Goal: Use online tool/utility: Utilize a website feature to perform a specific function

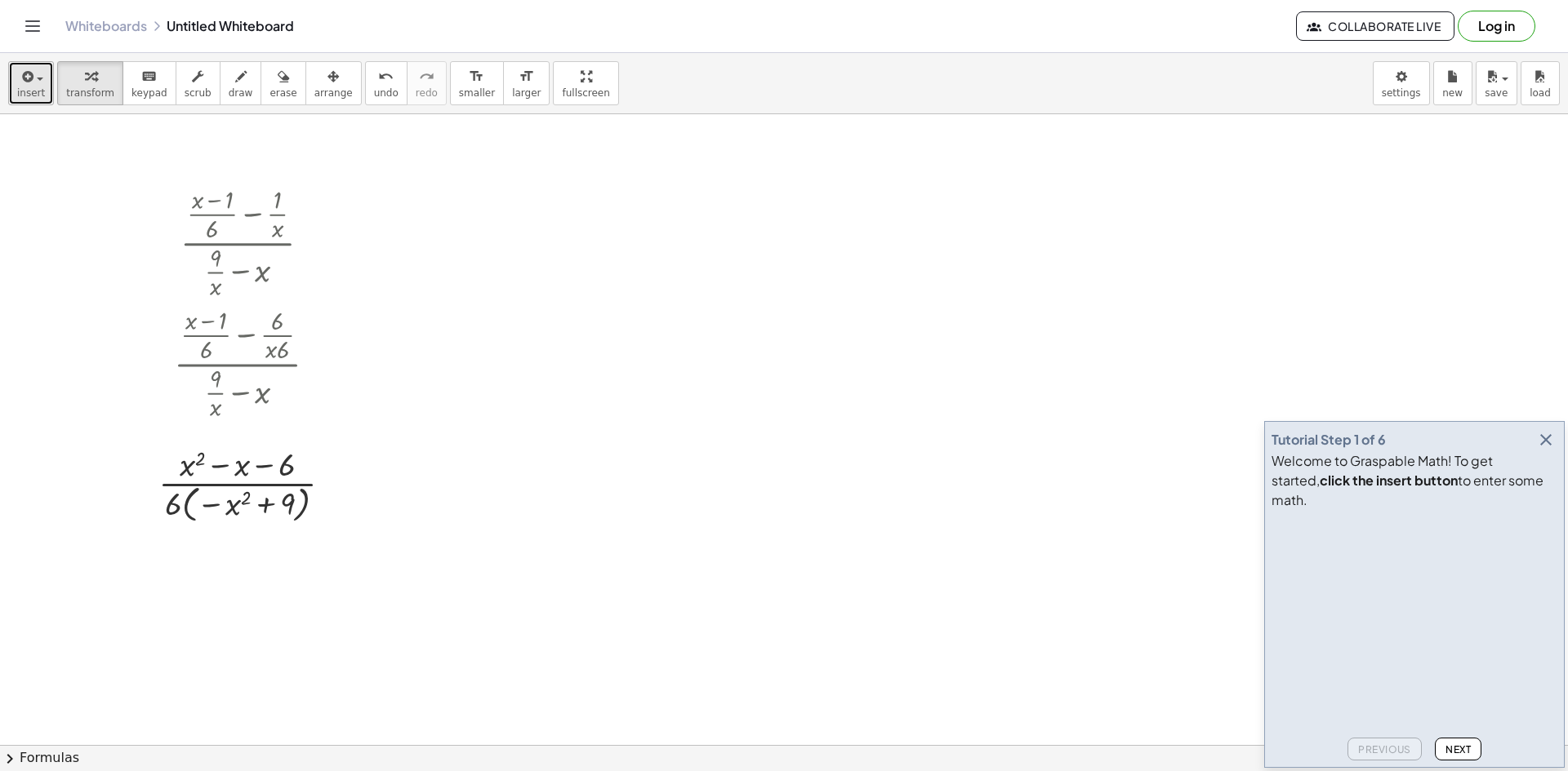
click at [20, 85] on icon "button" at bounding box center [26, 77] width 14 height 20
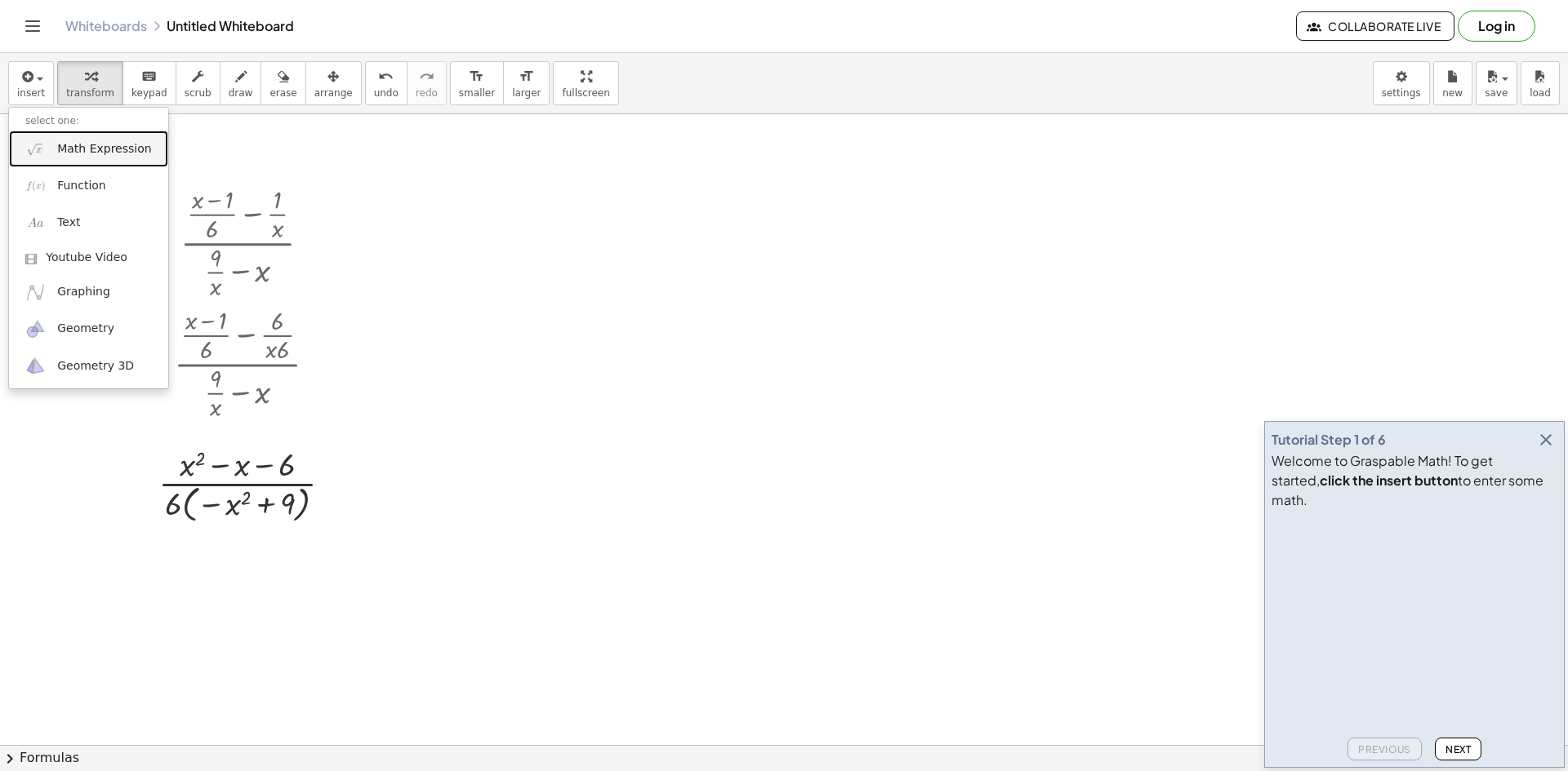
click at [105, 157] on span "Math Expression" at bounding box center [104, 149] width 94 height 16
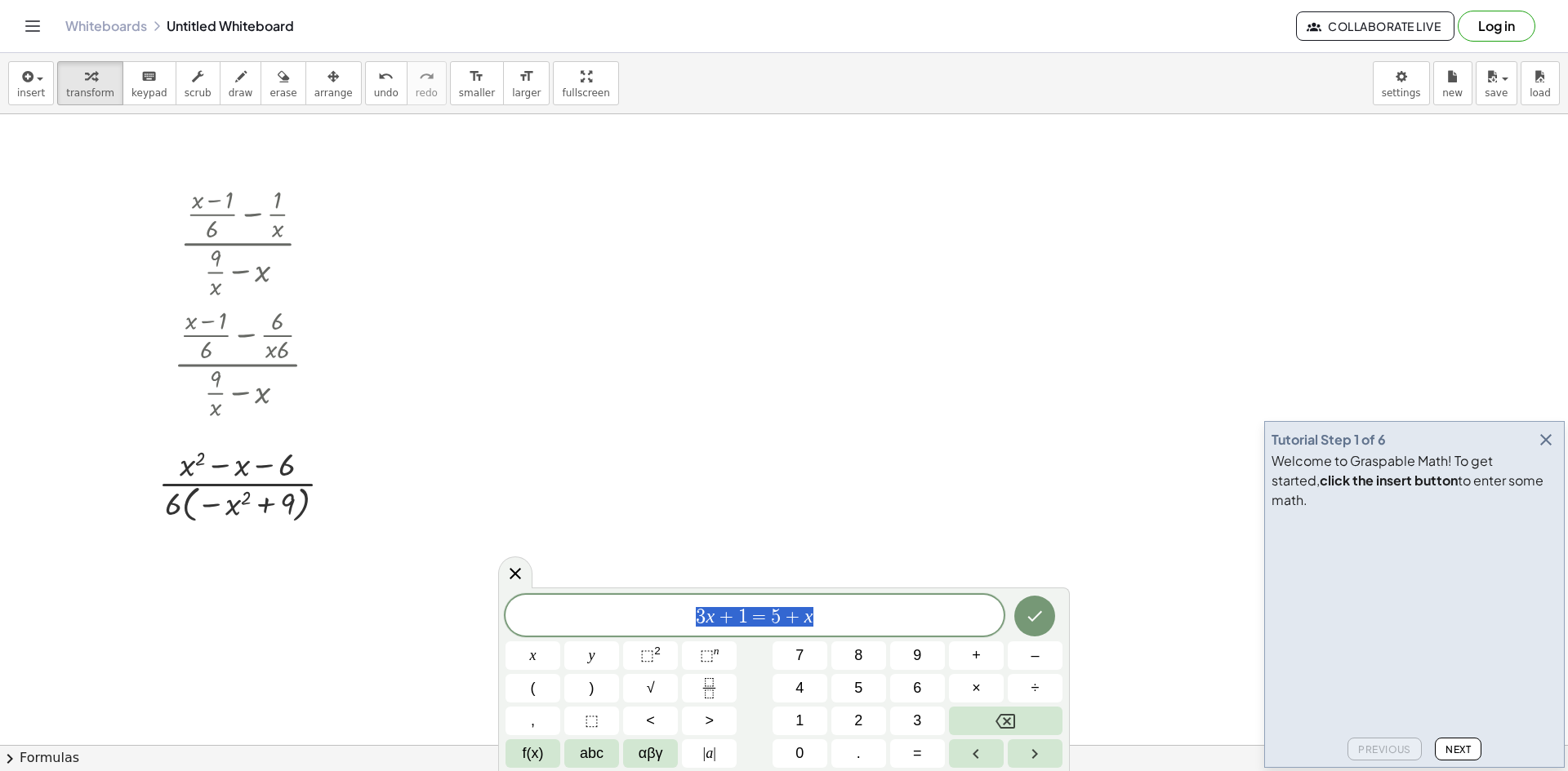
drag, startPoint x: 845, startPoint y: 616, endPoint x: 665, endPoint y: 613, distance: 180.0
click at [666, 613] on span "3 x + 1 = 5 + x" at bounding box center [754, 617] width 498 height 22
click at [717, 611] on span "−" at bounding box center [719, 617] width 15 height 20
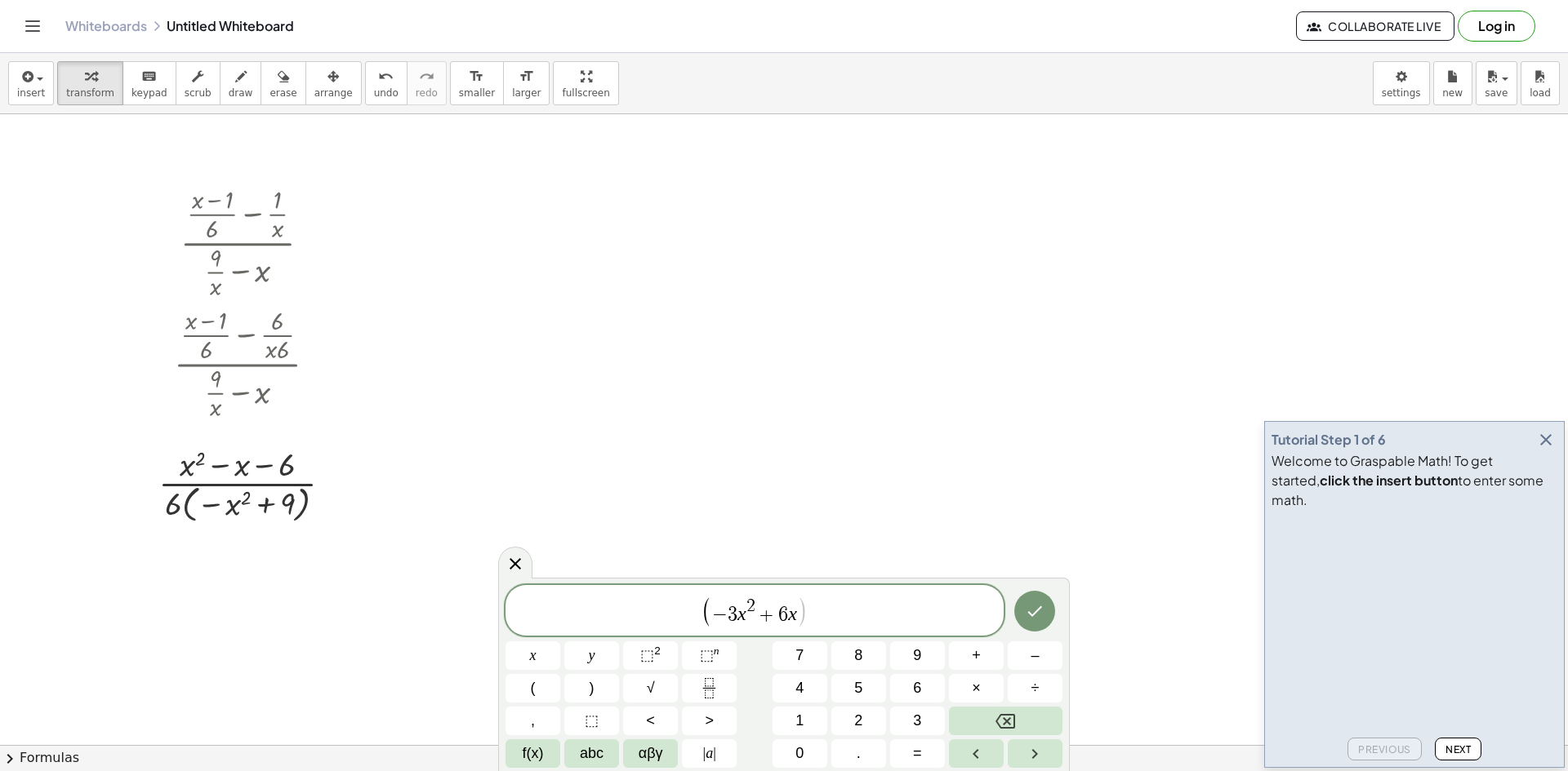
click at [883, 627] on span "( ​ − 3 x 2 + 6 x )" at bounding box center [754, 611] width 498 height 33
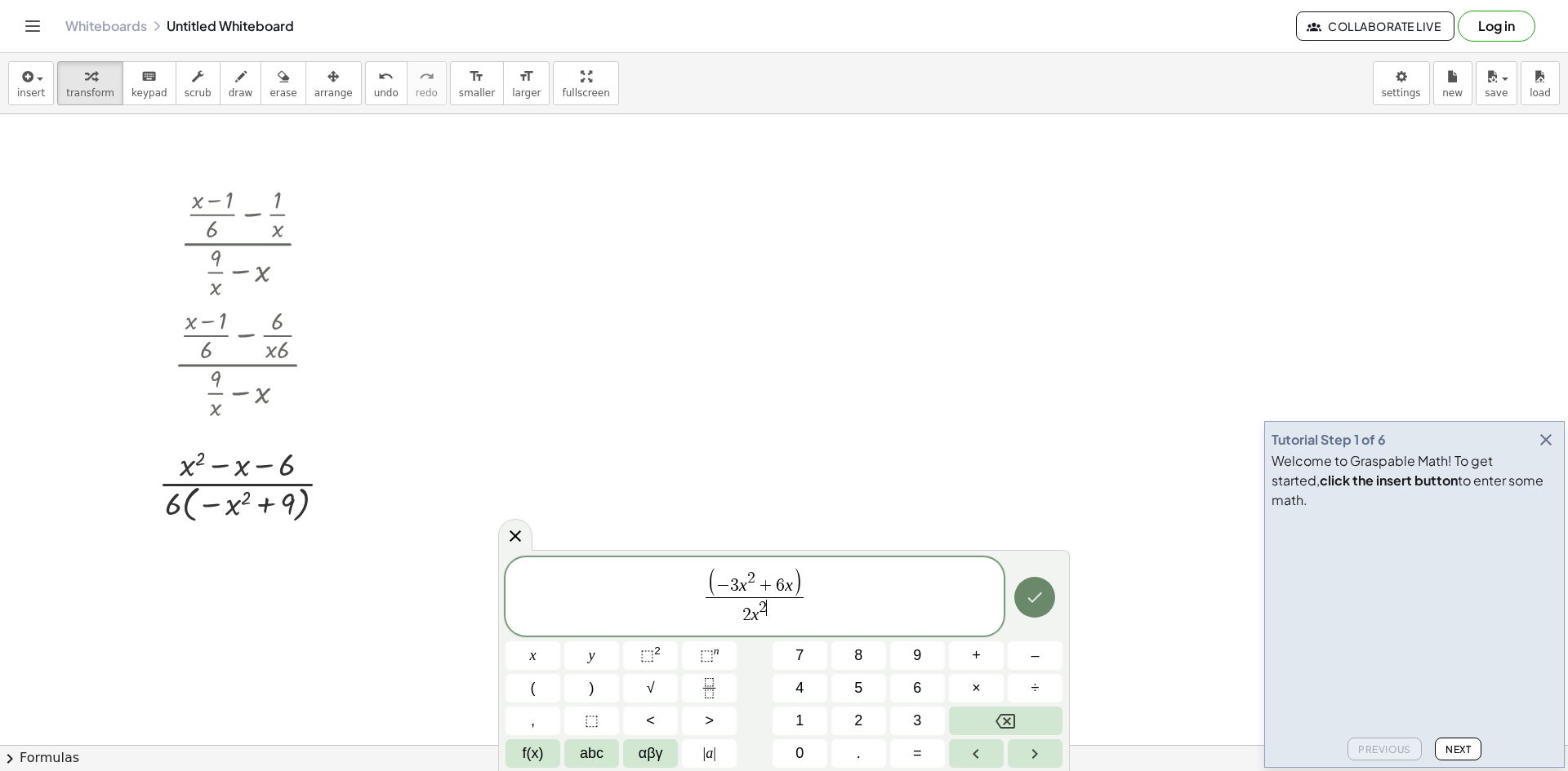
click at [1033, 605] on icon "Done" at bounding box center [1035, 598] width 20 height 20
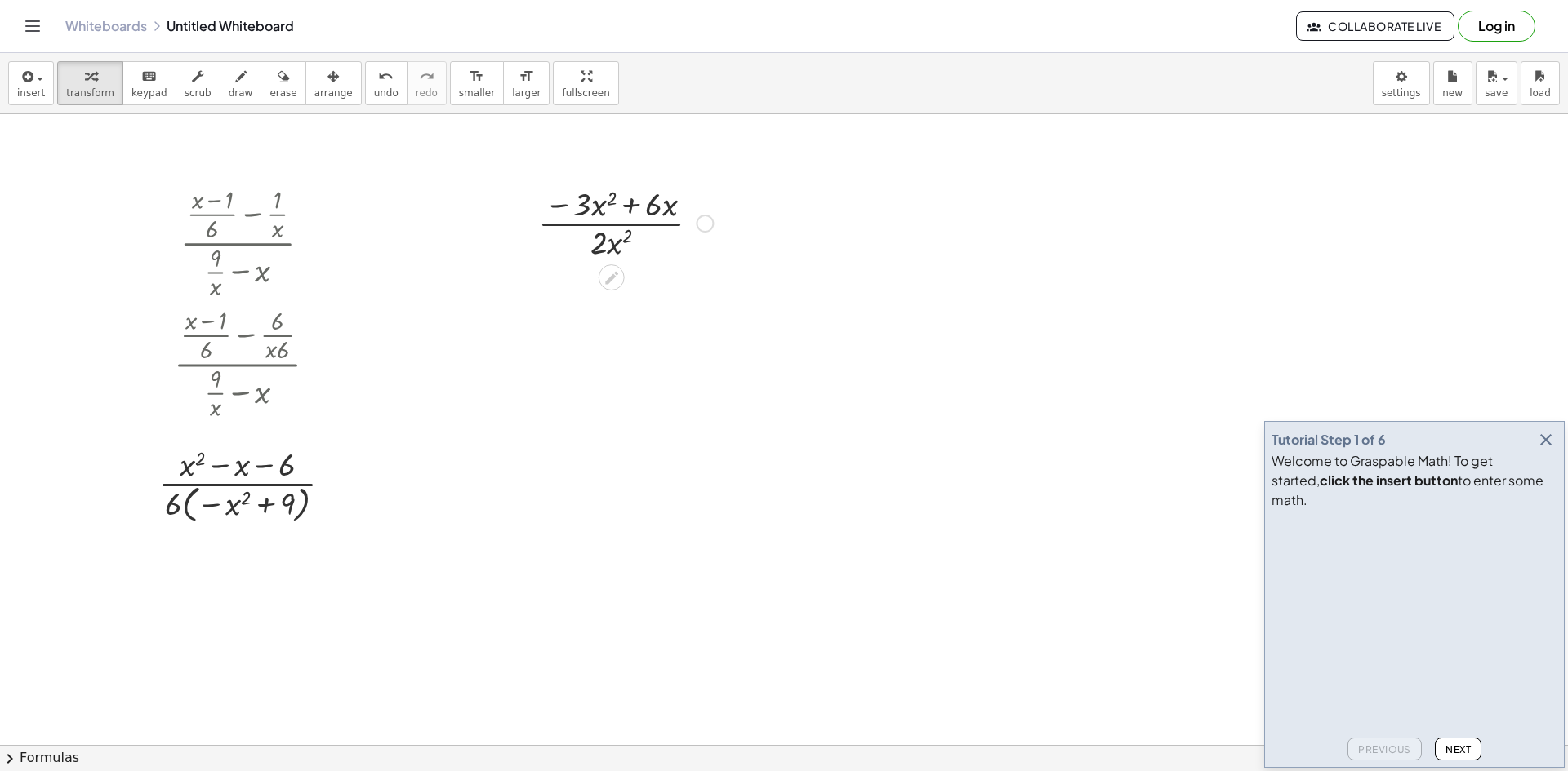
click at [585, 206] on div at bounding box center [625, 222] width 191 height 82
click at [635, 193] on div at bounding box center [625, 222] width 191 height 82
click at [658, 203] on div at bounding box center [625, 222] width 191 height 82
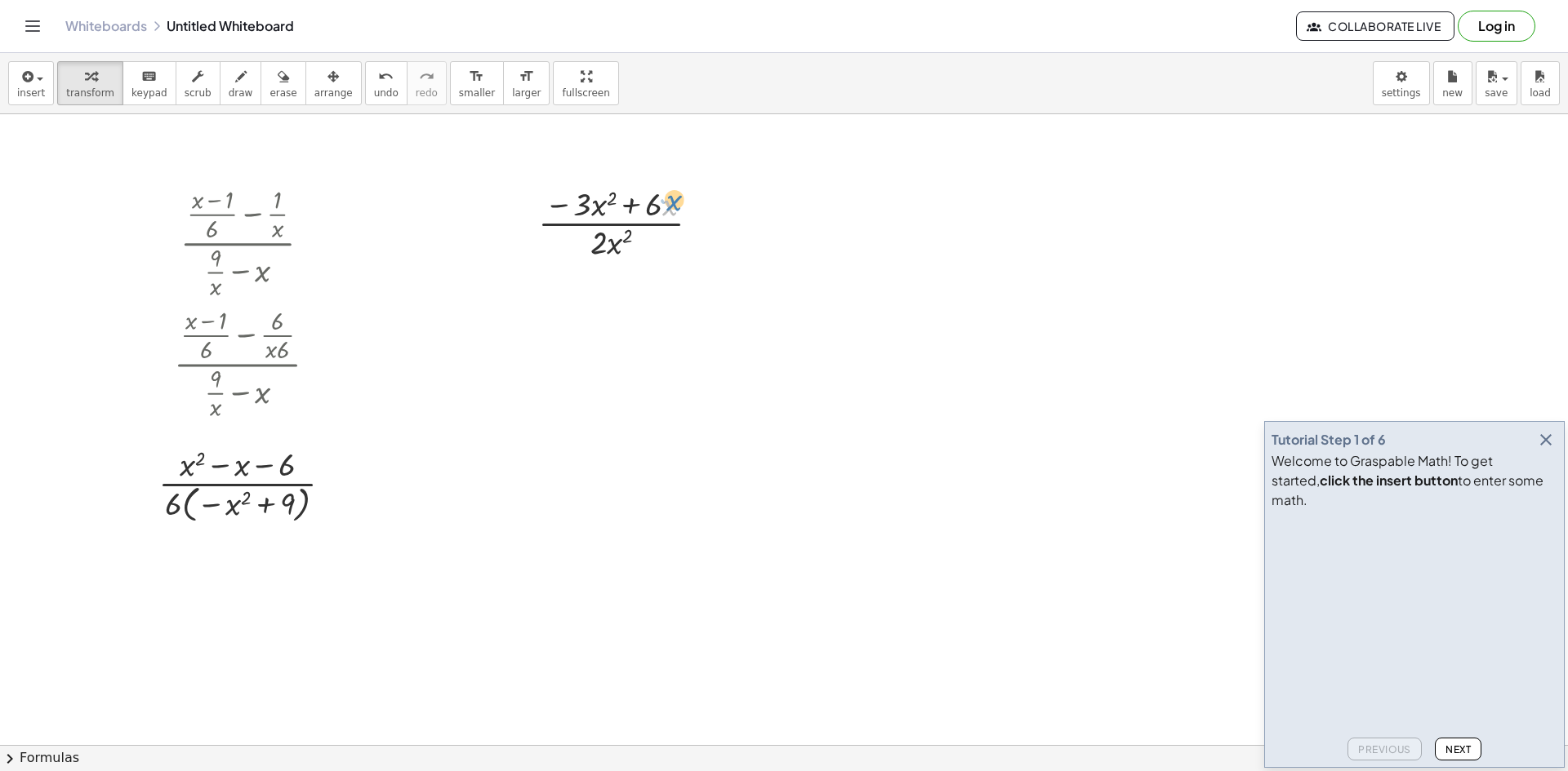
click at [670, 208] on div at bounding box center [625, 222] width 191 height 82
drag, startPoint x: 614, startPoint y: 247, endPoint x: 665, endPoint y: 210, distance: 63.0
click at [665, 210] on div at bounding box center [625, 222] width 191 height 82
click at [694, 285] on div at bounding box center [626, 306] width 256 height 86
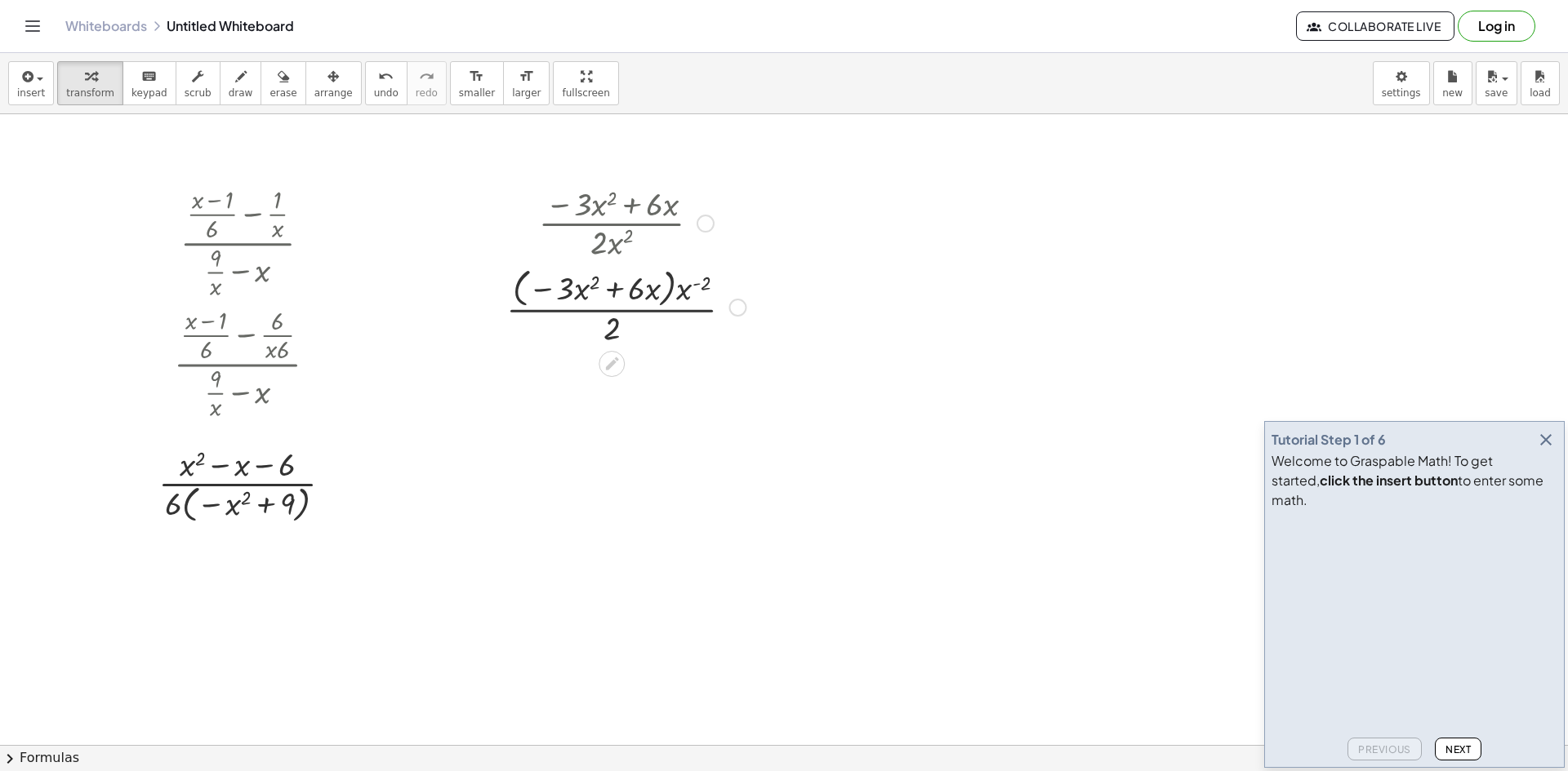
click at [670, 286] on div at bounding box center [626, 306] width 256 height 86
drag, startPoint x: 687, startPoint y: 292, endPoint x: 654, endPoint y: 293, distance: 33.0
click at [654, 293] on div at bounding box center [626, 306] width 256 height 86
click at [680, 378] on div at bounding box center [625, 390] width 260 height 82
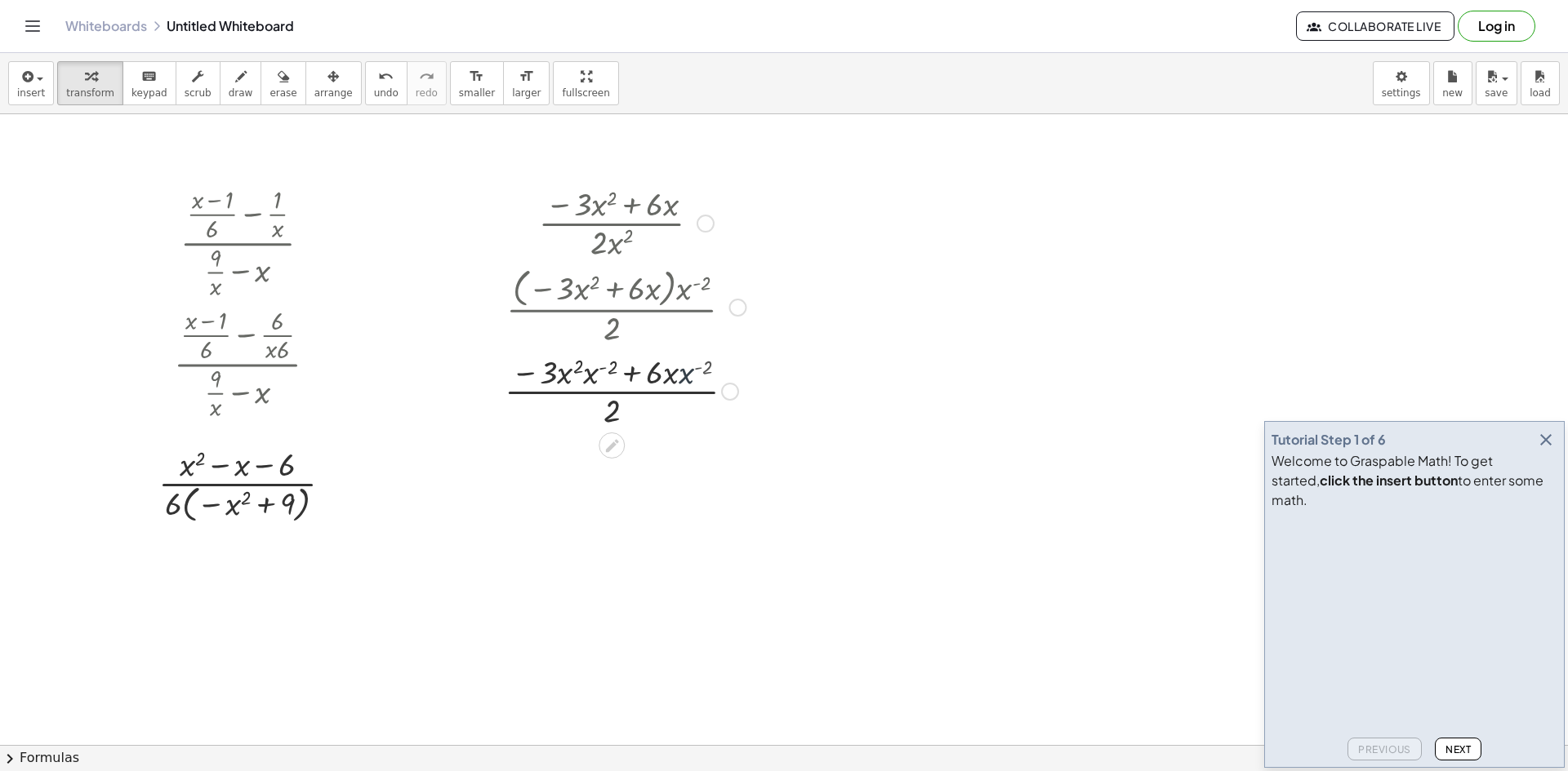
click at [680, 378] on div at bounding box center [626, 390] width 256 height 82
click at [696, 442] on div at bounding box center [625, 471] width 260 height 82
click at [697, 444] on div at bounding box center [625, 471] width 260 height 82
click at [697, 447] on div at bounding box center [625, 471] width 260 height 82
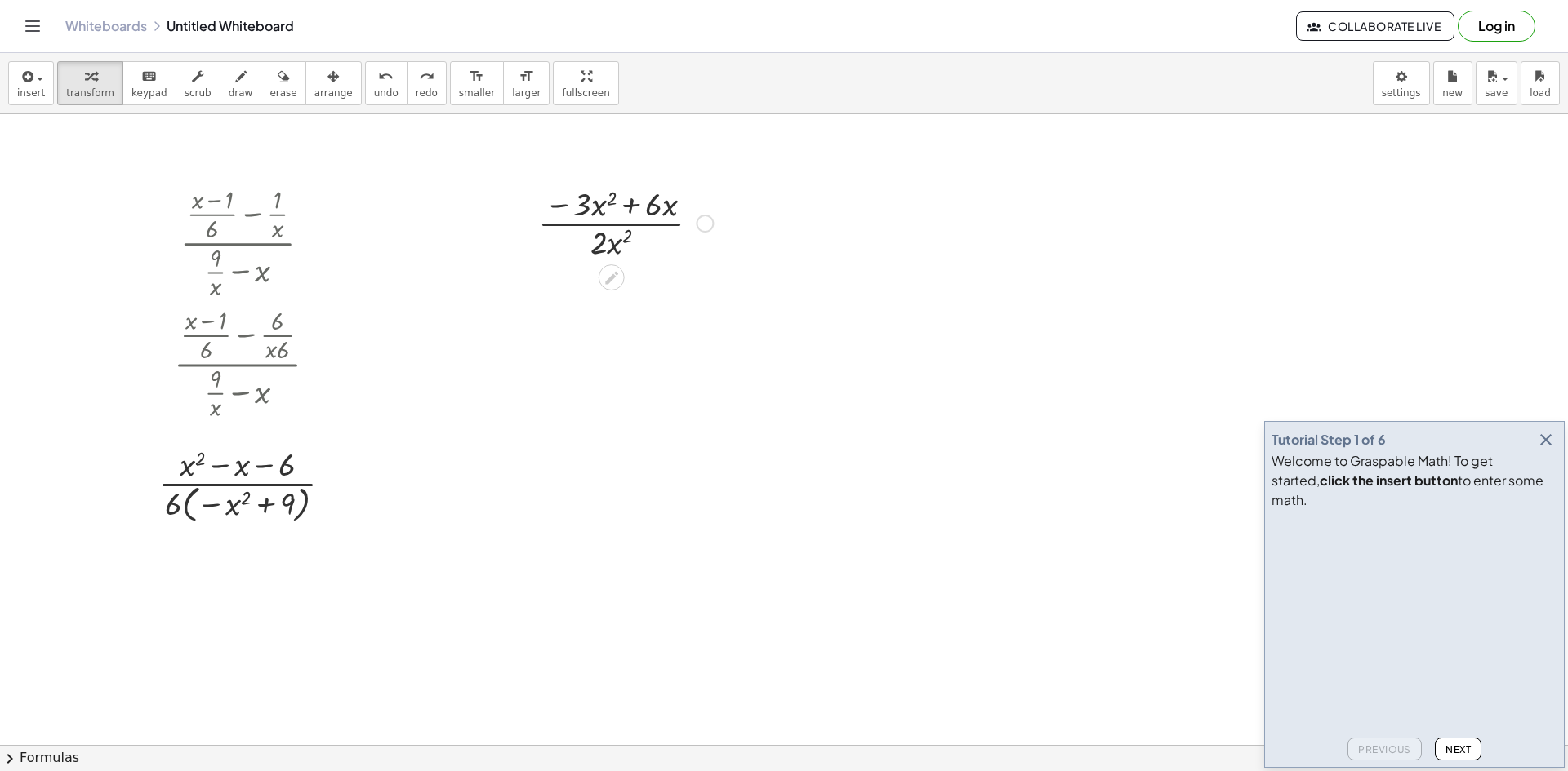
click at [700, 223] on div at bounding box center [705, 223] width 18 height 18
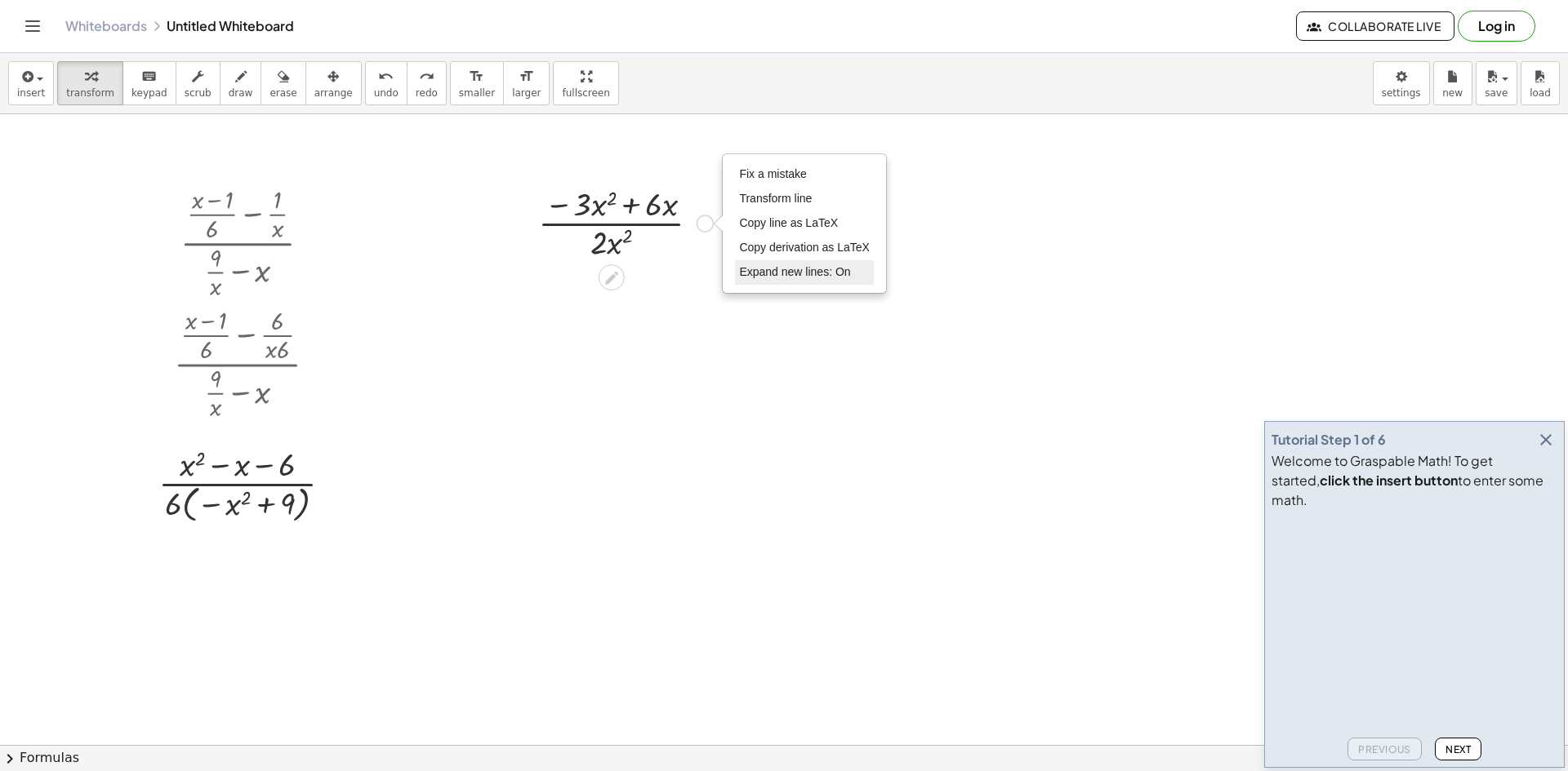
click at [779, 276] on span "Expand new lines: On" at bounding box center [795, 271] width 111 height 13
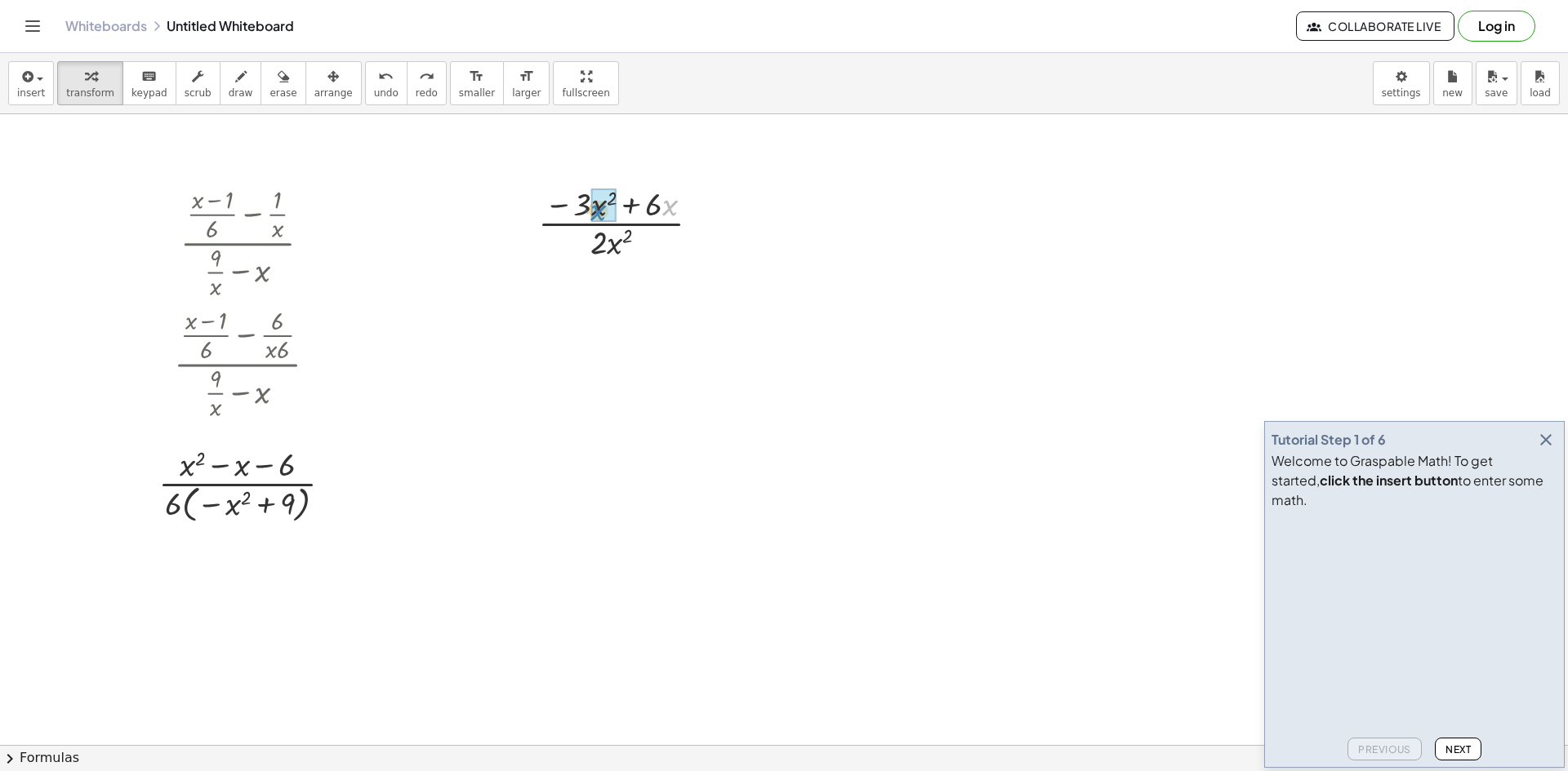
drag, startPoint x: 666, startPoint y: 211, endPoint x: 595, endPoint y: 216, distance: 71.2
click at [621, 249] on div at bounding box center [627, 222] width 219 height 86
click at [629, 240] on div at bounding box center [627, 222] width 219 height 86
drag, startPoint x: 629, startPoint y: 240, endPoint x: 617, endPoint y: 244, distance: 12.6
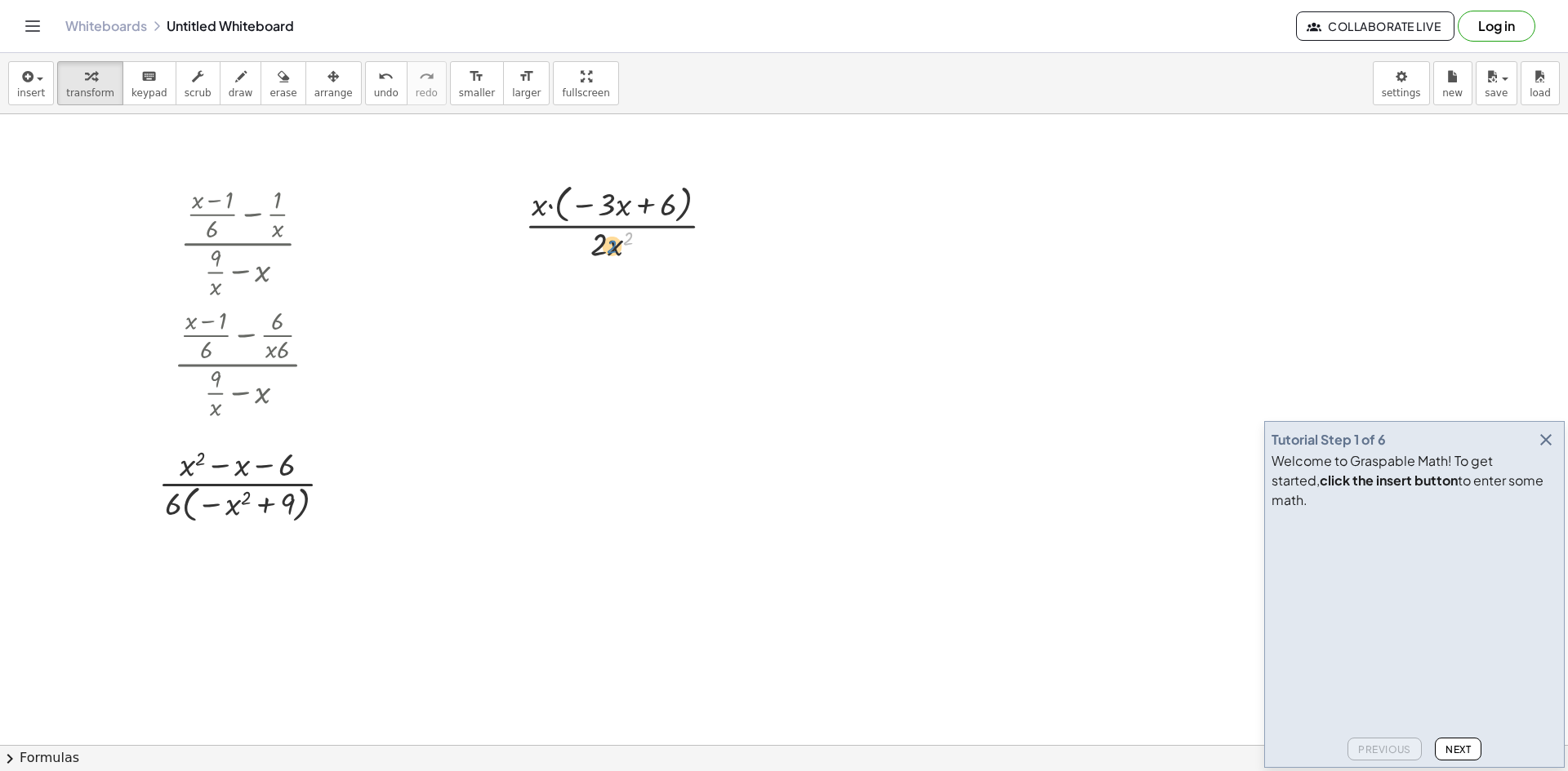
click at [616, 244] on div at bounding box center [627, 222] width 219 height 86
click at [615, 251] on div at bounding box center [627, 222] width 219 height 86
click at [617, 241] on div at bounding box center [627, 222] width 219 height 86
drag, startPoint x: 620, startPoint y: 241, endPoint x: 595, endPoint y: 241, distance: 25.0
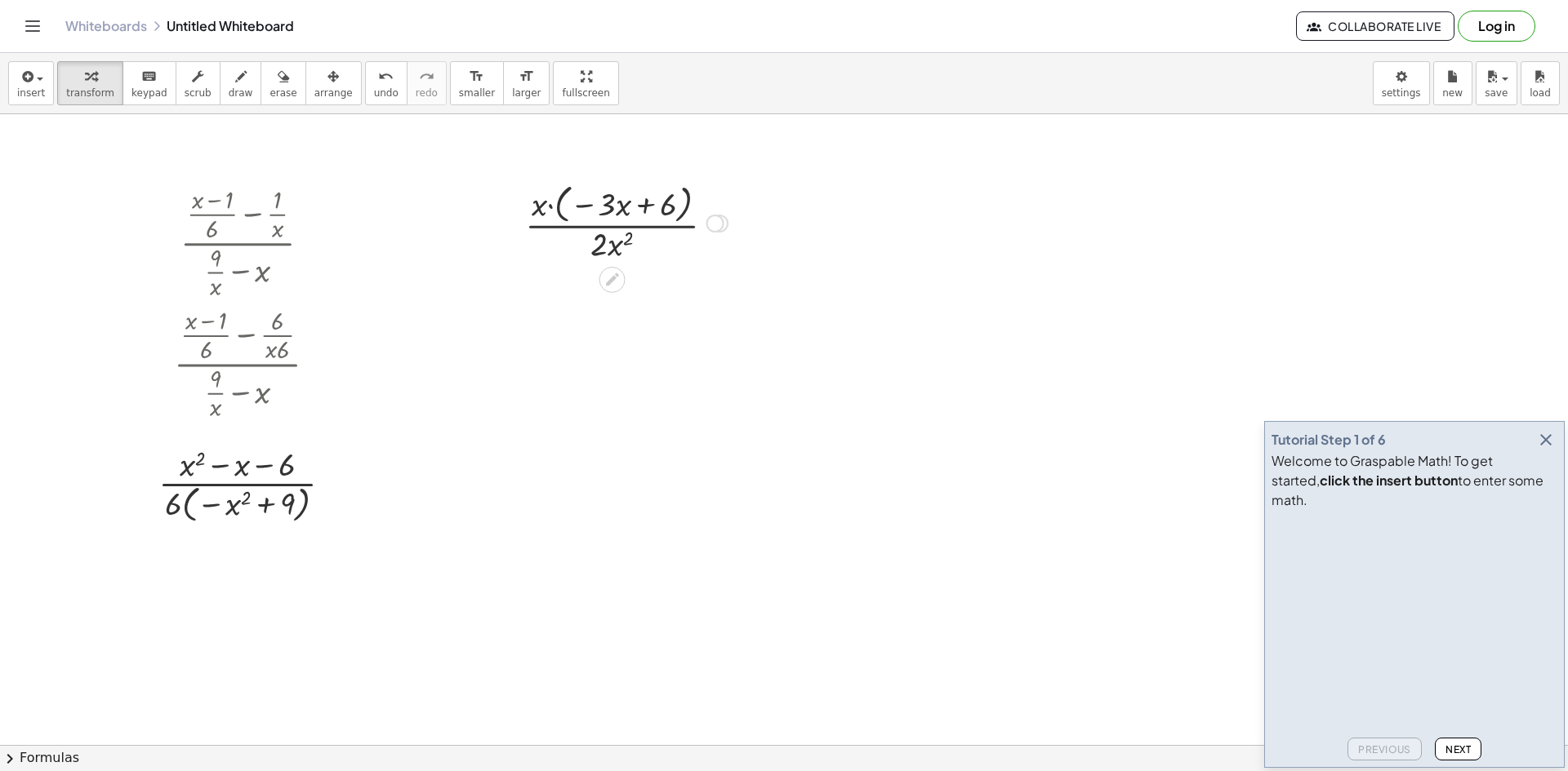
click at [595, 241] on div at bounding box center [627, 222] width 219 height 86
click at [614, 250] on div at bounding box center [627, 222] width 219 height 86
drag, startPoint x: 627, startPoint y: 239, endPoint x: 636, endPoint y: 240, distance: 9.1
click at [636, 240] on div at bounding box center [627, 222] width 219 height 86
drag, startPoint x: 547, startPoint y: 204, endPoint x: 643, endPoint y: 250, distance: 106.5
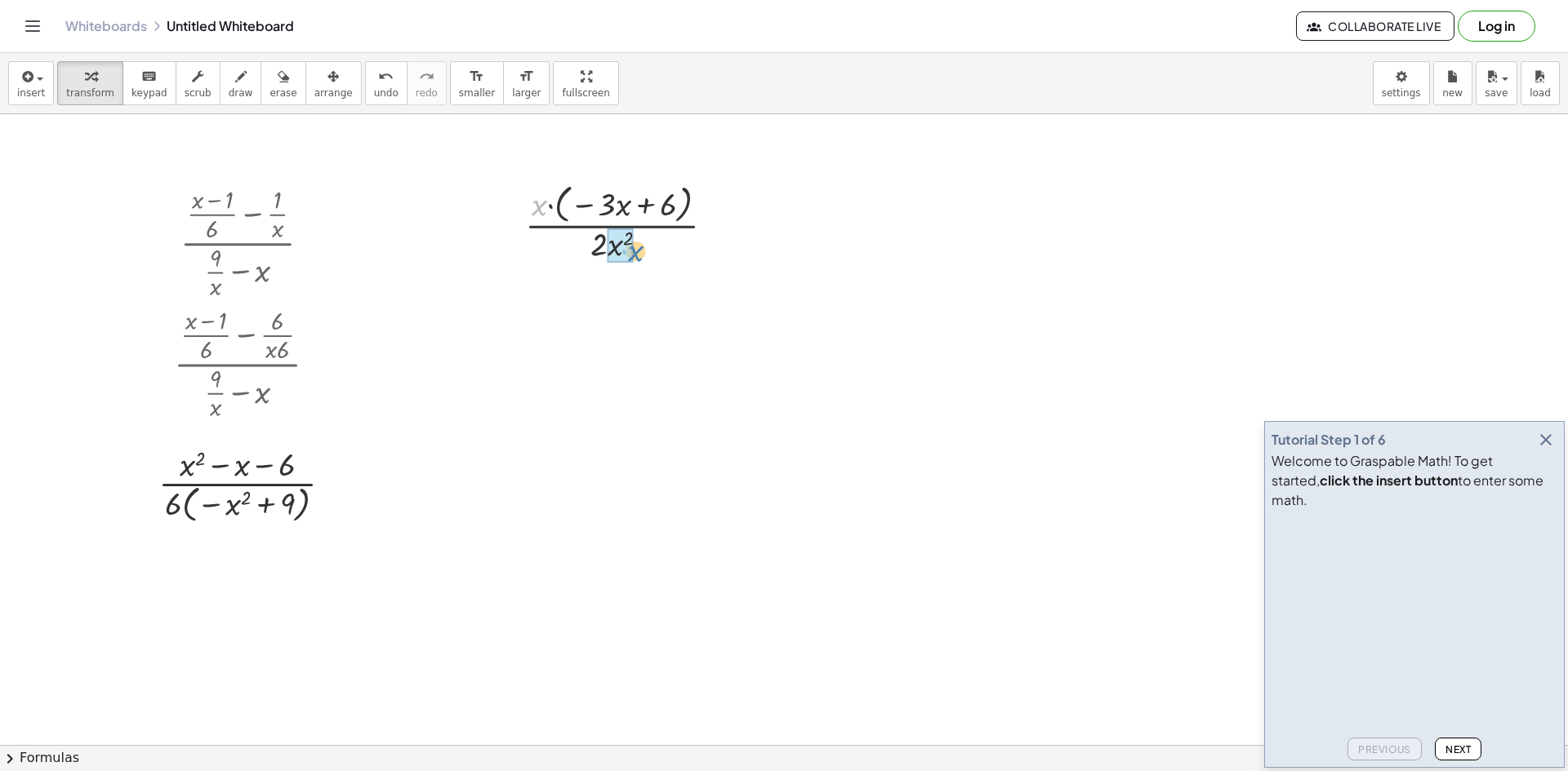
click at [643, 250] on div at bounding box center [627, 222] width 219 height 86
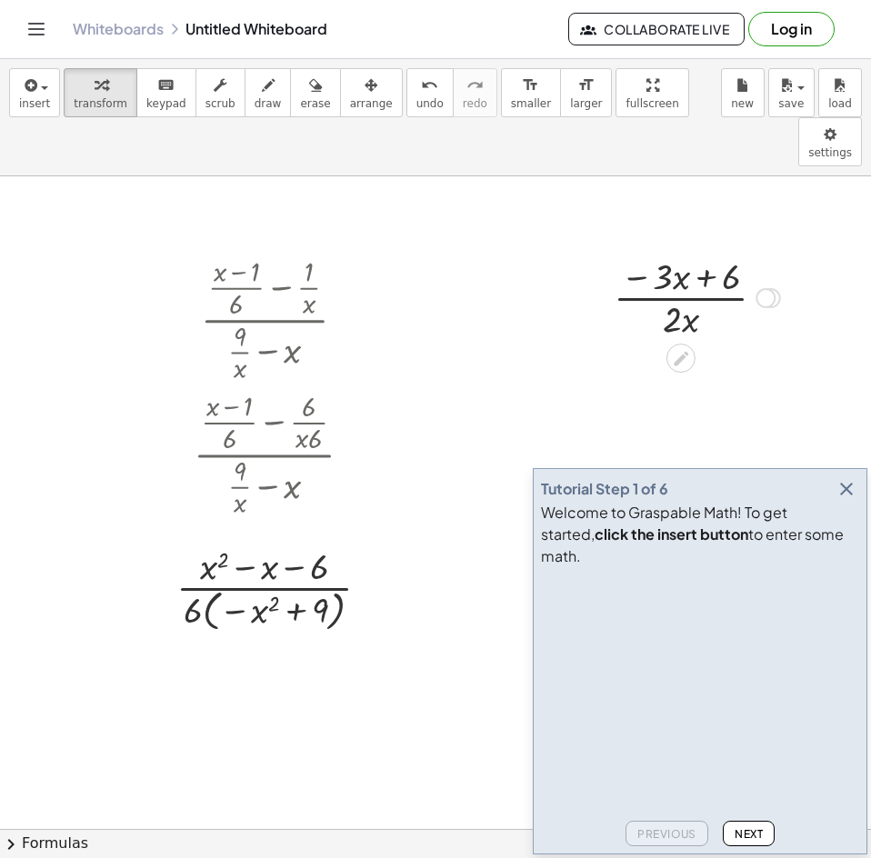
click at [760, 288] on div at bounding box center [766, 298] width 20 height 20
click at [686, 349] on icon at bounding box center [680, 358] width 19 height 19
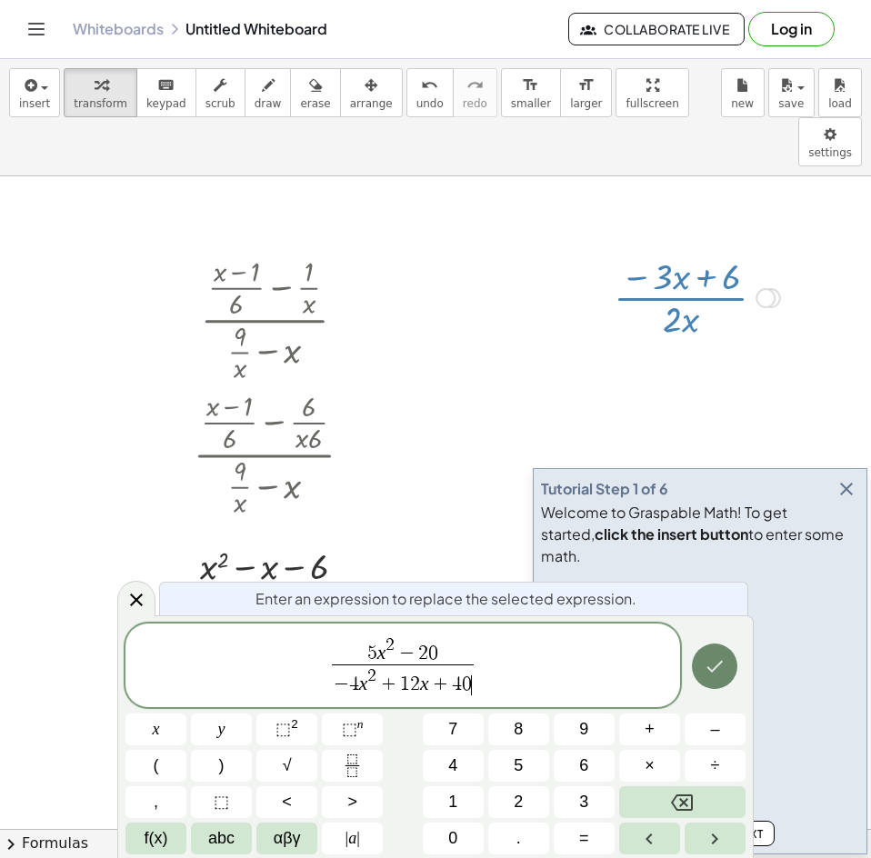
drag, startPoint x: 702, startPoint y: 696, endPoint x: 706, endPoint y: 684, distance: 12.7
click at [186, 714] on div at bounding box center [155, 730] width 61 height 32
click at [707, 669] on icon "Done" at bounding box center [715, 667] width 22 height 22
click at [706, 671] on icon "Done" at bounding box center [715, 667] width 22 height 22
click at [609, 676] on video at bounding box center [677, 643] width 273 height 136
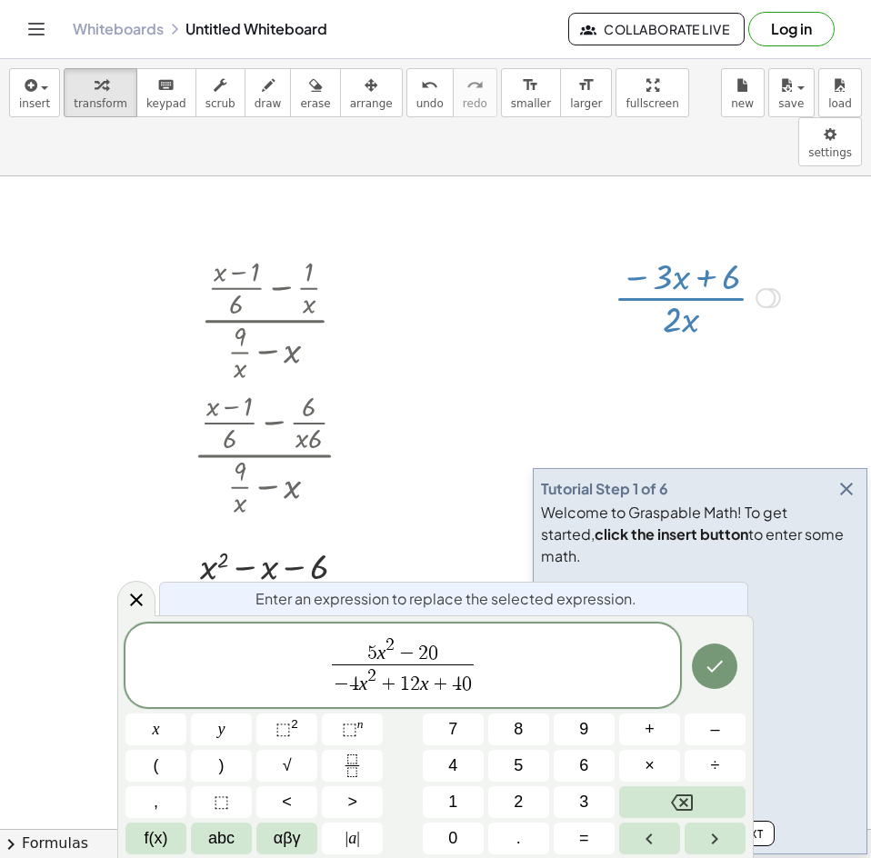
click at [473, 687] on span "5 x 2 − 2 0 − 4 x 2 + 1 2 x + 4 0 ​" at bounding box center [402, 667] width 555 height 65
click at [484, 681] on span "5 x 2 − 2 0 − 4 x 2 + 1 2 x + 4 0 ​" at bounding box center [402, 667] width 555 height 65
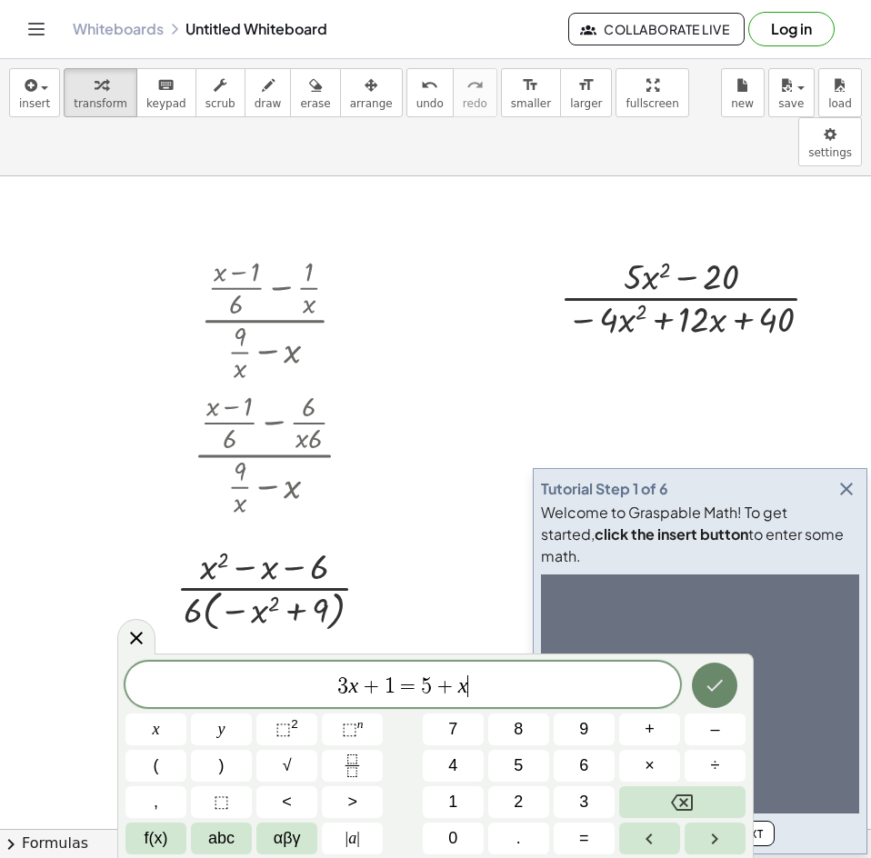
click at [715, 679] on icon "Done" at bounding box center [715, 686] width 22 height 22
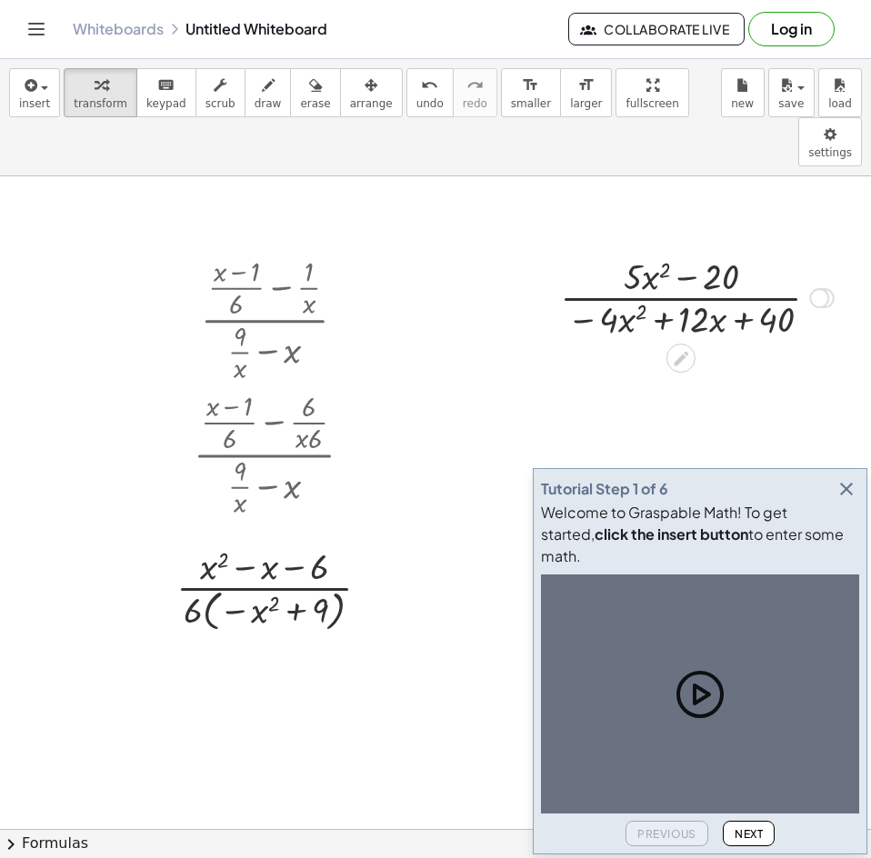
click at [762, 269] on div at bounding box center [697, 296] width 292 height 91
click at [814, 288] on div "Transform line Copy line as LaTeX Copy derivation as LaTeX Expand new lines: Off" at bounding box center [819, 298] width 20 height 20
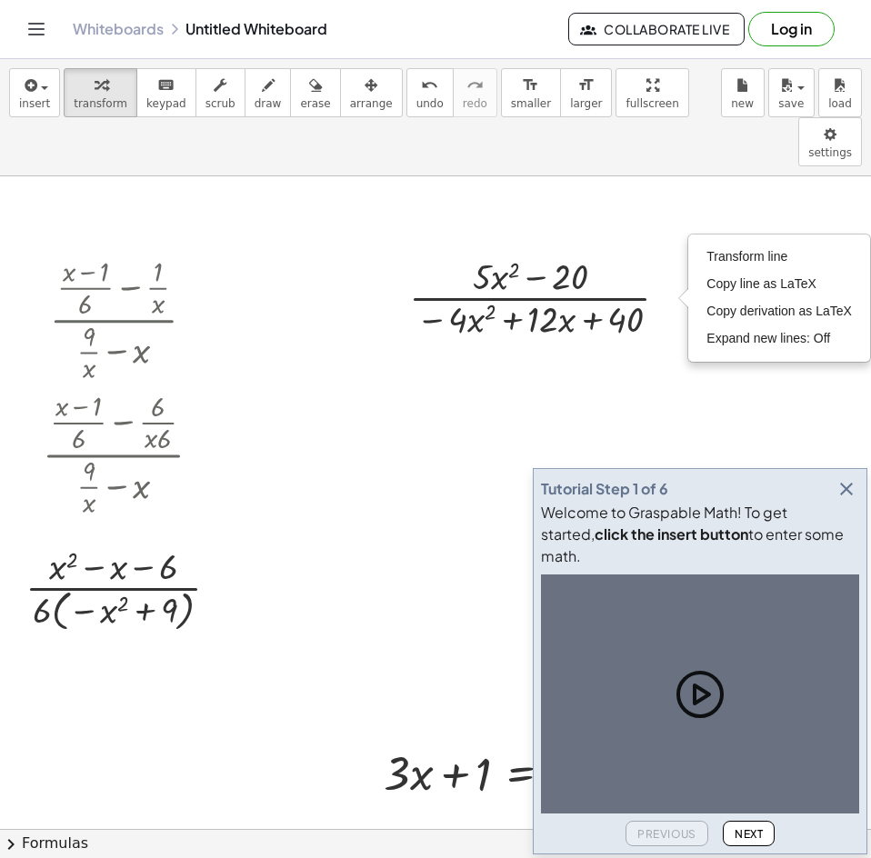
scroll to position [0, 165]
click at [475, 741] on div at bounding box center [528, 772] width 306 height 62
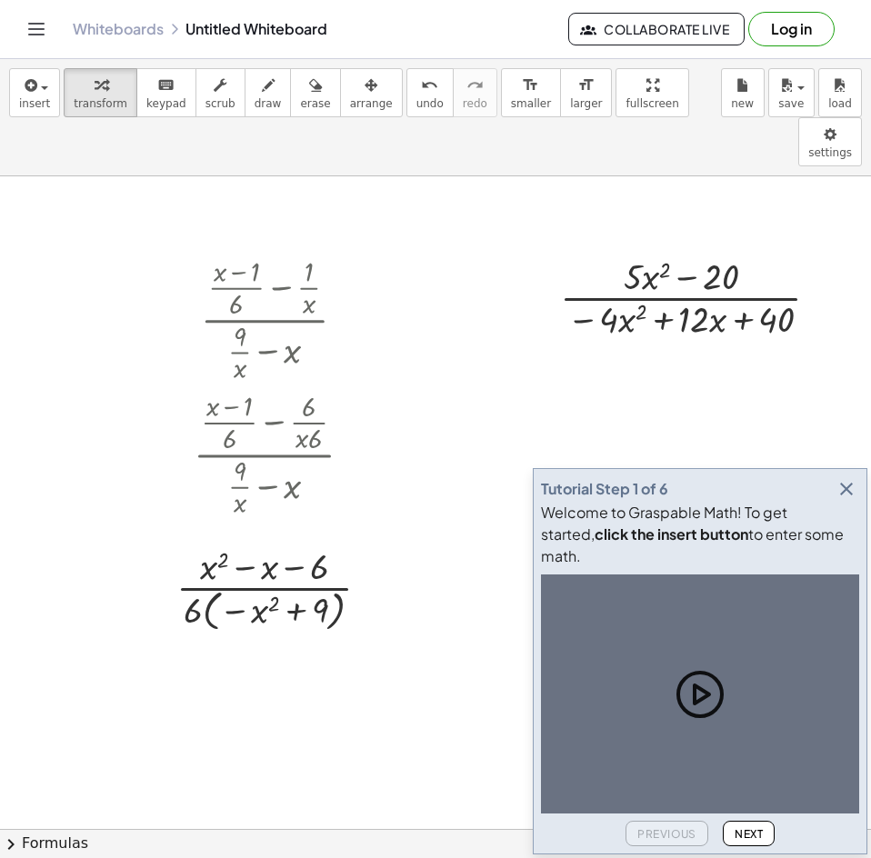
click at [837, 500] on icon "button" at bounding box center [847, 489] width 22 height 22
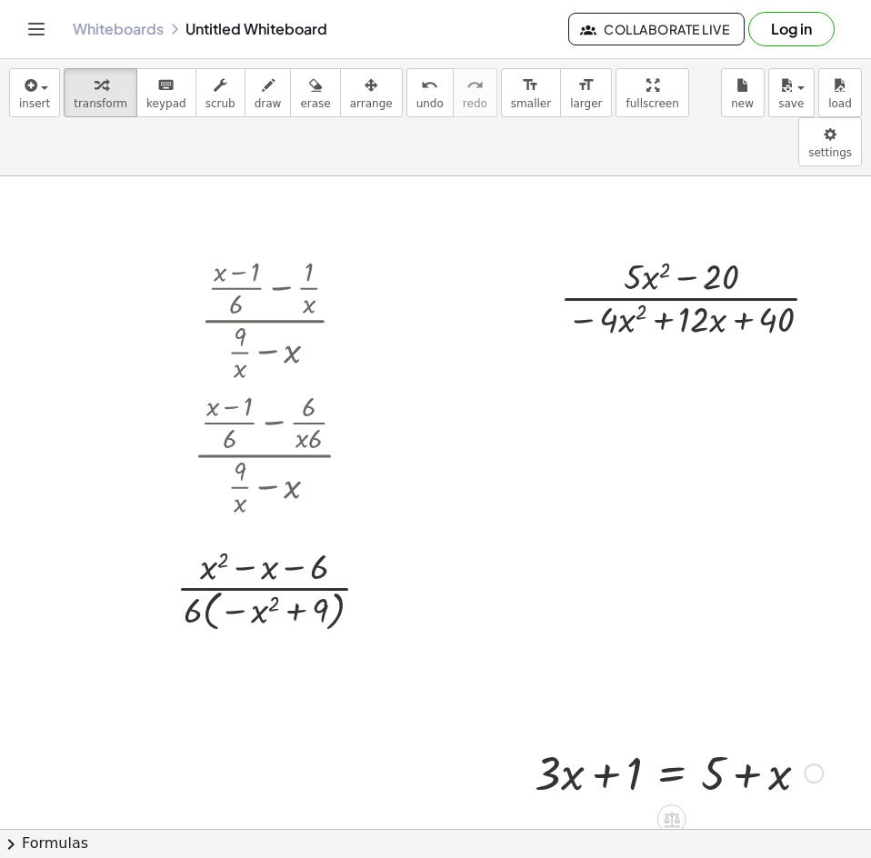
click at [748, 741] on div at bounding box center [679, 772] width 306 height 62
click at [812, 764] on div at bounding box center [814, 774] width 20 height 20
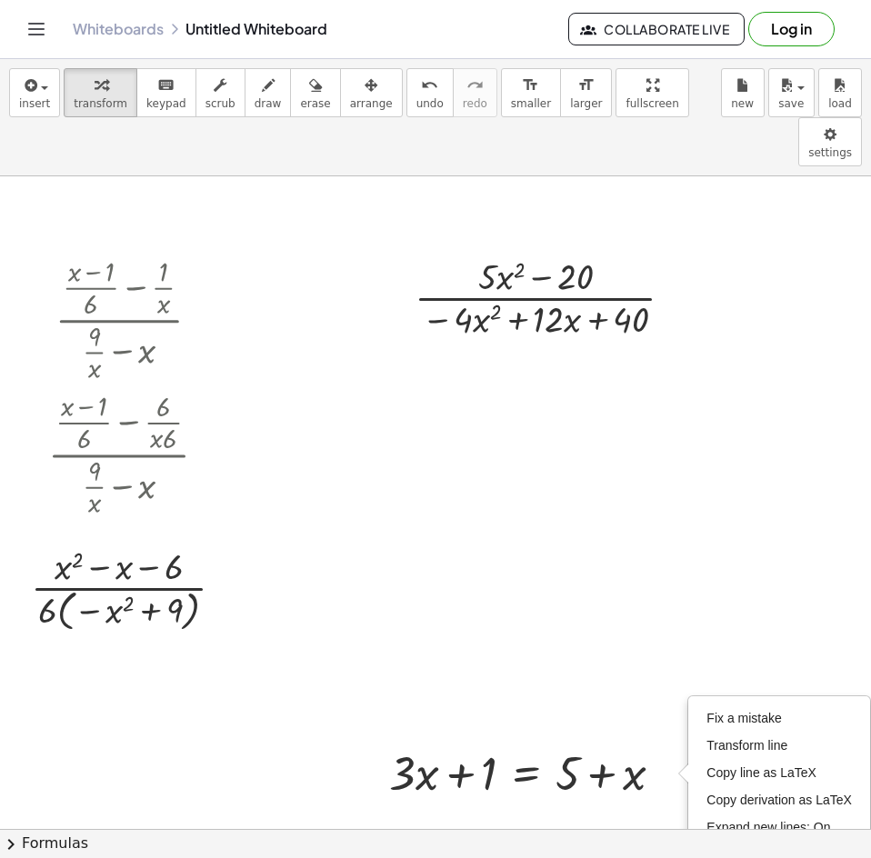
scroll to position [0, 159]
click at [300, 97] on span "erase" at bounding box center [315, 103] width 30 height 13
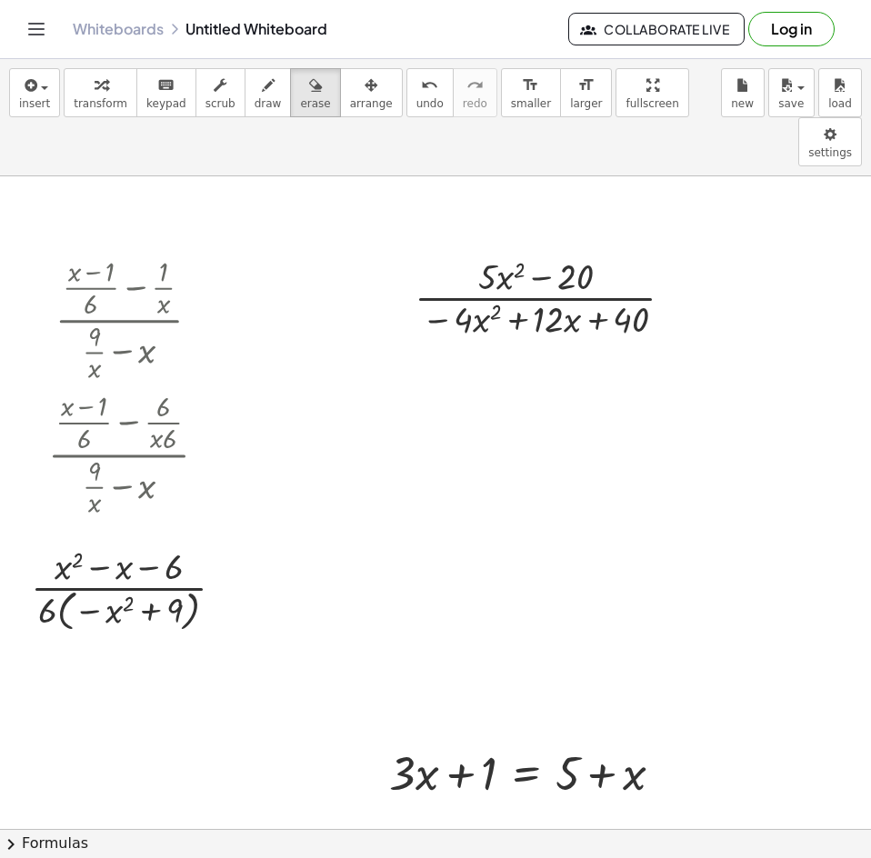
scroll to position [0, 0]
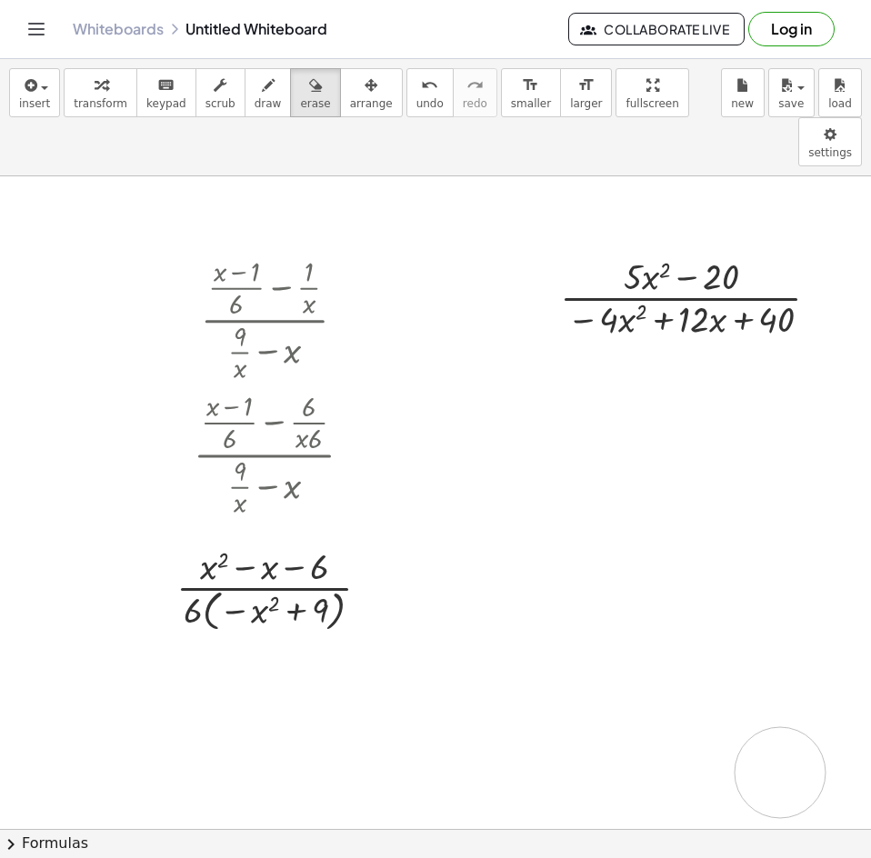
drag, startPoint x: 568, startPoint y: 665, endPoint x: 826, endPoint y: 719, distance: 263.9
drag, startPoint x: 686, startPoint y: 745, endPoint x: 796, endPoint y: 726, distance: 111.7
click at [416, 98] on span "undo" at bounding box center [429, 103] width 27 height 13
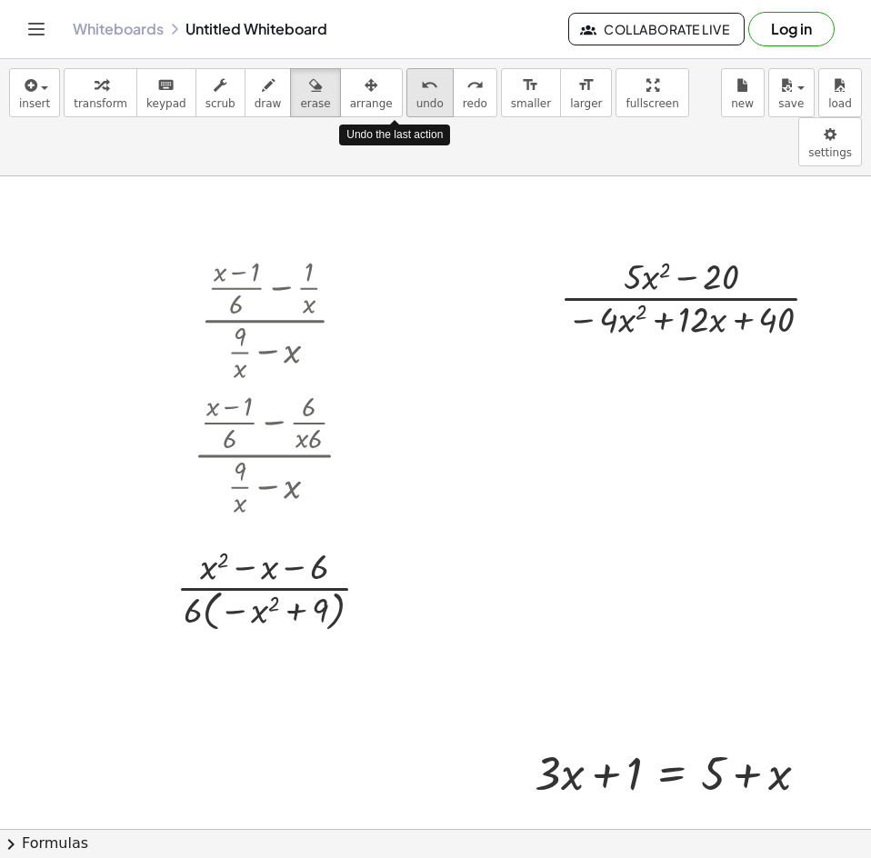
click at [416, 98] on span "undo" at bounding box center [429, 103] width 27 height 13
click at [416, 97] on span "undo" at bounding box center [429, 103] width 27 height 13
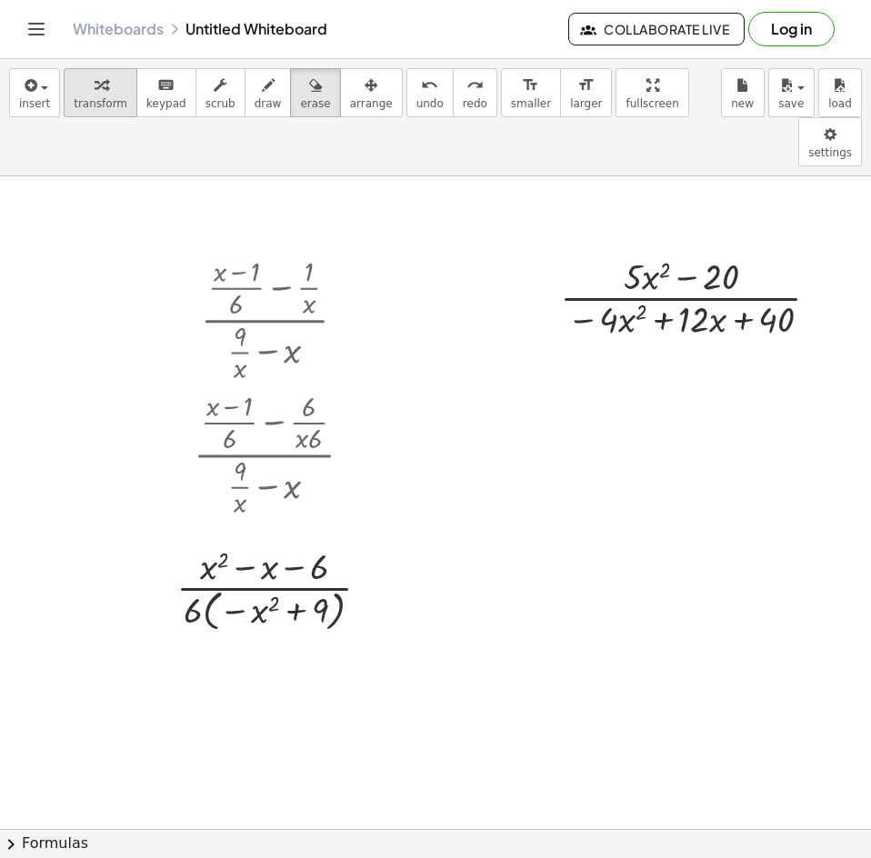
click at [81, 95] on button "transform" at bounding box center [101, 92] width 74 height 49
click at [689, 251] on div at bounding box center [697, 296] width 292 height 91
drag, startPoint x: 824, startPoint y: 244, endPoint x: 763, endPoint y: 245, distance: 60.9
click at [681, 298] on div "· ( + · 5 · x 2 − 20 ) · ( − · 4 · x 2 + · 12 · x + 40 ) Fix a mistake Transfor…" at bounding box center [681, 298] width 0 height 0
drag, startPoint x: 634, startPoint y: 230, endPoint x: 728, endPoint y: 245, distance: 95.7
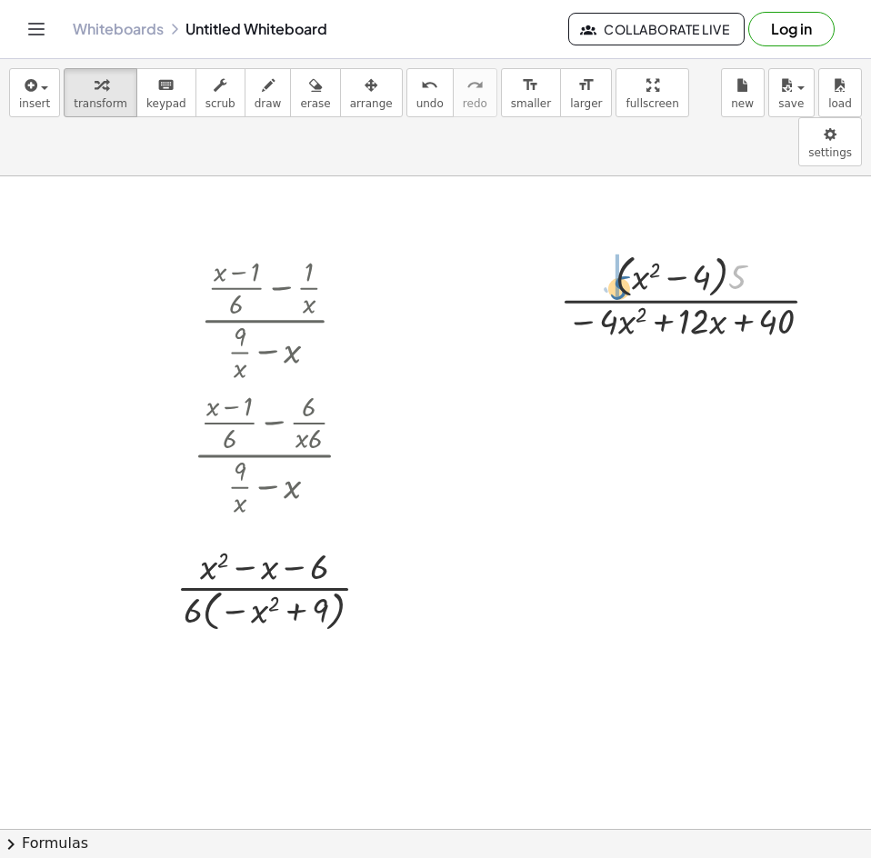
drag, startPoint x: 734, startPoint y: 223, endPoint x: 616, endPoint y: 234, distance: 118.7
drag, startPoint x: 618, startPoint y: 283, endPoint x: 775, endPoint y: 291, distance: 156.6
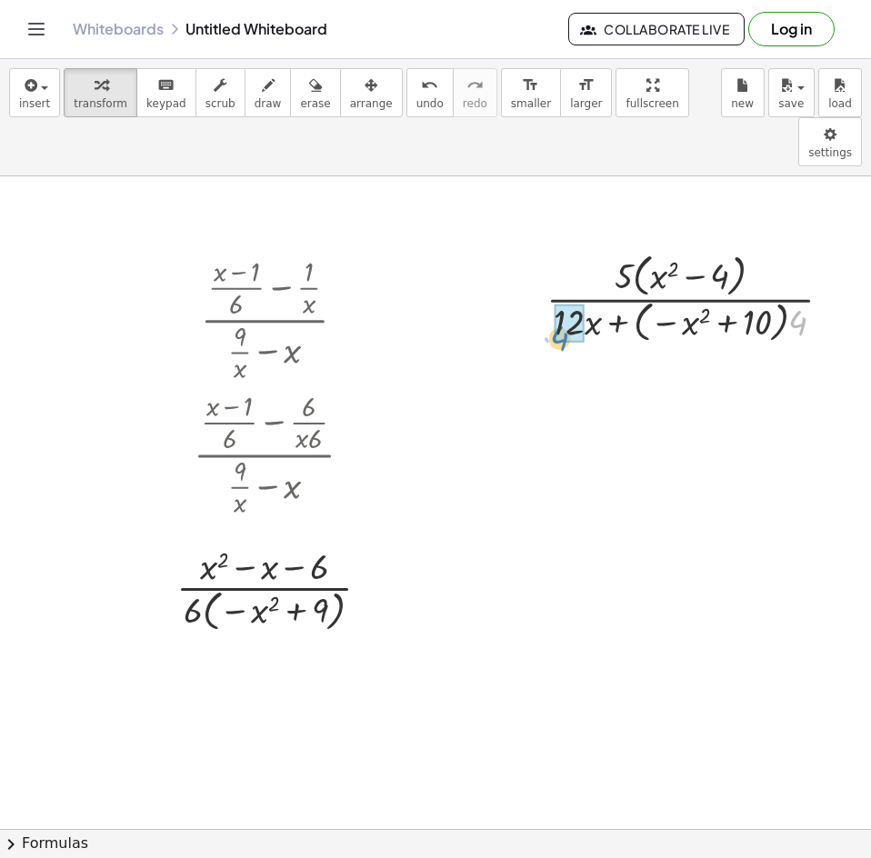
drag, startPoint x: 801, startPoint y: 276, endPoint x: 563, endPoint y: 292, distance: 238.7
drag, startPoint x: 677, startPoint y: 274, endPoint x: 668, endPoint y: 278, distance: 10.2
click at [668, 278] on div at bounding box center [696, 296] width 275 height 101
drag, startPoint x: 687, startPoint y: 275, endPoint x: 603, endPoint y: 276, distance: 84.6
click at [603, 276] on div at bounding box center [696, 296] width 275 height 101
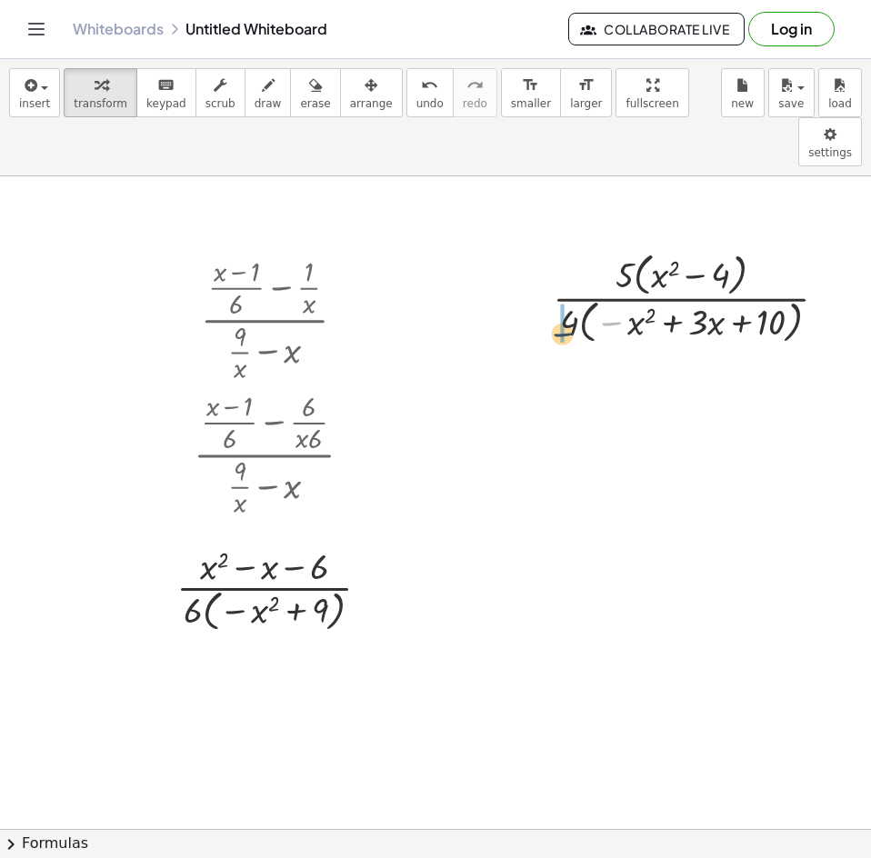
drag, startPoint x: 616, startPoint y: 274, endPoint x: 566, endPoint y: 285, distance: 51.2
click at [566, 285] on div at bounding box center [697, 296] width 307 height 101
click at [703, 274] on div at bounding box center [696, 296] width 291 height 101
drag, startPoint x: 703, startPoint y: 274, endPoint x: 768, endPoint y: 271, distance: 65.5
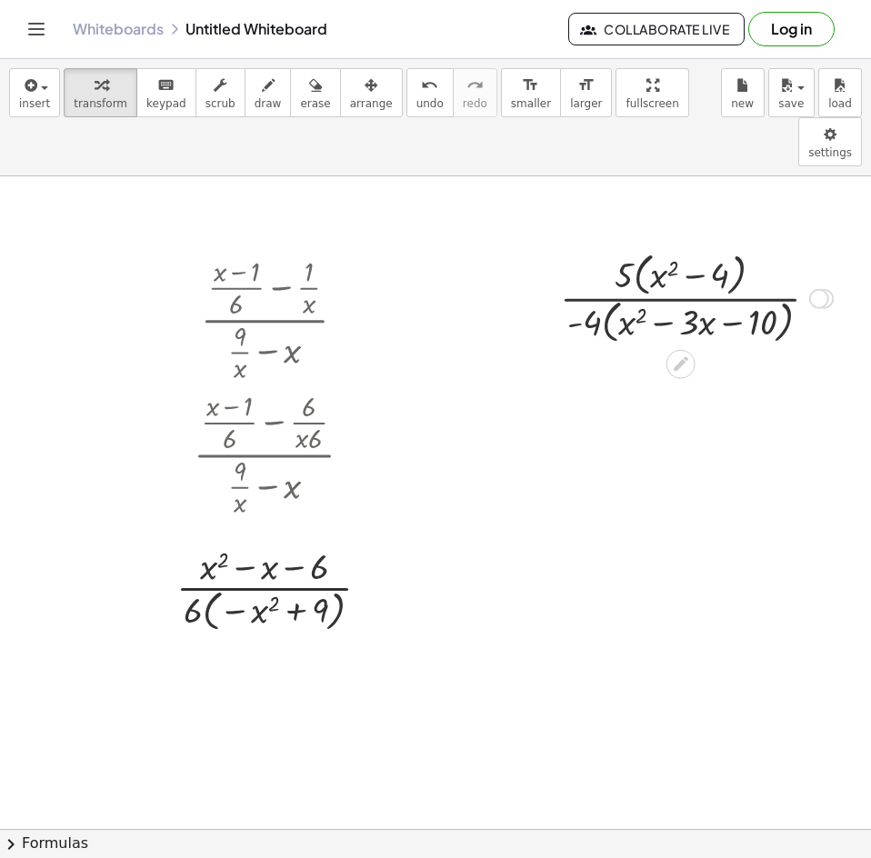
click at [768, 271] on div at bounding box center [696, 296] width 291 height 101
click at [701, 263] on div at bounding box center [696, 296] width 291 height 101
click at [613, 266] on div at bounding box center [696, 296] width 291 height 101
click at [715, 264] on div at bounding box center [696, 296] width 291 height 101
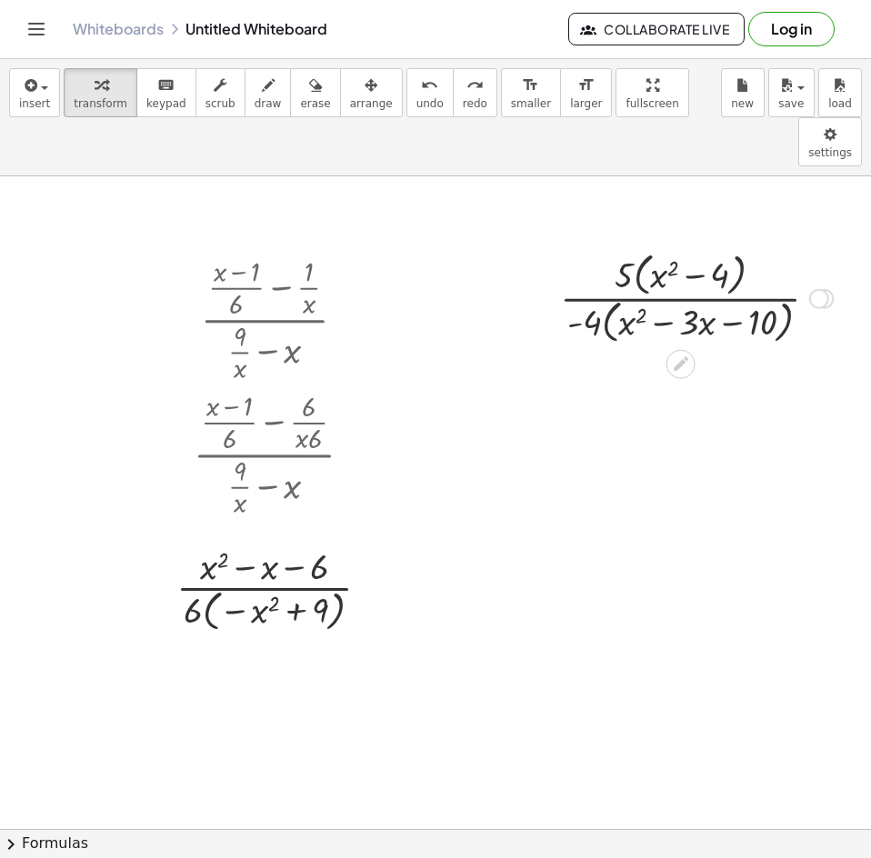
click at [715, 264] on div at bounding box center [696, 296] width 291 height 101
click at [654, 246] on div at bounding box center [696, 296] width 291 height 101
click at [666, 246] on div at bounding box center [696, 296] width 291 height 101
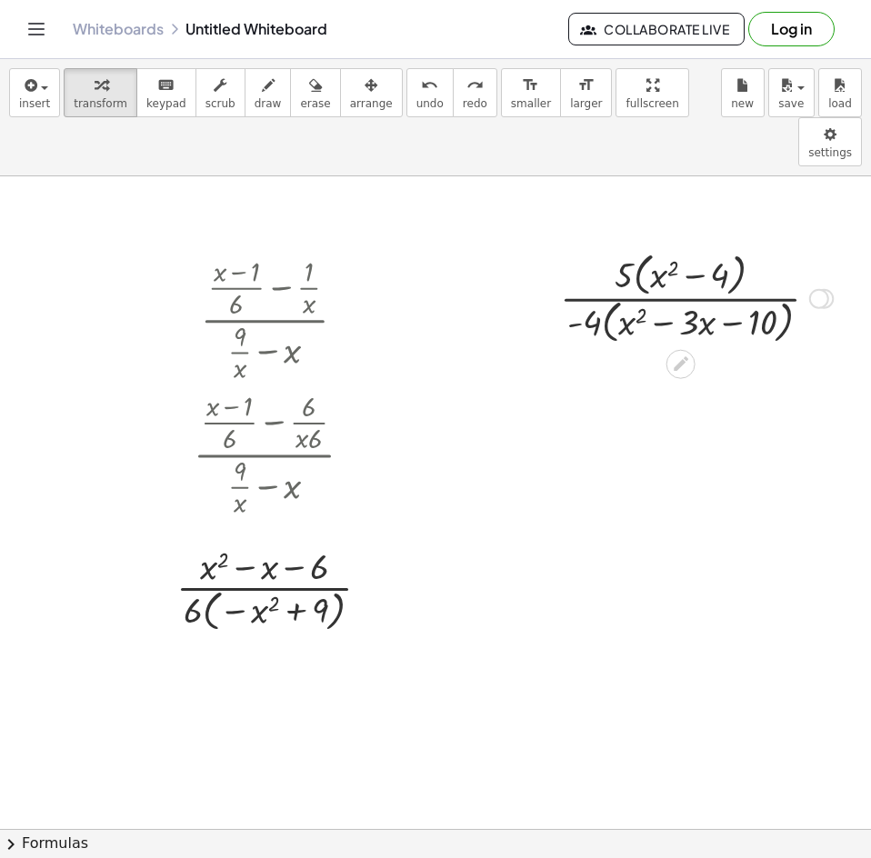
click at [813, 289] on div at bounding box center [819, 299] width 20 height 20
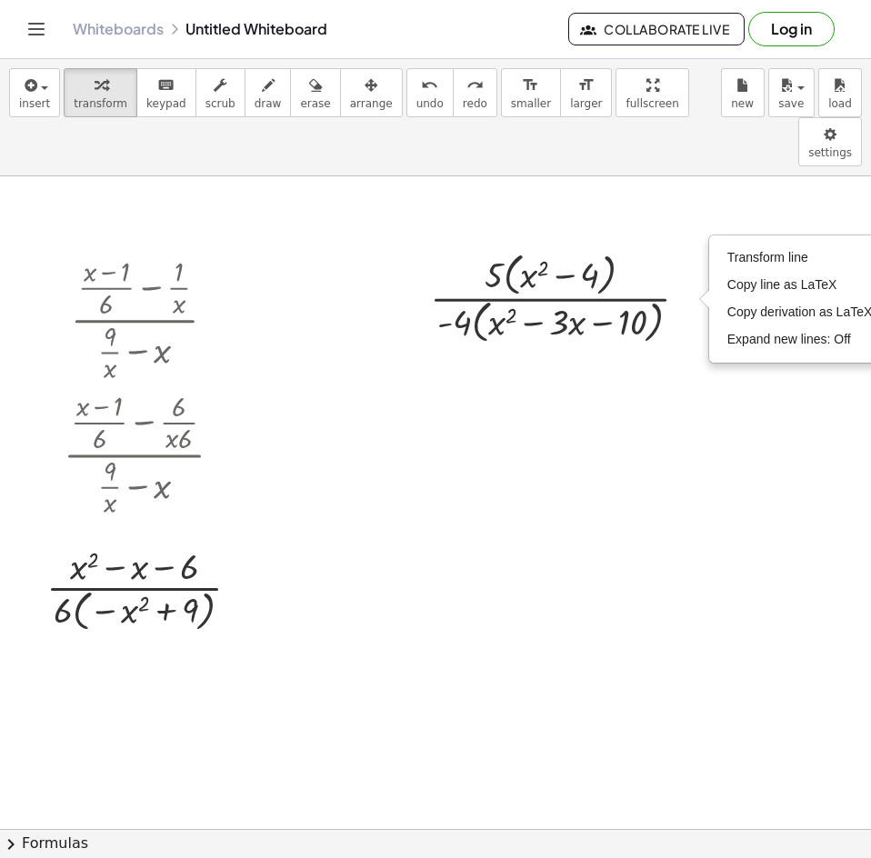
scroll to position [0, 164]
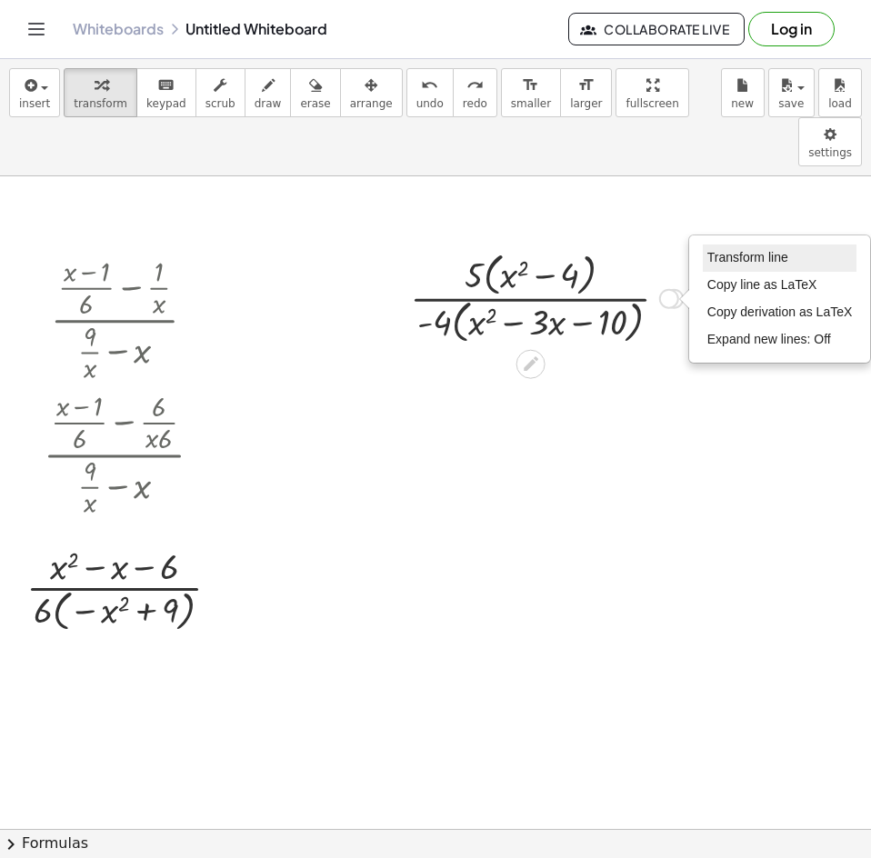
click at [778, 245] on li "Transform line" at bounding box center [780, 258] width 155 height 27
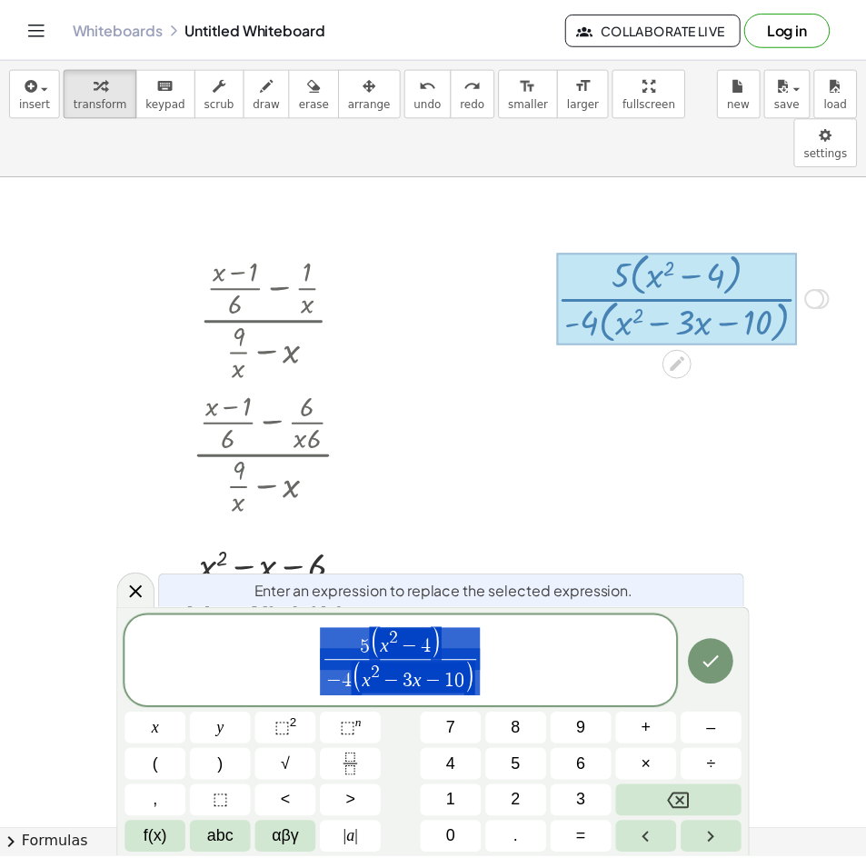
scroll to position [0, 8]
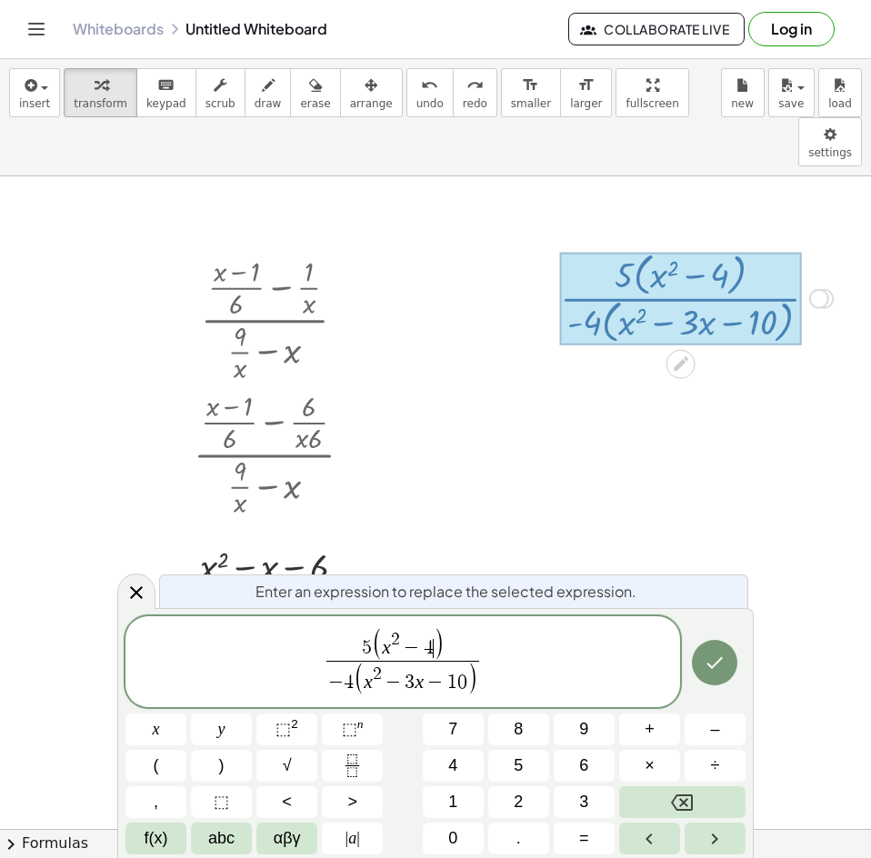
click at [432, 647] on span "( x 2 − 4 ​ )" at bounding box center [408, 645] width 72 height 32
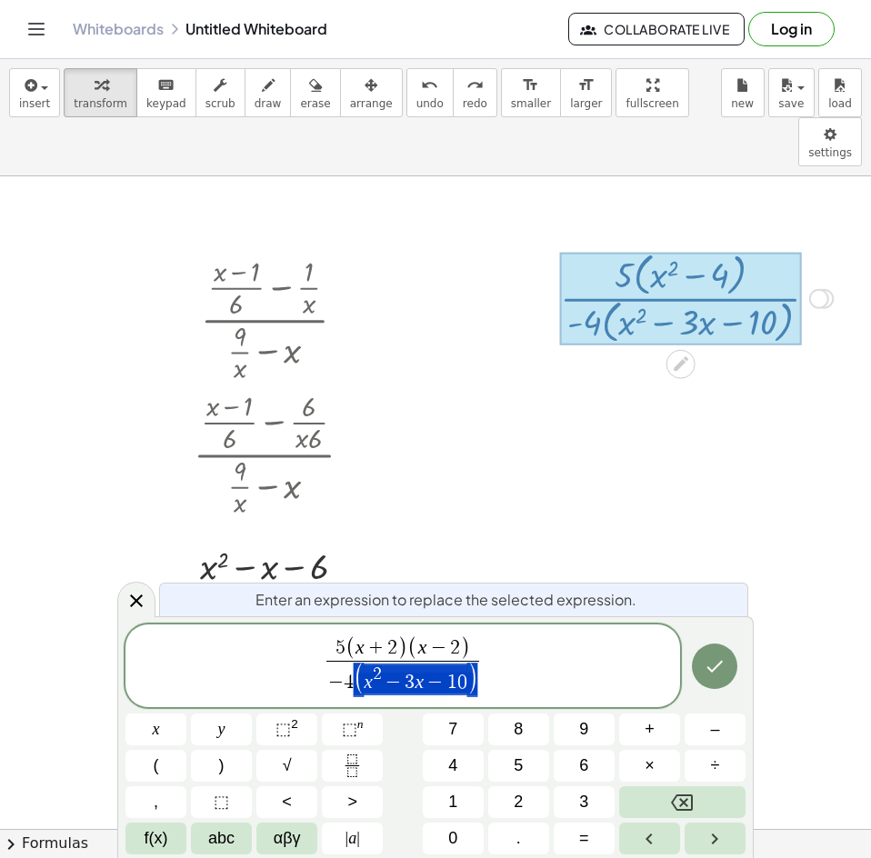
drag, startPoint x: 473, startPoint y: 682, endPoint x: 396, endPoint y: 683, distance: 76.4
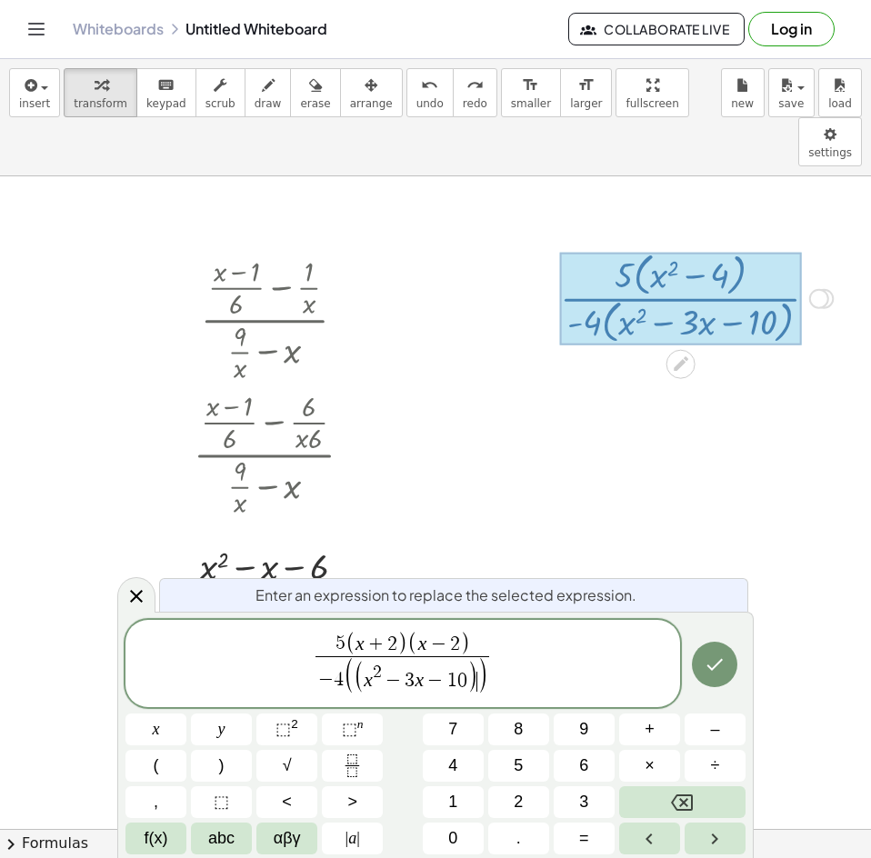
click at [475, 674] on span "( x 2 − 3 x − 1 0 ) ​" at bounding box center [416, 678] width 124 height 32
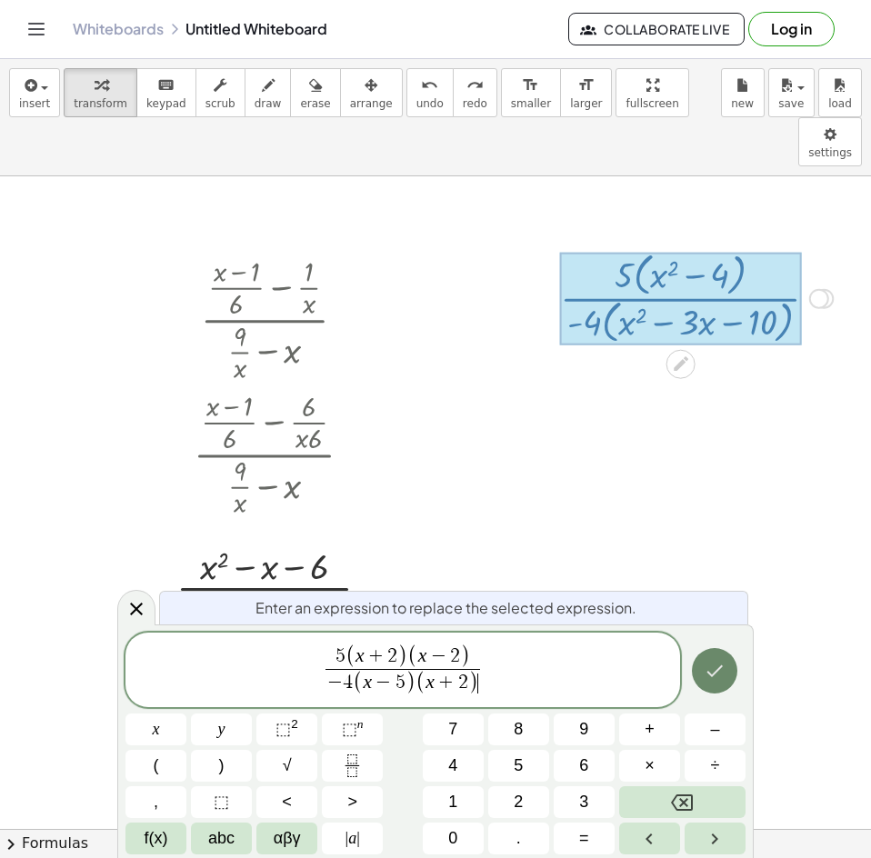
click at [730, 679] on button "Done" at bounding box center [714, 670] width 45 height 45
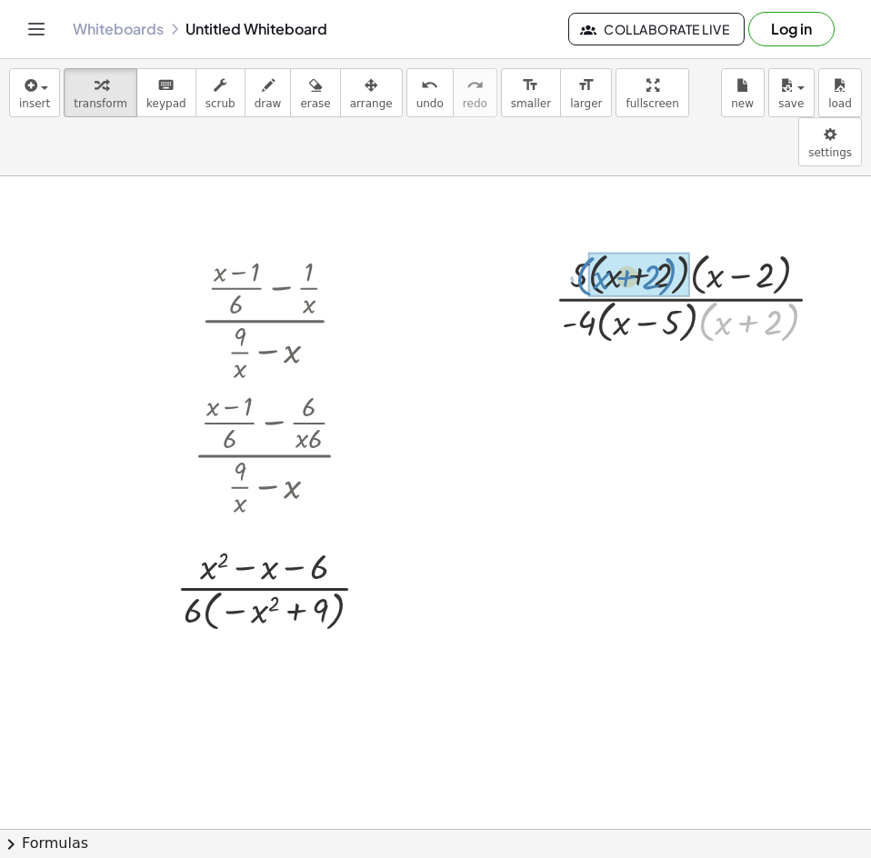
drag, startPoint x: 698, startPoint y: 265, endPoint x: 576, endPoint y: 219, distance: 130.0
click at [576, 246] on div at bounding box center [697, 296] width 303 height 101
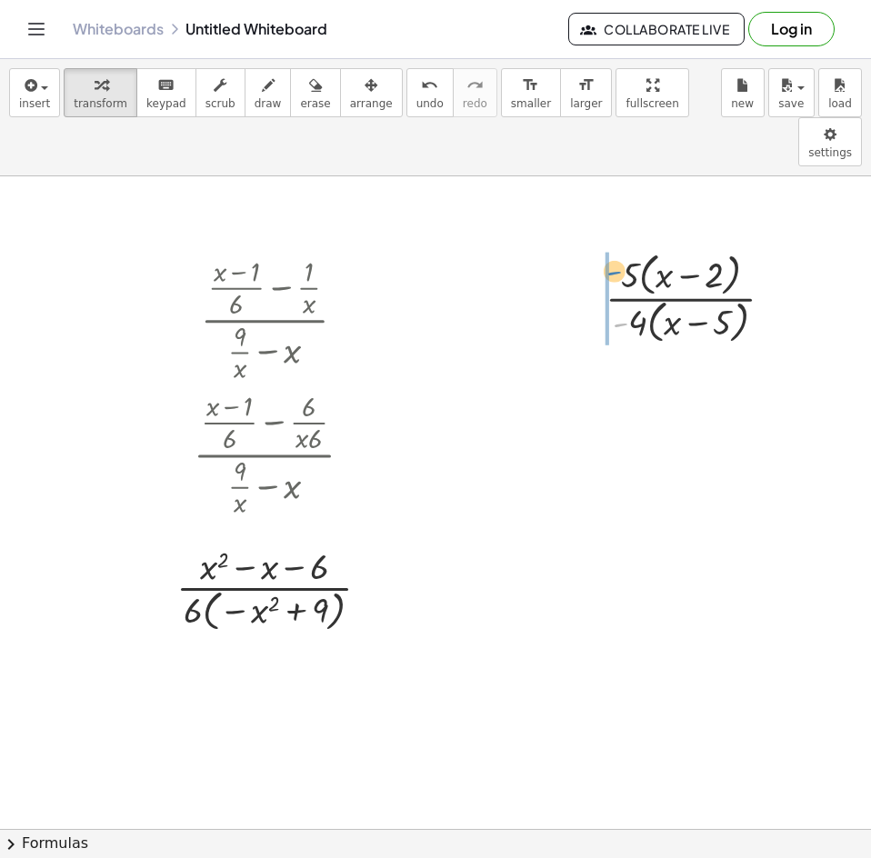
drag, startPoint x: 612, startPoint y: 275, endPoint x: 606, endPoint y: 223, distance: 52.2
click at [606, 246] on div at bounding box center [696, 296] width 201 height 101
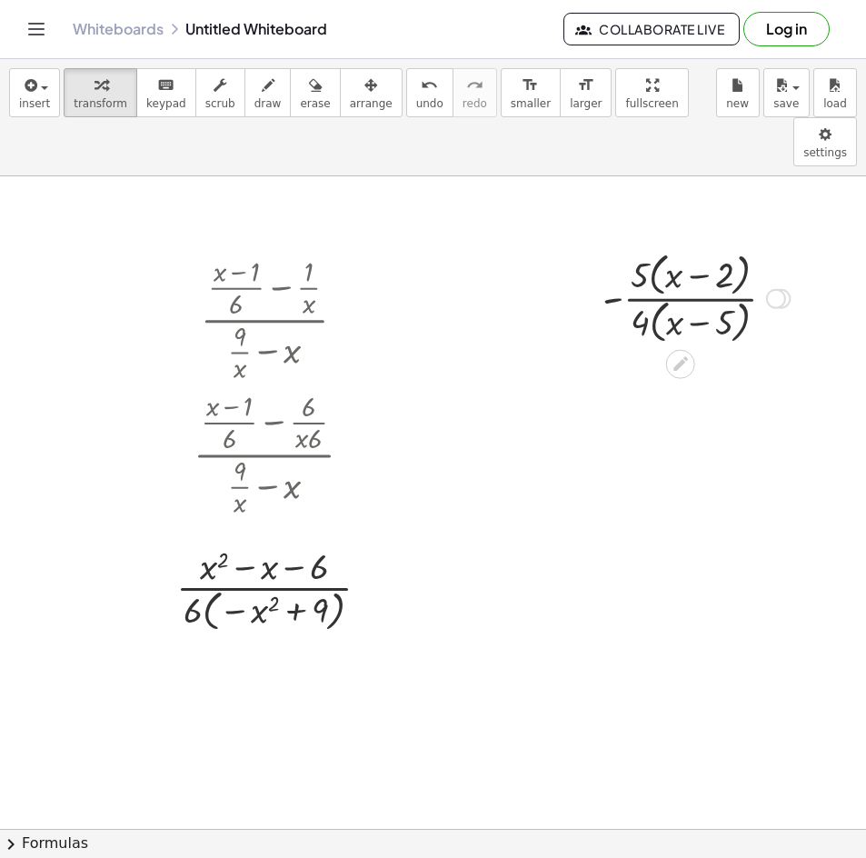
click at [758, 256] on div at bounding box center [696, 296] width 205 height 101
click at [767, 289] on div "Transform line Copy line as LaTeX Copy derivation as LaTeX Expand new lines: Off" at bounding box center [776, 299] width 20 height 20
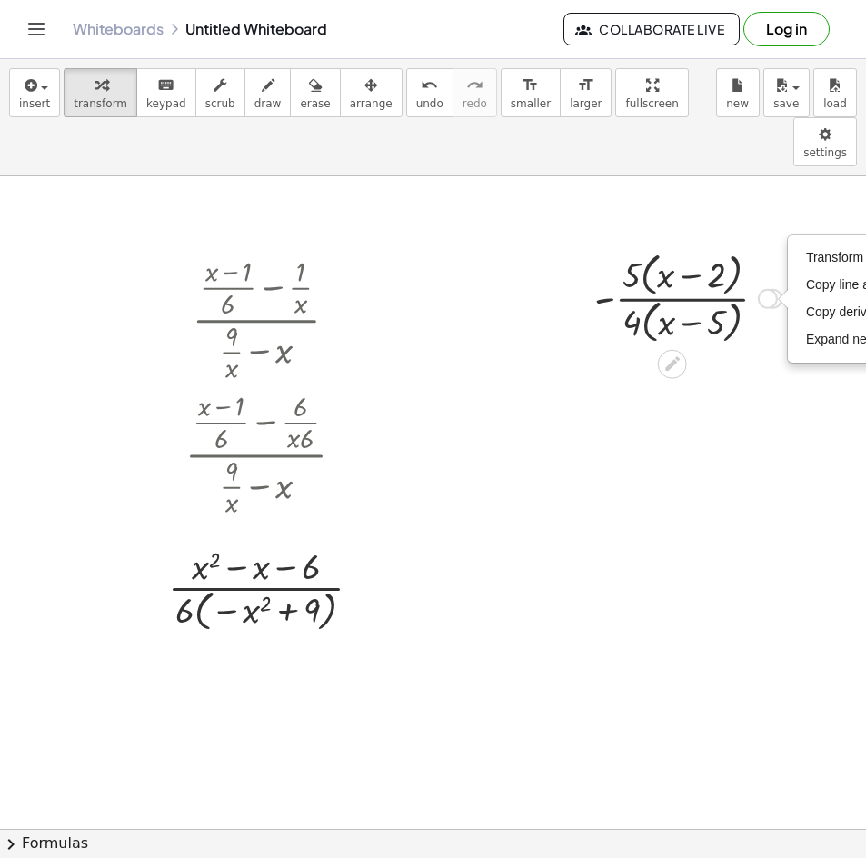
drag, startPoint x: 716, startPoint y: 243, endPoint x: 781, endPoint y: 386, distance: 157.5
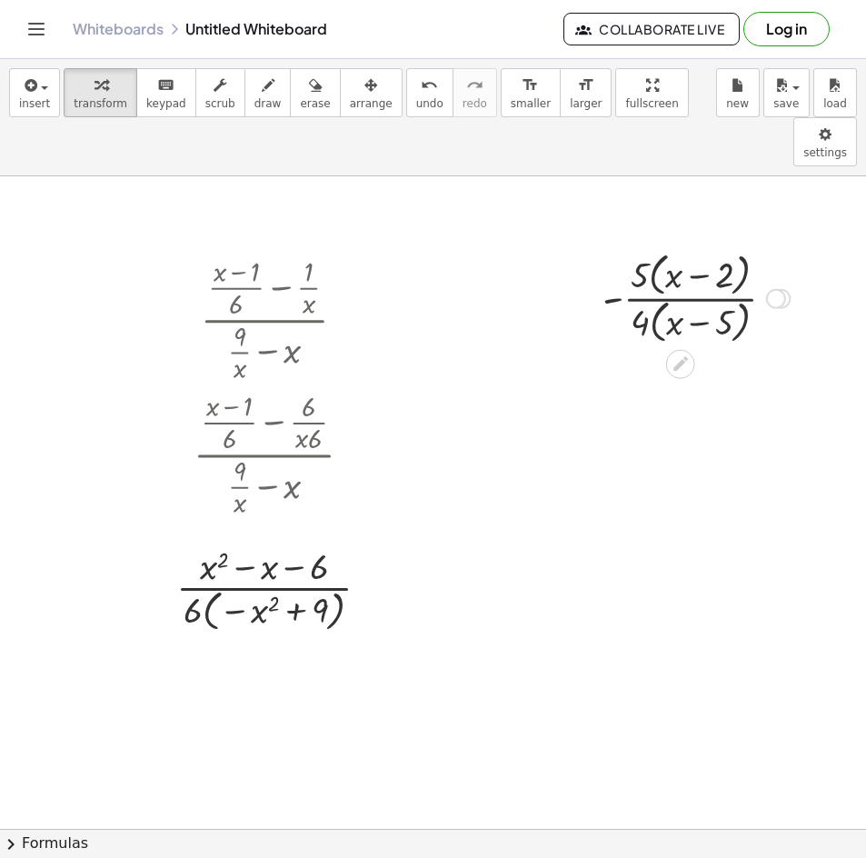
click at [646, 246] on div at bounding box center [696, 296] width 205 height 101
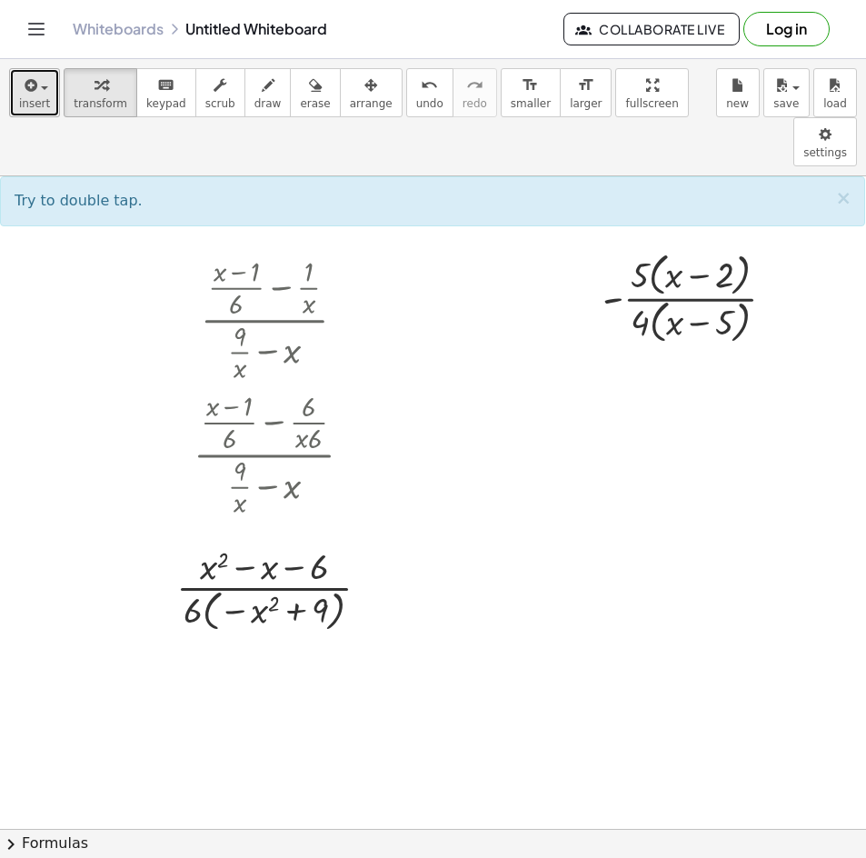
click at [39, 97] on span "insert" at bounding box center [34, 103] width 31 height 13
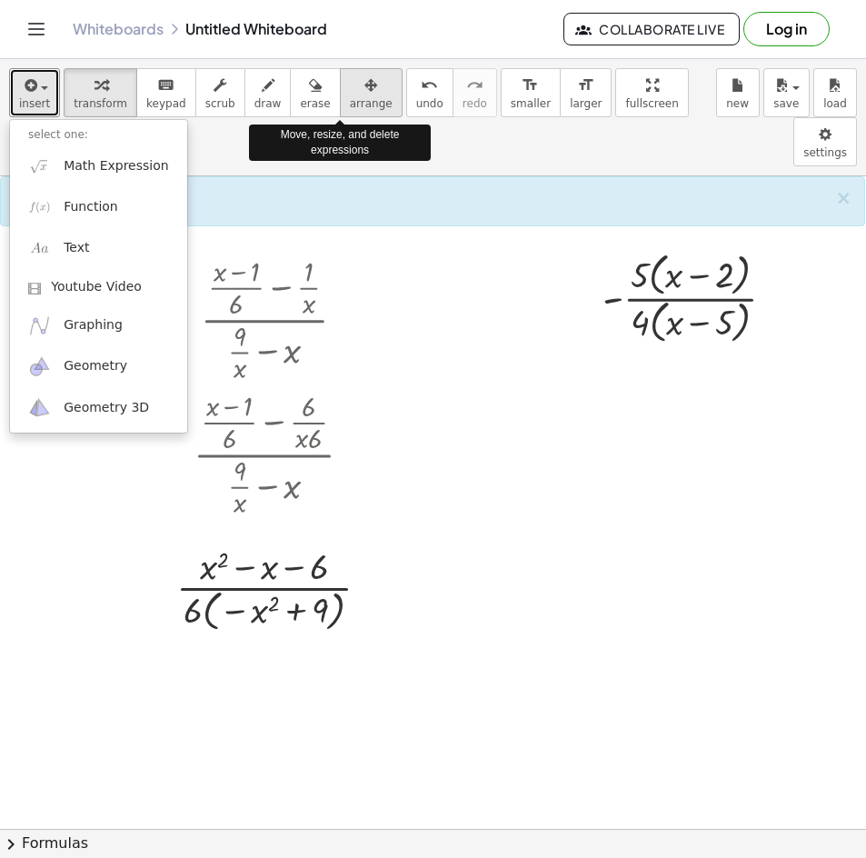
drag, startPoint x: 335, startPoint y: 105, endPoint x: 351, endPoint y: 106, distance: 16.5
click at [350, 105] on span "arrange" at bounding box center [371, 103] width 43 height 13
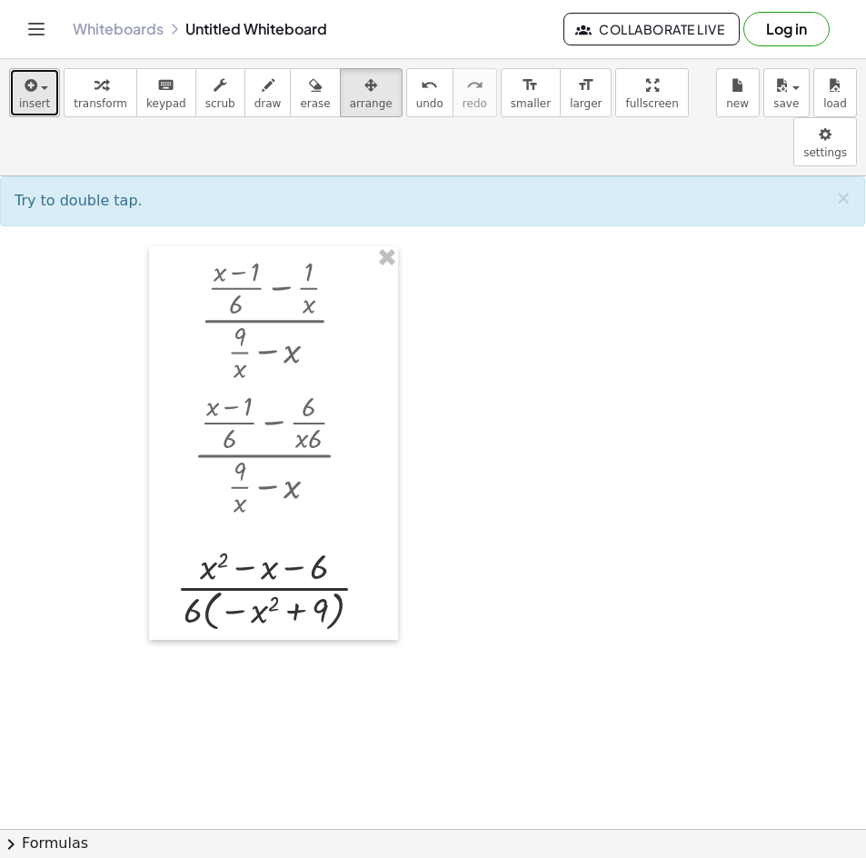
click at [42, 88] on span "button" at bounding box center [44, 88] width 7 height 4
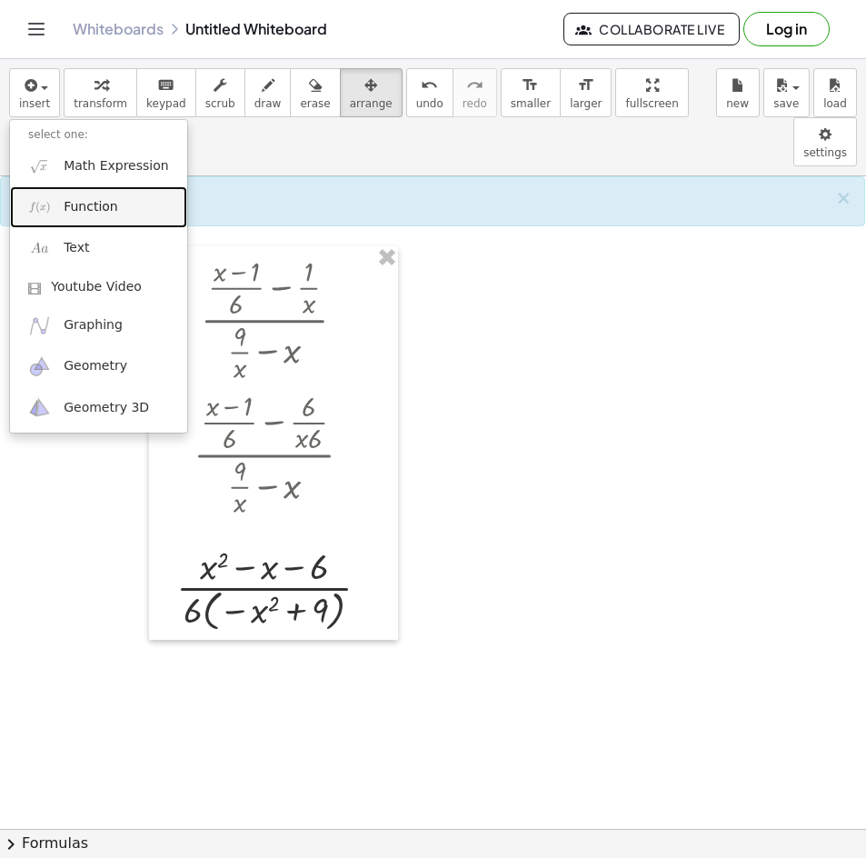
click at [99, 206] on span "Function" at bounding box center [91, 207] width 55 height 18
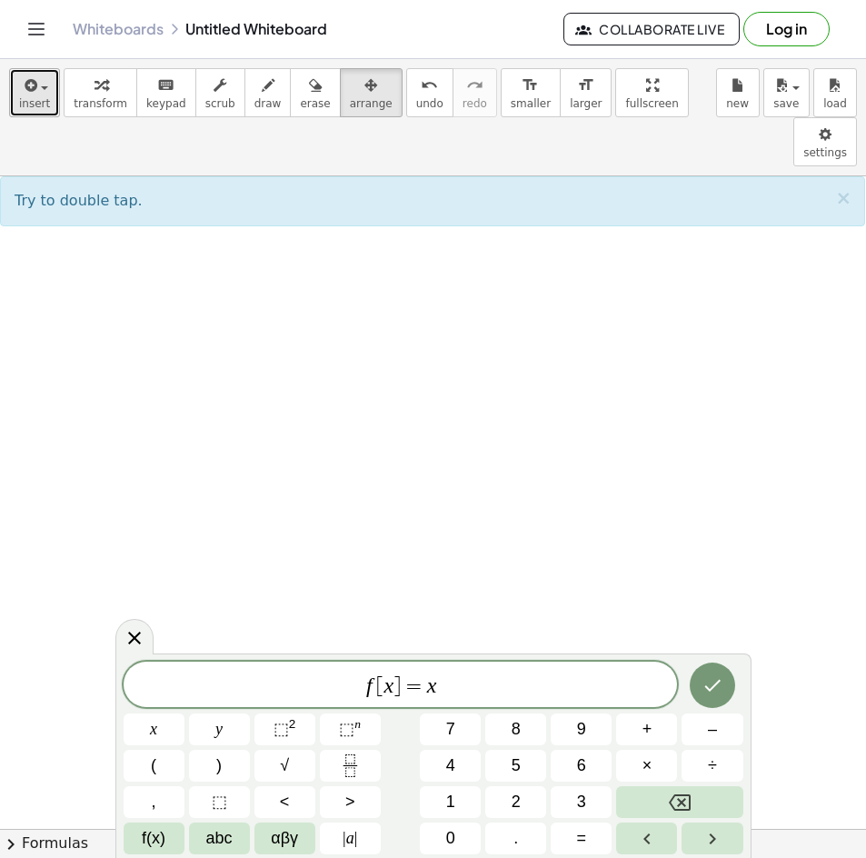
click at [32, 95] on icon "button" at bounding box center [29, 86] width 16 height 22
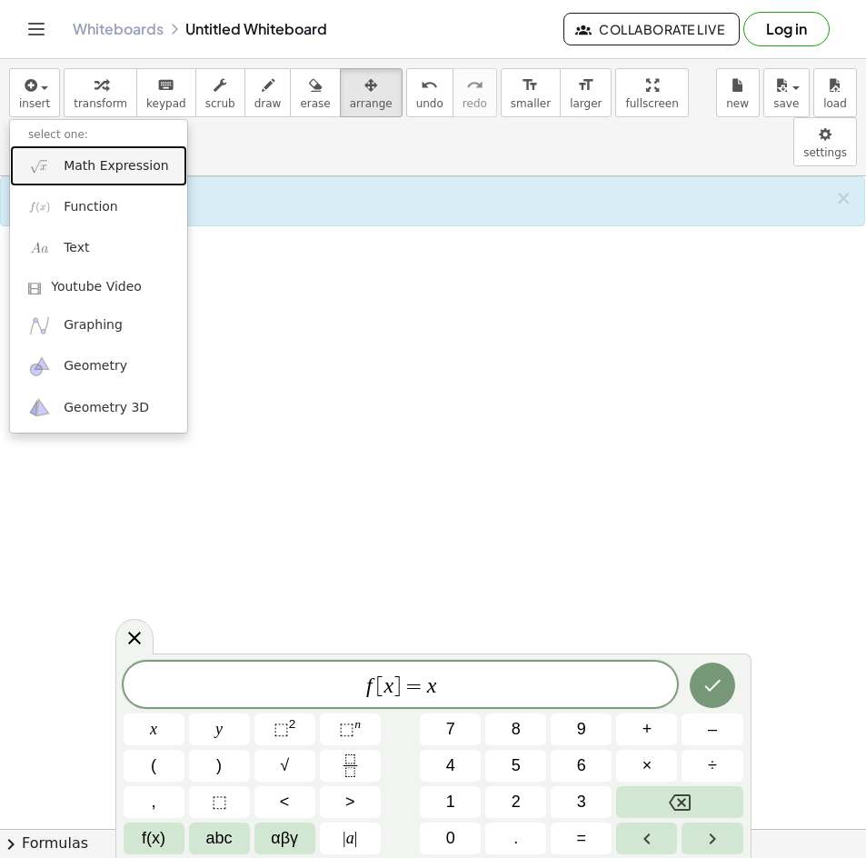
click at [110, 173] on span "Math Expression" at bounding box center [116, 166] width 105 height 18
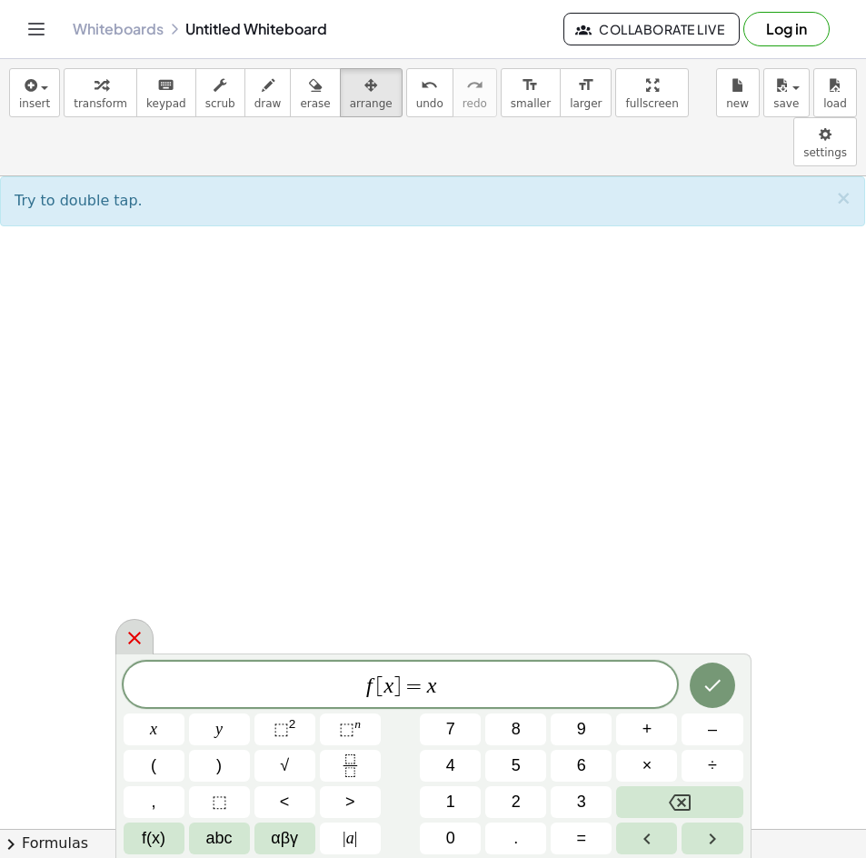
click at [140, 634] on icon at bounding box center [135, 638] width 22 height 22
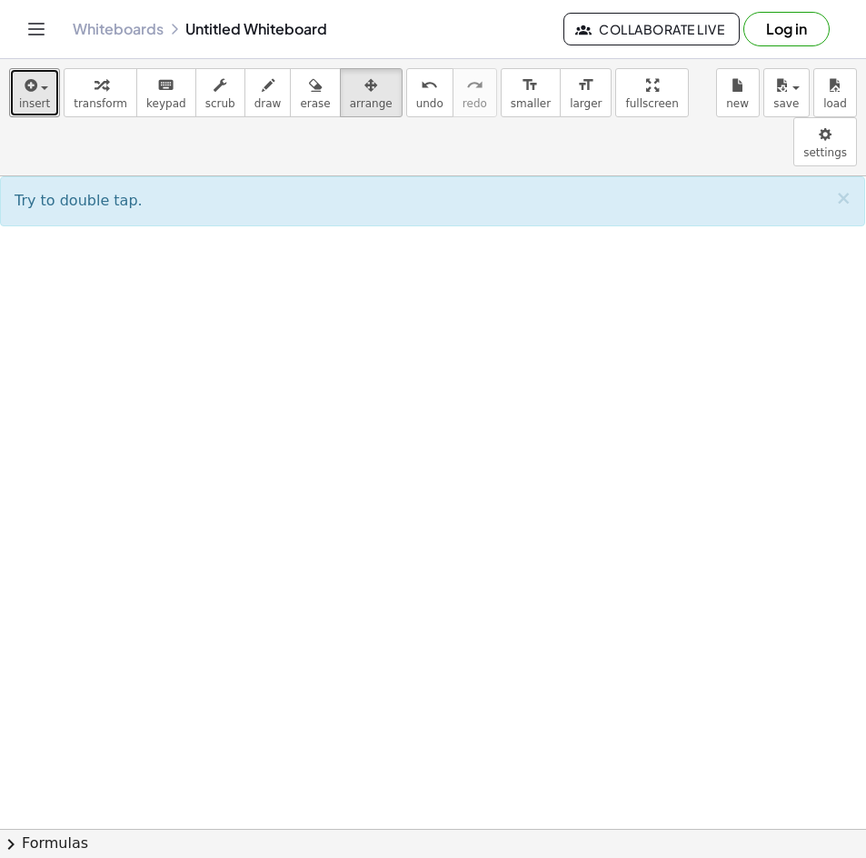
drag, startPoint x: 48, startPoint y: 98, endPoint x: 87, endPoint y: 158, distance: 71.6
click at [46, 98] on button "insert" at bounding box center [34, 92] width 51 height 49
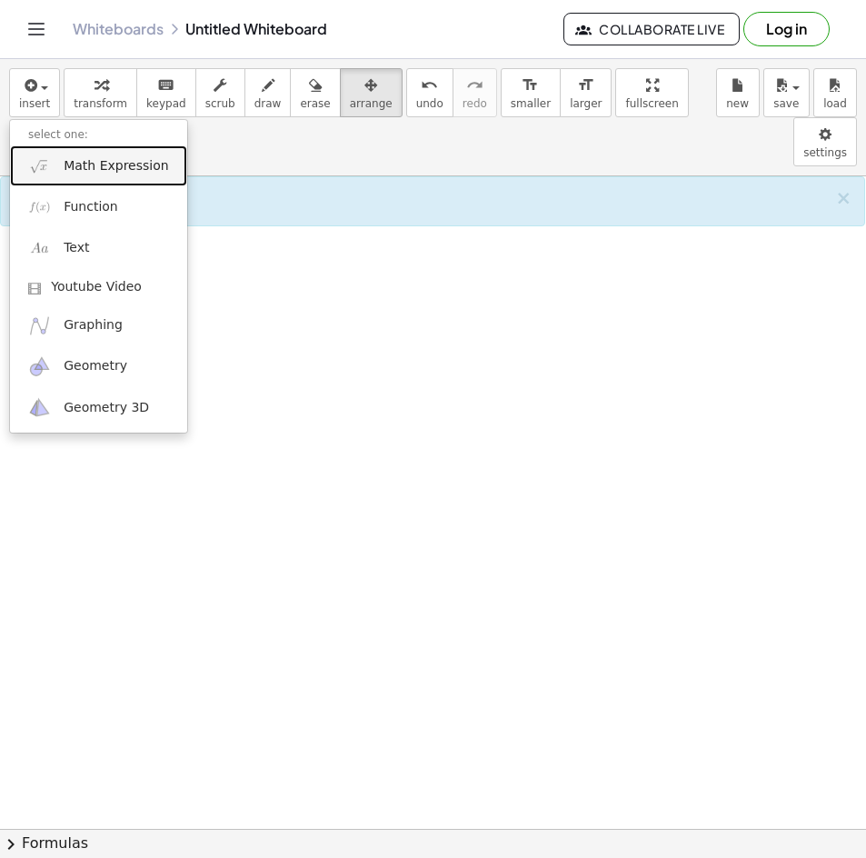
click at [115, 169] on span "Math Expression" at bounding box center [116, 166] width 105 height 18
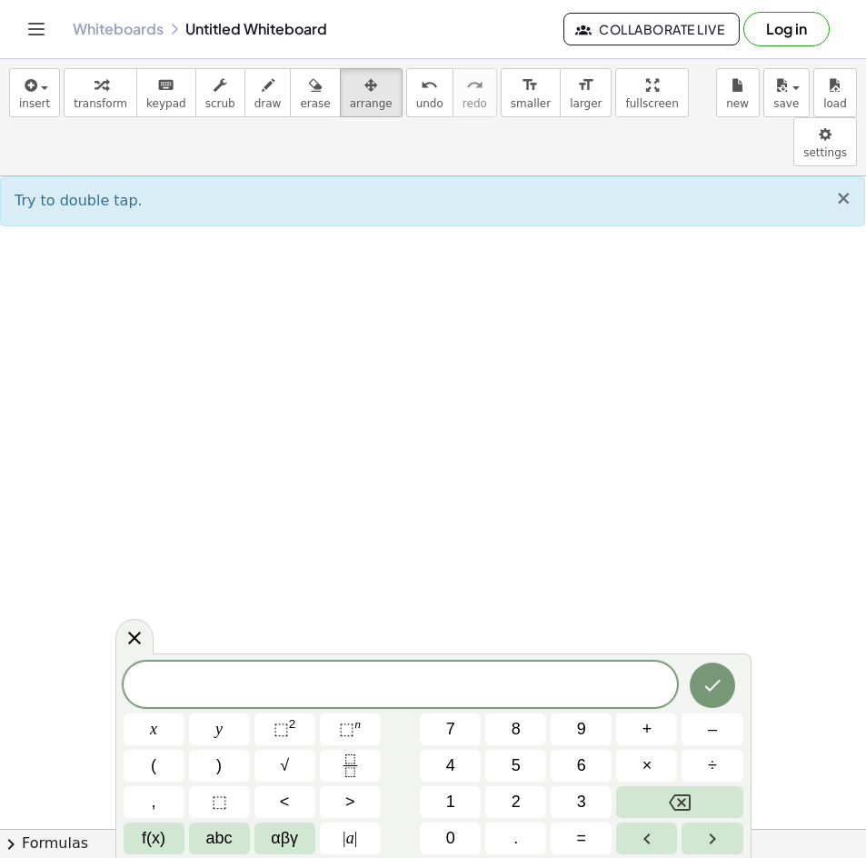
click at [836, 187] on span "×" at bounding box center [844, 198] width 16 height 22
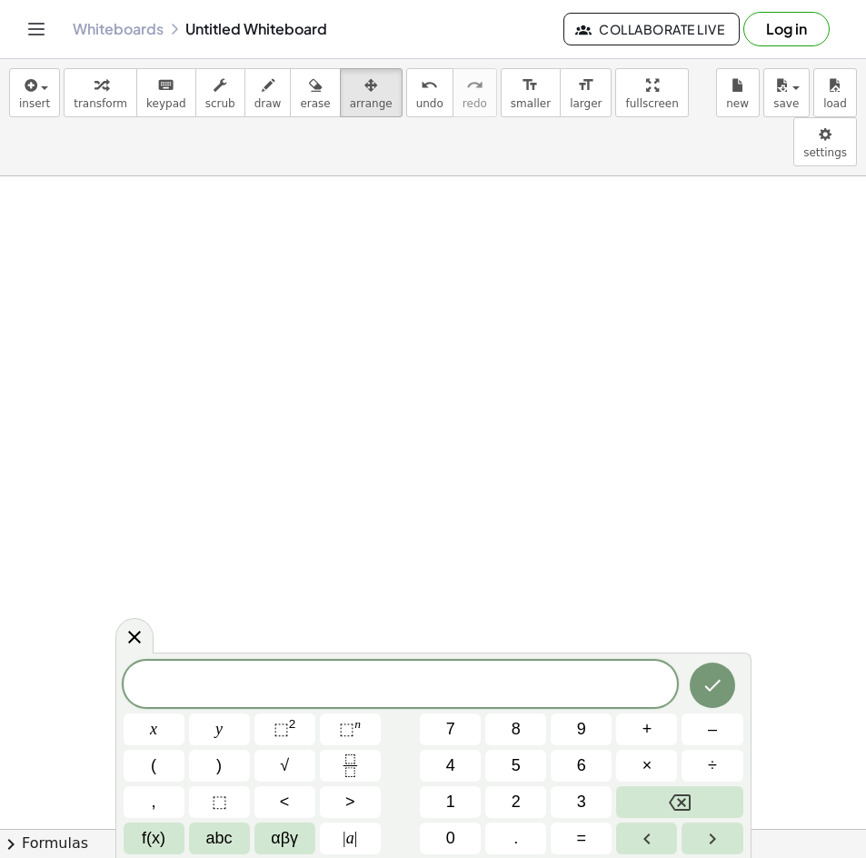
click at [315, 682] on span at bounding box center [401, 685] width 555 height 27
click at [37, 91] on span "button" at bounding box center [39, 87] width 4 height 13
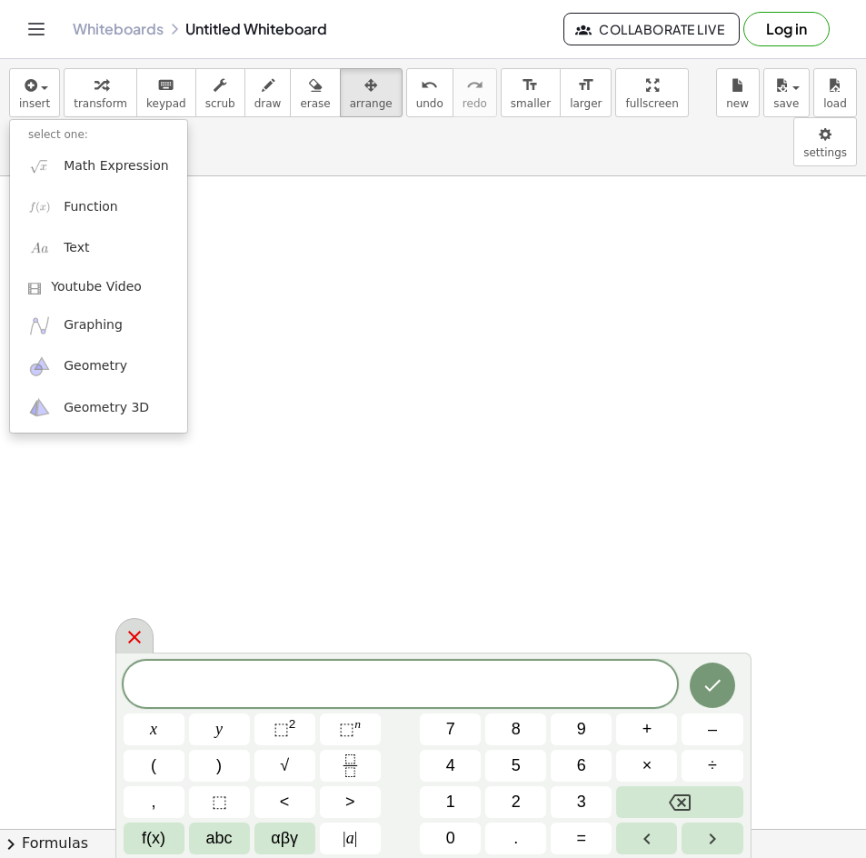
click at [140, 637] on icon at bounding box center [135, 637] width 22 height 22
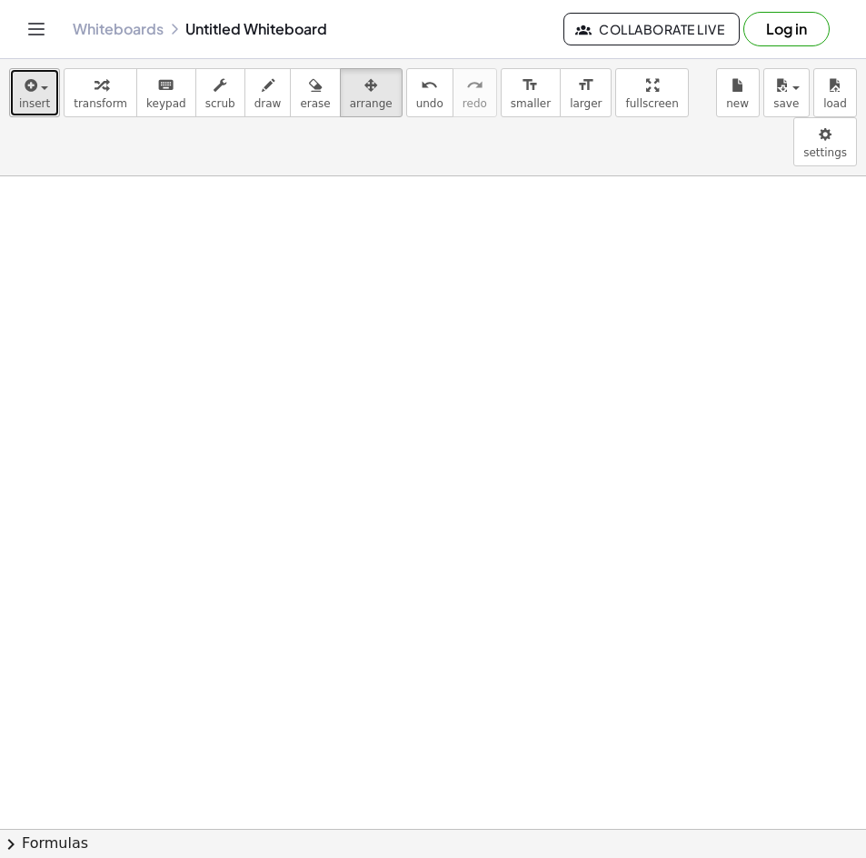
click at [25, 81] on icon "button" at bounding box center [29, 86] width 16 height 22
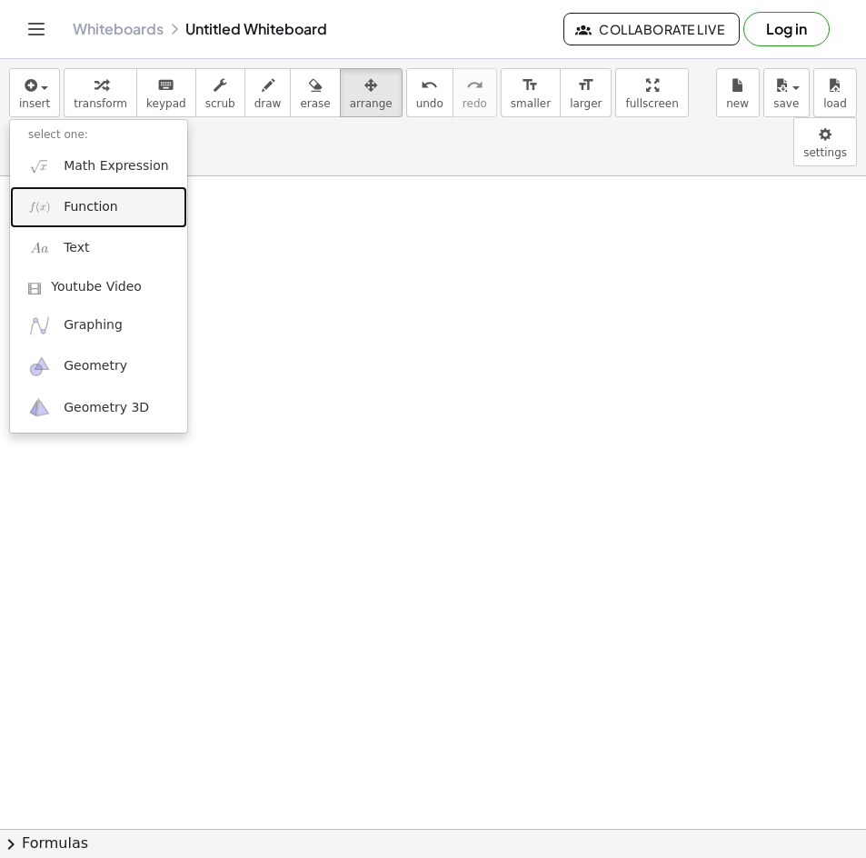
click at [92, 211] on span "Function" at bounding box center [91, 207] width 55 height 18
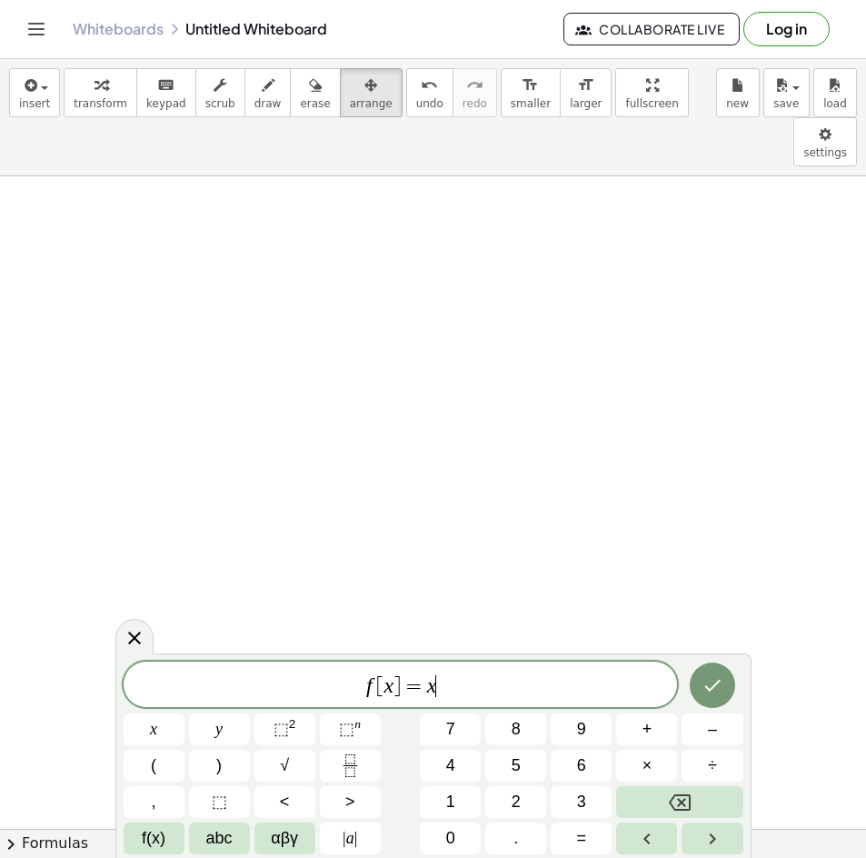
click at [462, 696] on span "f [ x ] = x ​" at bounding box center [401, 686] width 555 height 25
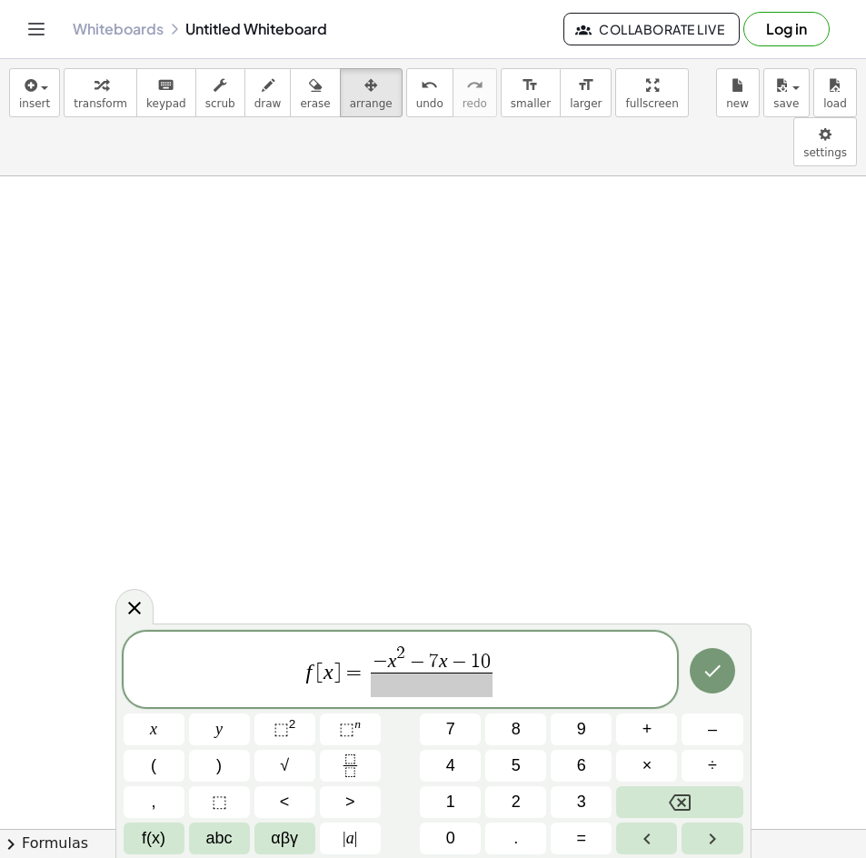
click at [464, 666] on span "−" at bounding box center [460, 664] width 24 height 20
click at [466, 681] on span at bounding box center [432, 685] width 123 height 25
click at [728, 662] on button "Done" at bounding box center [712, 670] width 45 height 45
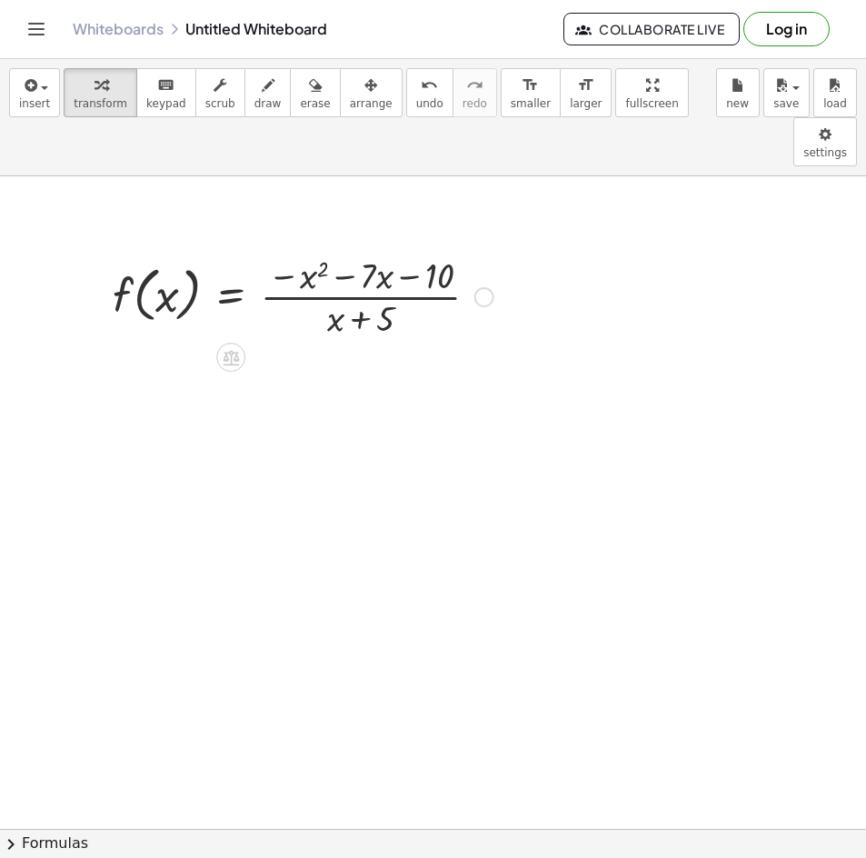
click at [368, 256] on div at bounding box center [303, 295] width 399 height 91
click at [367, 250] on div at bounding box center [303, 295] width 399 height 91
click at [352, 250] on div at bounding box center [303, 295] width 399 height 91
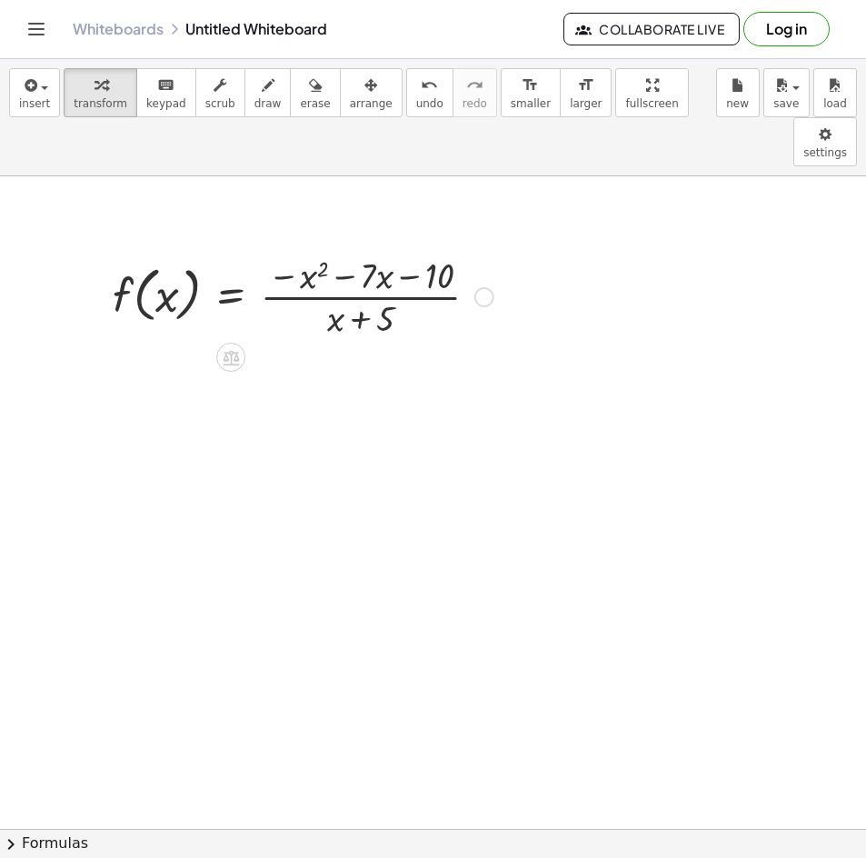
click at [352, 250] on div at bounding box center [303, 295] width 399 height 91
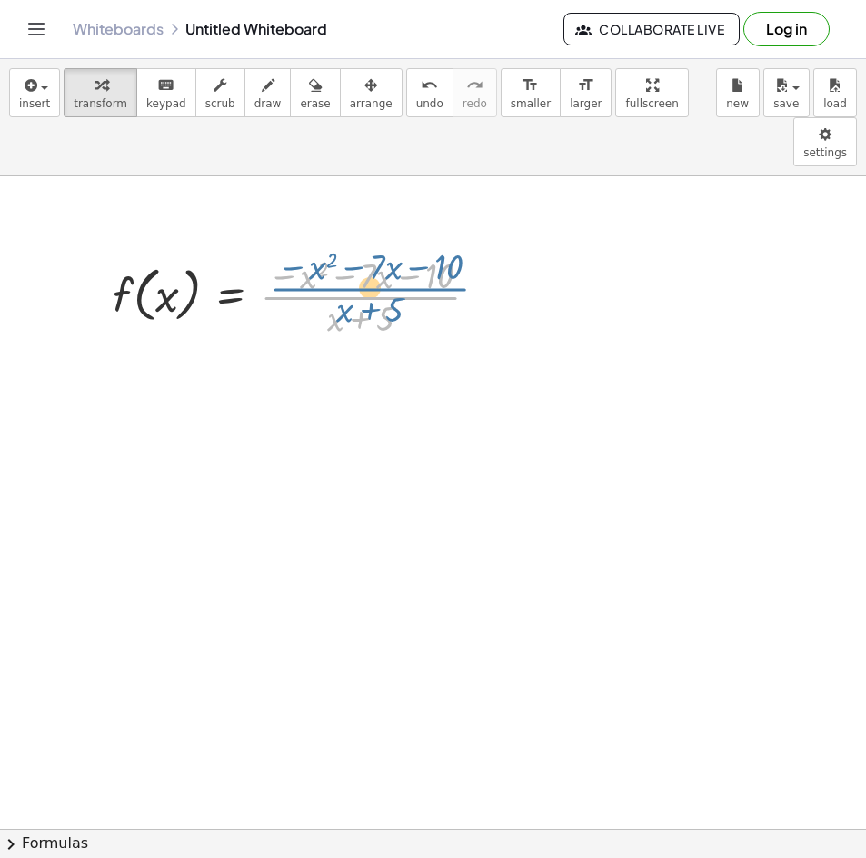
drag, startPoint x: 352, startPoint y: 239, endPoint x: 339, endPoint y: 228, distance: 16.8
click at [339, 250] on div at bounding box center [303, 295] width 399 height 91
drag, startPoint x: 356, startPoint y: 220, endPoint x: 424, endPoint y: 223, distance: 67.3
click at [424, 250] on div at bounding box center [303, 295] width 399 height 91
drag, startPoint x: 418, startPoint y: 225, endPoint x: 351, endPoint y: 226, distance: 67.3
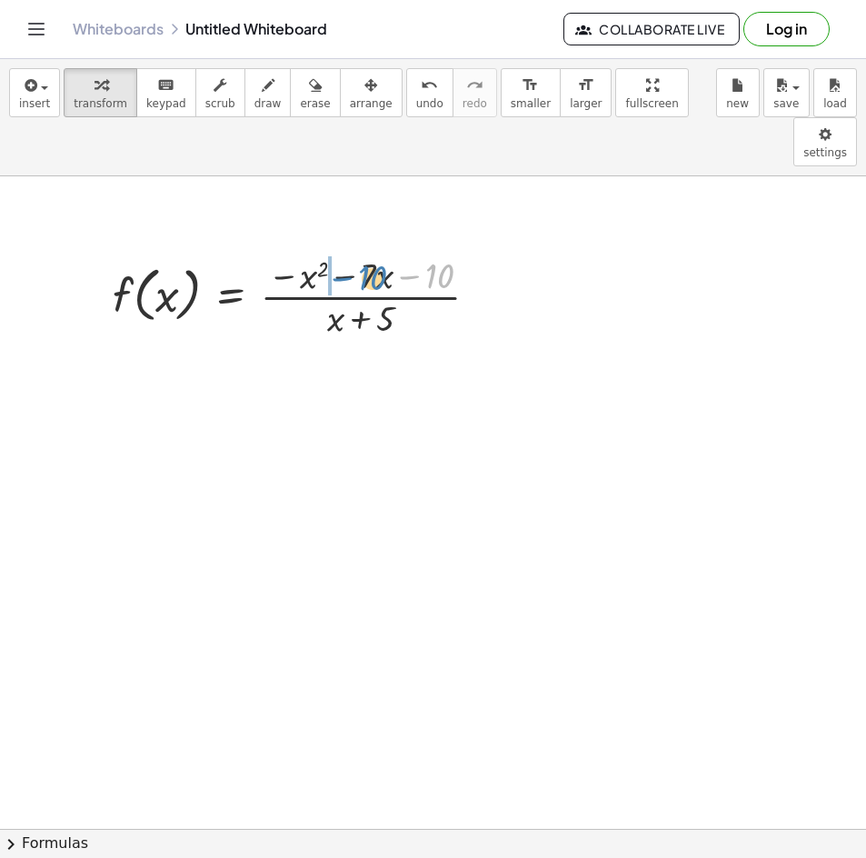
click at [351, 250] on div at bounding box center [303, 295] width 399 height 91
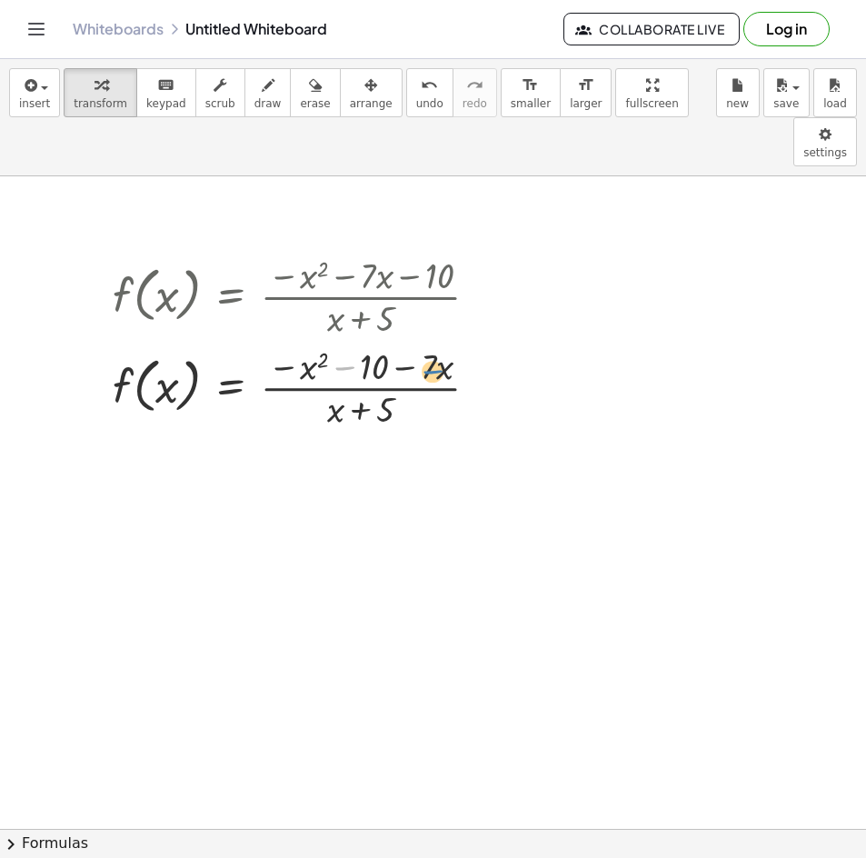
drag, startPoint x: 342, startPoint y: 320, endPoint x: 431, endPoint y: 323, distance: 89.1
click at [431, 341] on div at bounding box center [303, 386] width 399 height 91
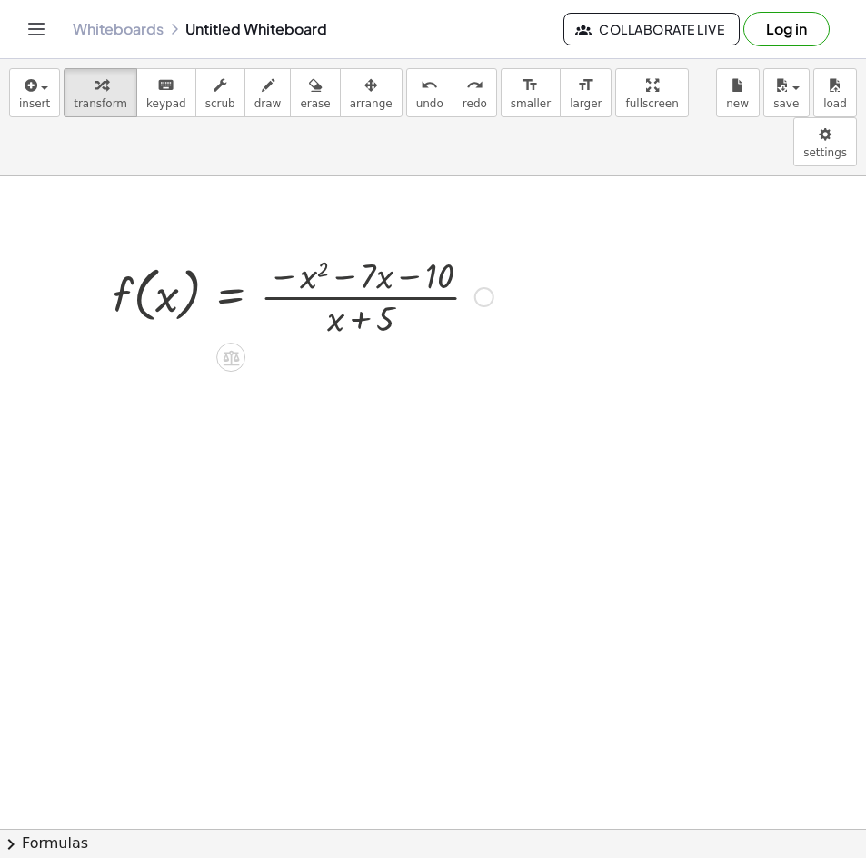
click at [475, 287] on div at bounding box center [485, 297] width 20 height 20
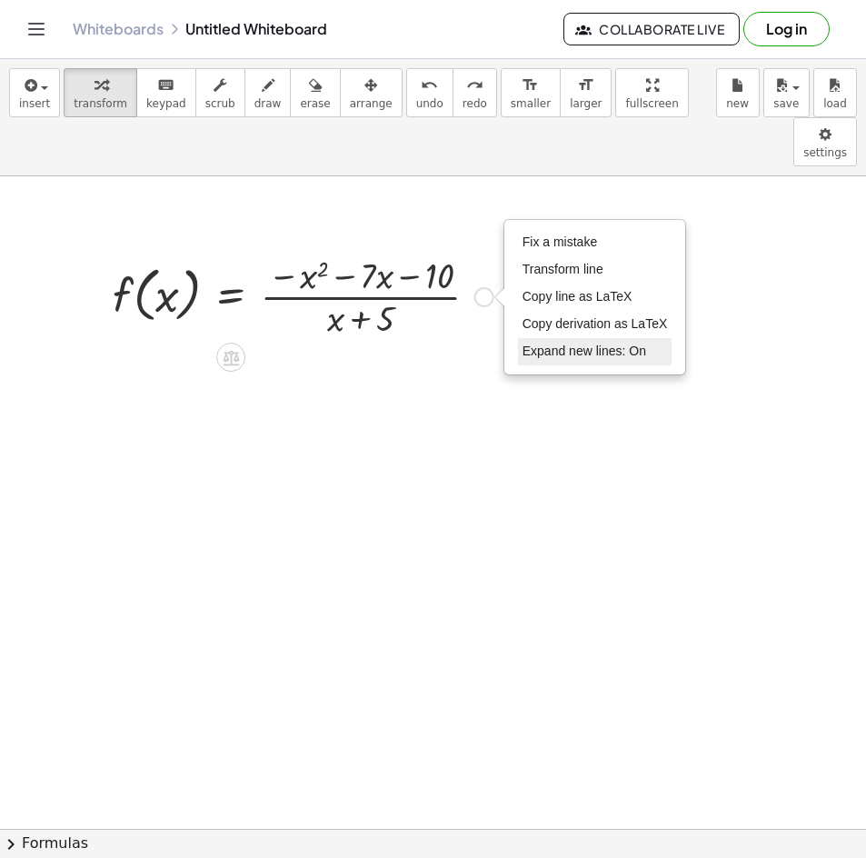
click at [543, 344] on span "Expand new lines: On" at bounding box center [585, 351] width 124 height 15
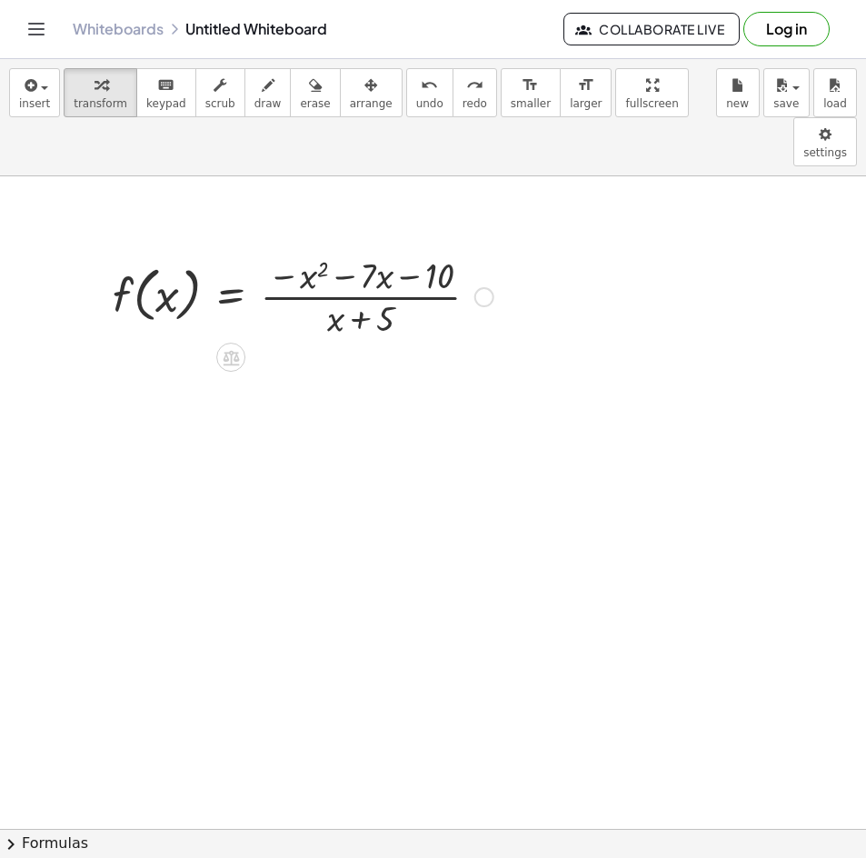
click at [297, 250] on div at bounding box center [303, 295] width 399 height 91
click at [303, 250] on div at bounding box center [303, 295] width 399 height 91
click at [305, 250] on div at bounding box center [303, 295] width 399 height 91
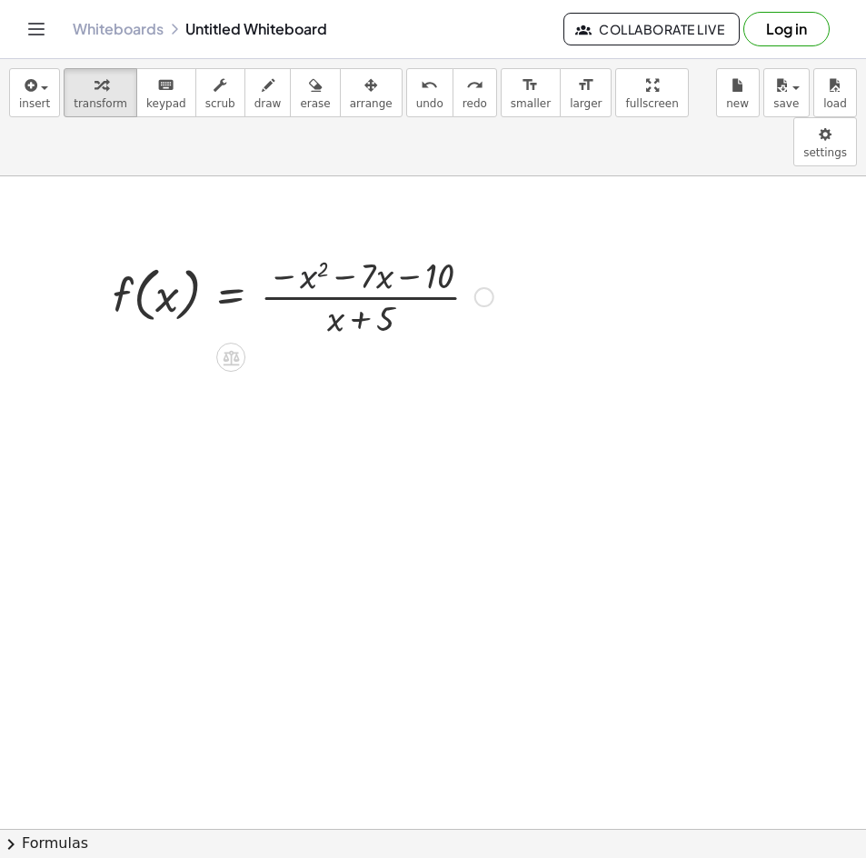
click at [310, 250] on div at bounding box center [303, 295] width 399 height 91
click at [344, 250] on div at bounding box center [303, 295] width 399 height 91
click at [345, 250] on div at bounding box center [303, 295] width 399 height 91
click at [348, 250] on div at bounding box center [303, 295] width 399 height 91
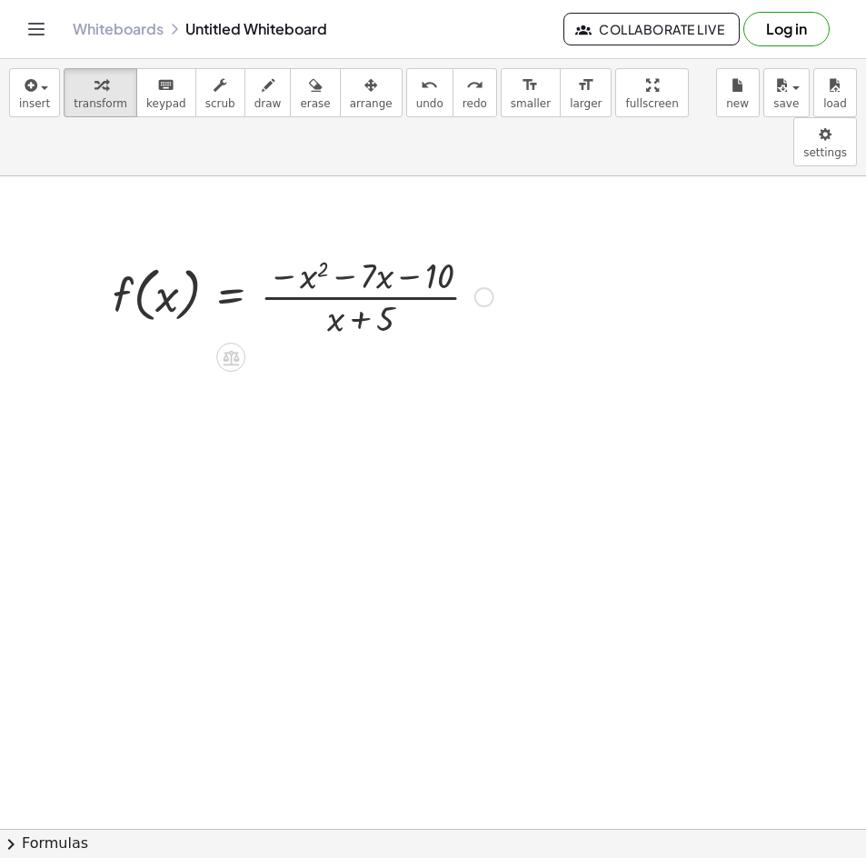
click at [381, 250] on div at bounding box center [303, 295] width 399 height 91
click at [382, 250] on div at bounding box center [303, 295] width 399 height 91
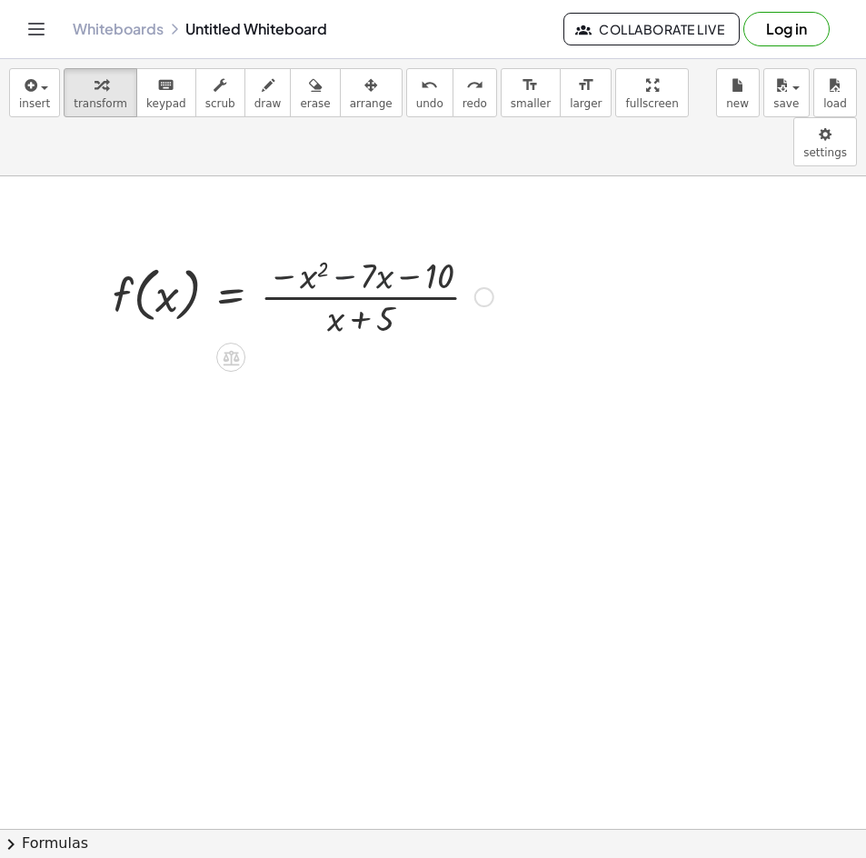
drag, startPoint x: 382, startPoint y: 221, endPoint x: 407, endPoint y: 221, distance: 25.5
click at [394, 250] on div at bounding box center [303, 295] width 399 height 91
drag, startPoint x: 407, startPoint y: 221, endPoint x: 417, endPoint y: 219, distance: 10.2
click at [409, 250] on div at bounding box center [303, 295] width 399 height 91
click at [417, 250] on div at bounding box center [303, 295] width 399 height 91
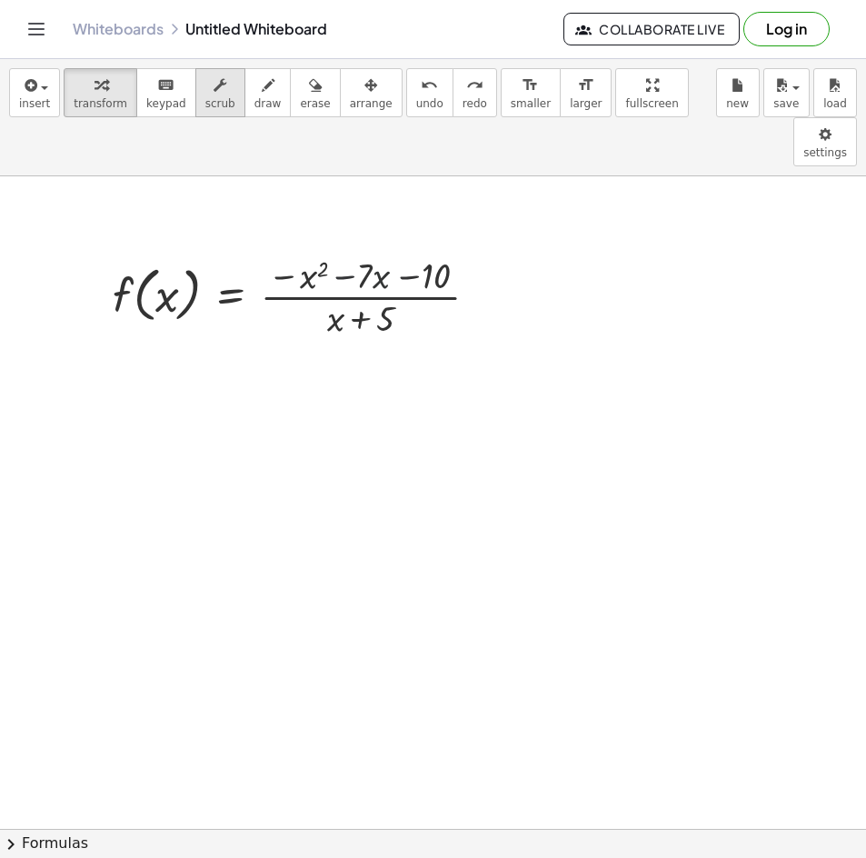
click at [206, 101] on span "scrub" at bounding box center [220, 103] width 30 height 13
click at [354, 250] on div at bounding box center [303, 295] width 399 height 91
click at [364, 252] on div "▲" at bounding box center [368, 258] width 8 height 12
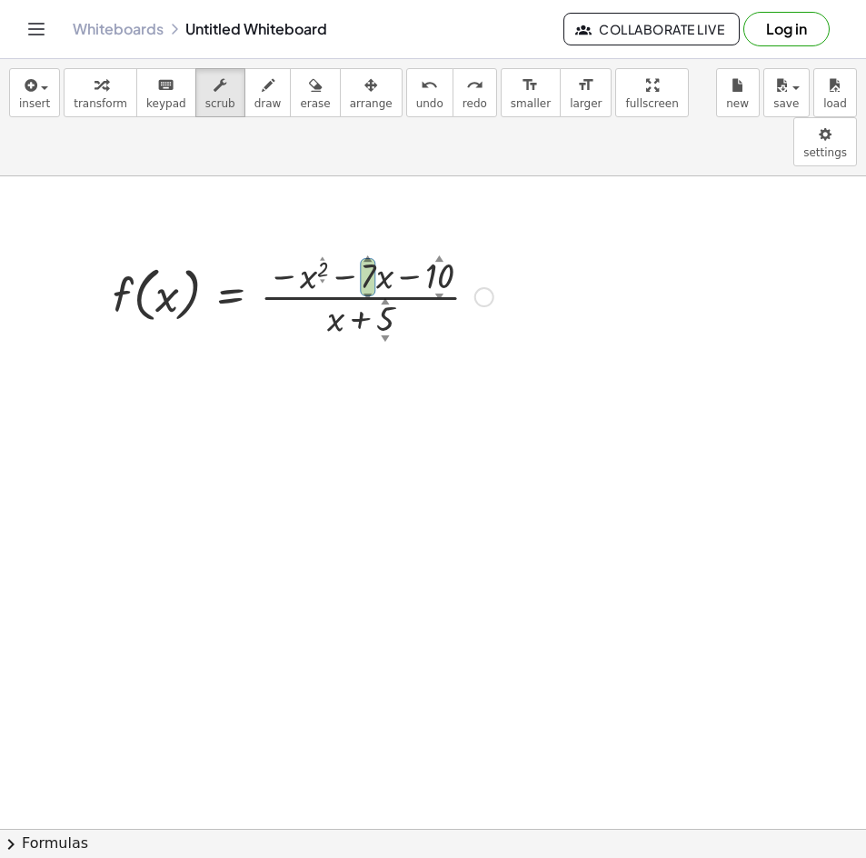
click at [320, 255] on div "▲" at bounding box center [322, 258] width 5 height 7
drag, startPoint x: 320, startPoint y: 219, endPoint x: 337, endPoint y: 218, distance: 17.3
click at [319, 250] on div at bounding box center [303, 295] width 399 height 91
click at [364, 252] on div "▲" at bounding box center [368, 258] width 8 height 12
click at [360, 250] on div at bounding box center [303, 295] width 399 height 91
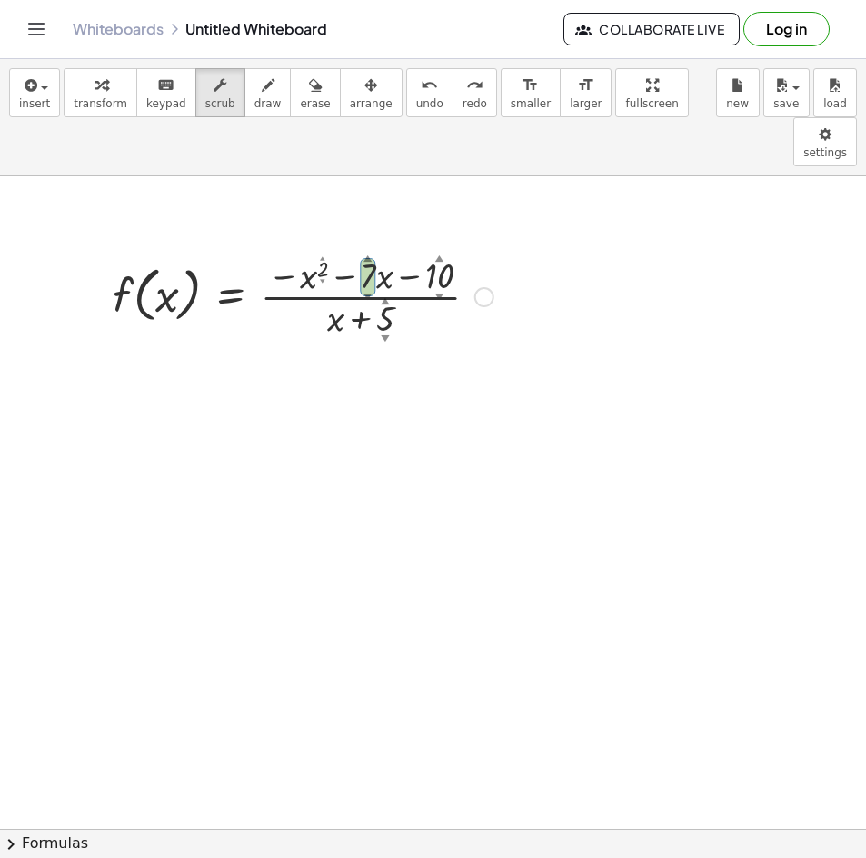
click at [364, 252] on div "▲" at bounding box center [368, 258] width 8 height 12
click at [213, 89] on div "button" at bounding box center [220, 85] width 30 height 22
click at [25, 83] on icon "button" at bounding box center [29, 86] width 16 height 22
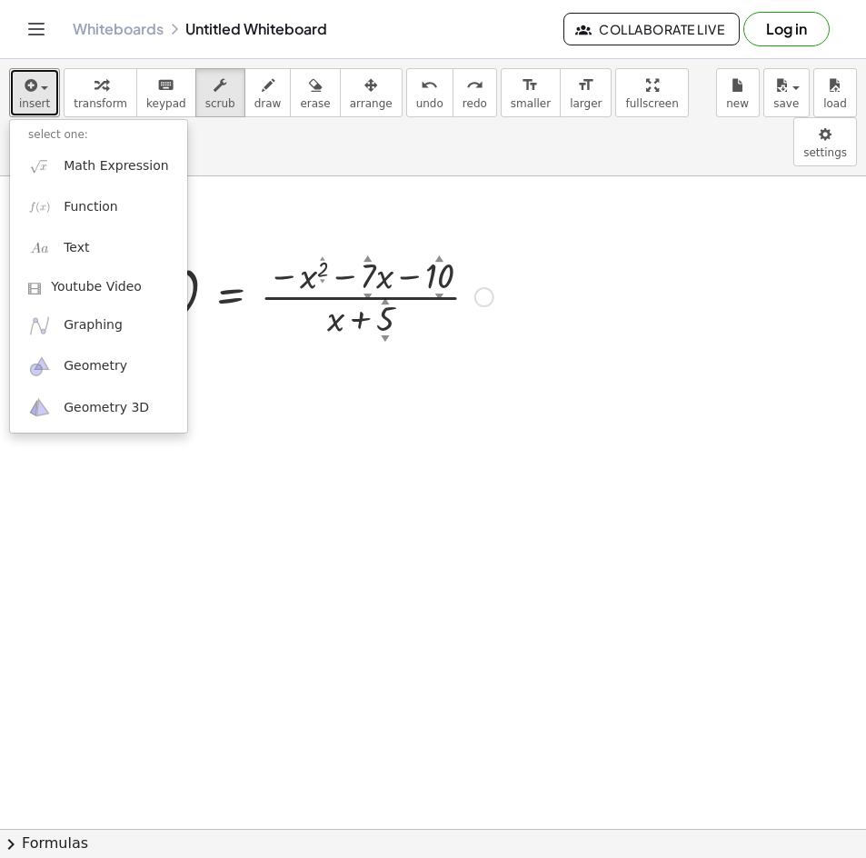
click at [281, 250] on div at bounding box center [303, 295] width 399 height 91
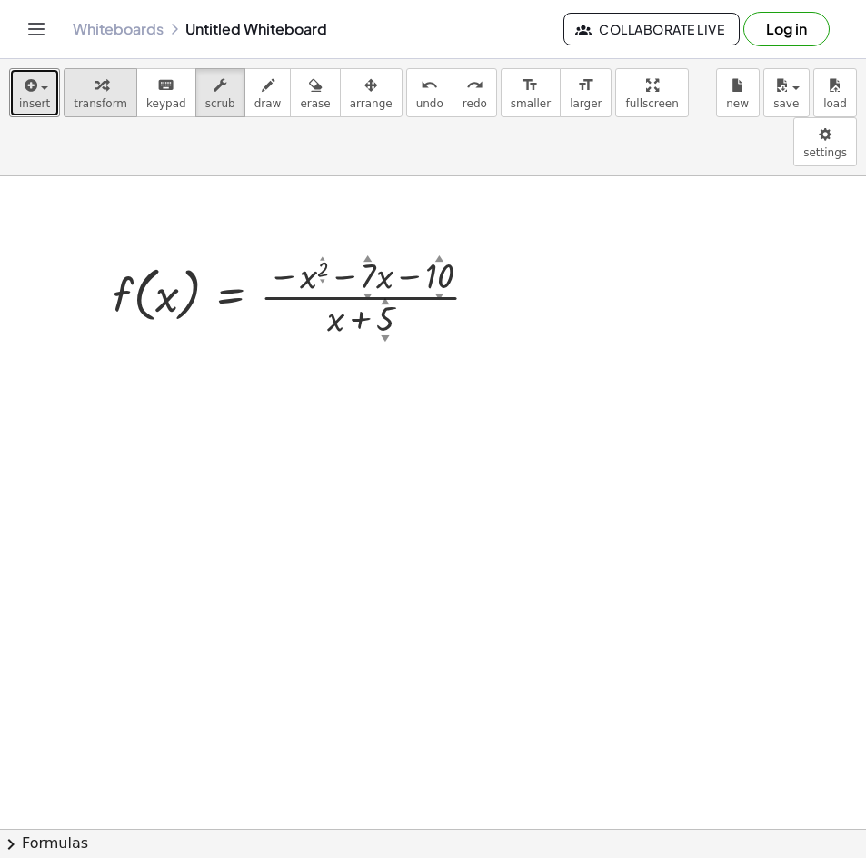
click at [85, 111] on button "transform" at bounding box center [101, 92] width 74 height 49
click at [475, 287] on div "Fix a mistake Transform line Copy line as LaTeX Copy derivation as LaTeX Expand…" at bounding box center [485, 297] width 20 height 20
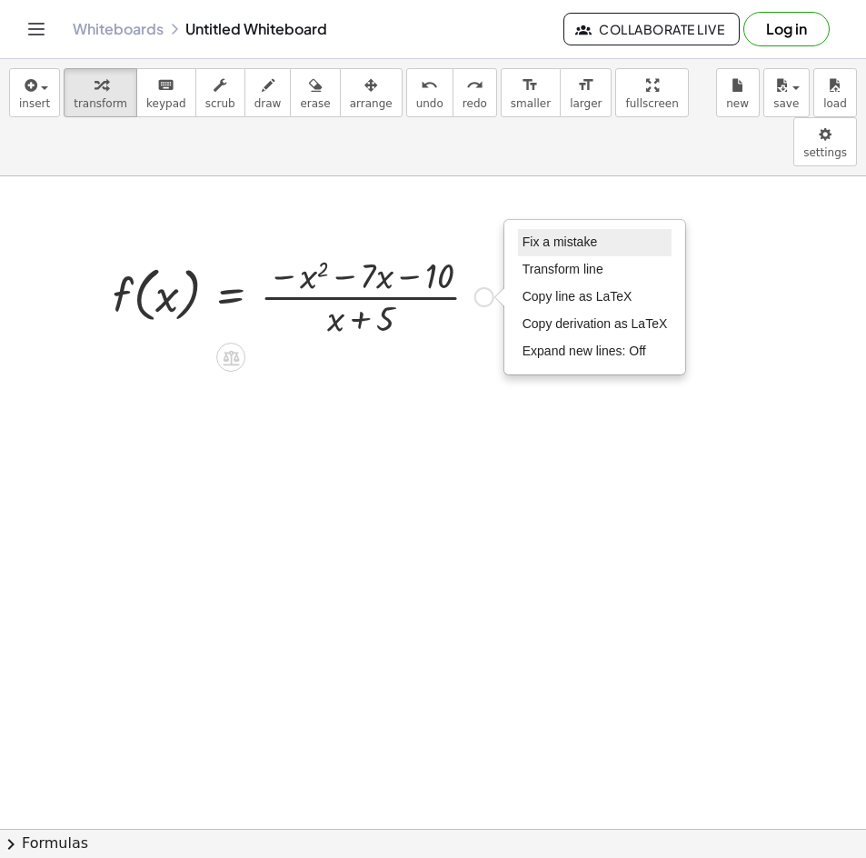
click at [571, 235] on span "Fix a mistake" at bounding box center [560, 242] width 75 height 15
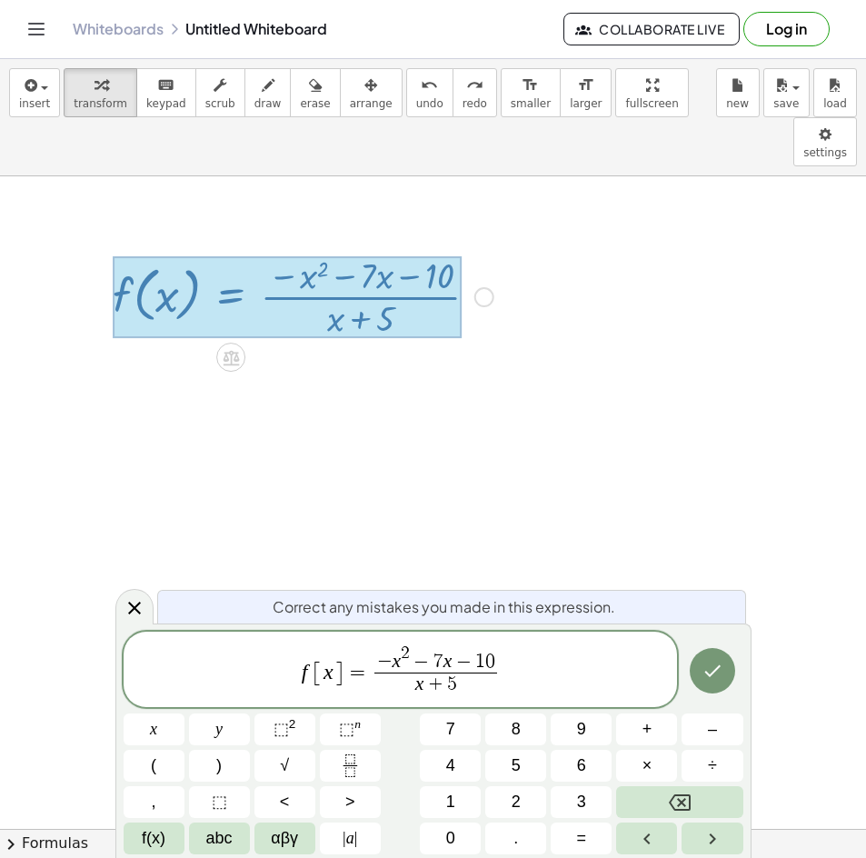
click at [485, 643] on span "f [ x ] = − x 2 − 7 x − 1 0 x + 5 ​ ​" at bounding box center [401, 671] width 555 height 56
click at [500, 667] on span "f [ x ] = − x 2 − 7 x − 1 ​ 0 x + 5 ​" at bounding box center [401, 671] width 555 height 56
drag, startPoint x: 493, startPoint y: 659, endPoint x: 383, endPoint y: 655, distance: 110.1
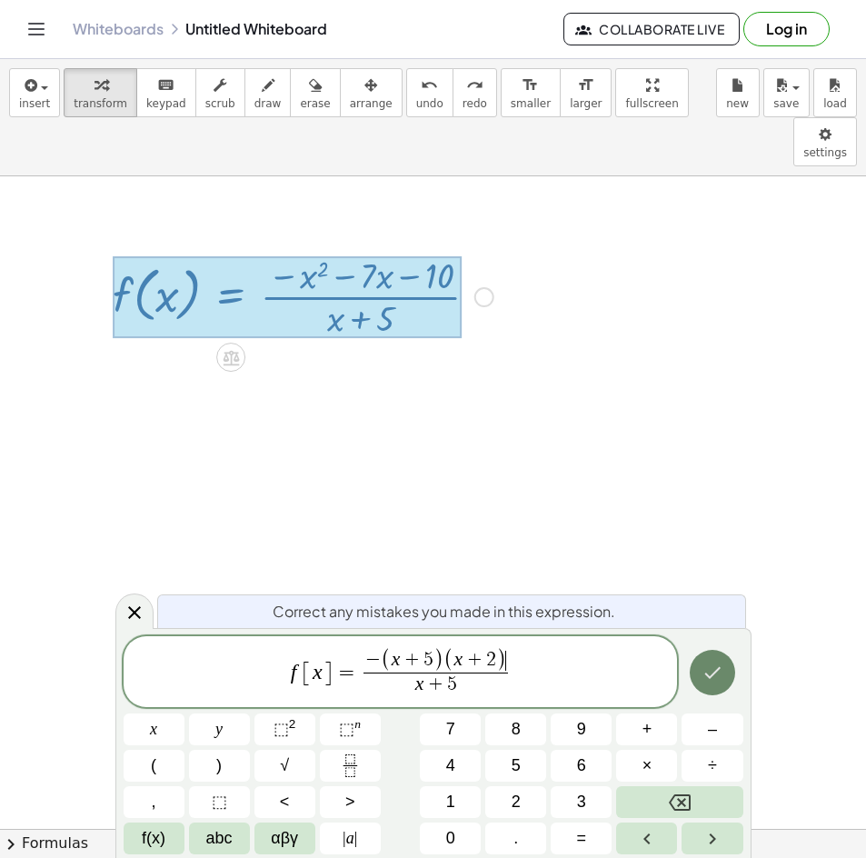
click at [726, 674] on button "Done" at bounding box center [712, 672] width 45 height 45
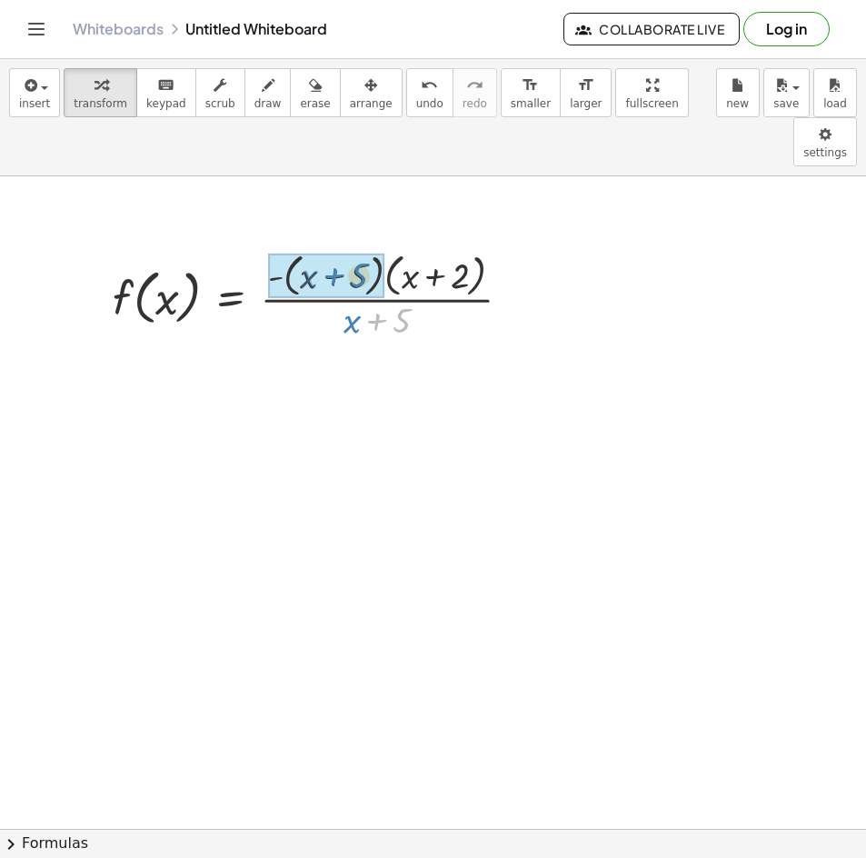
drag, startPoint x: 361, startPoint y: 267, endPoint x: 342, endPoint y: 244, distance: 30.4
drag, startPoint x: 379, startPoint y: 280, endPoint x: 329, endPoint y: 234, distance: 68.2
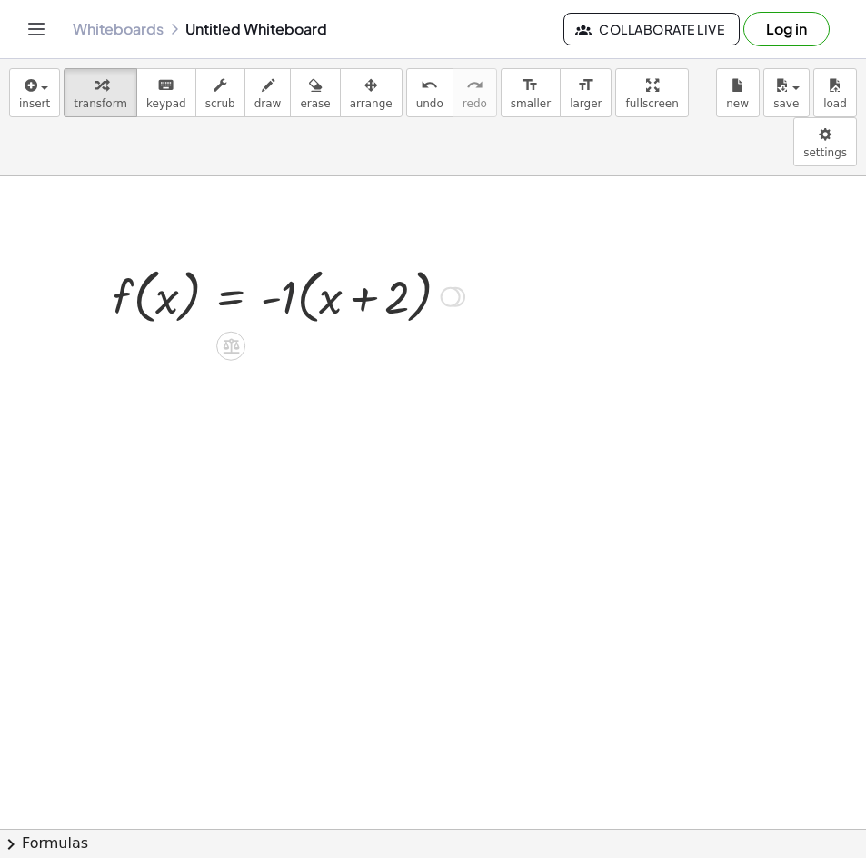
click at [283, 261] on div at bounding box center [289, 295] width 370 height 69
